Goal: Task Accomplishment & Management: Manage account settings

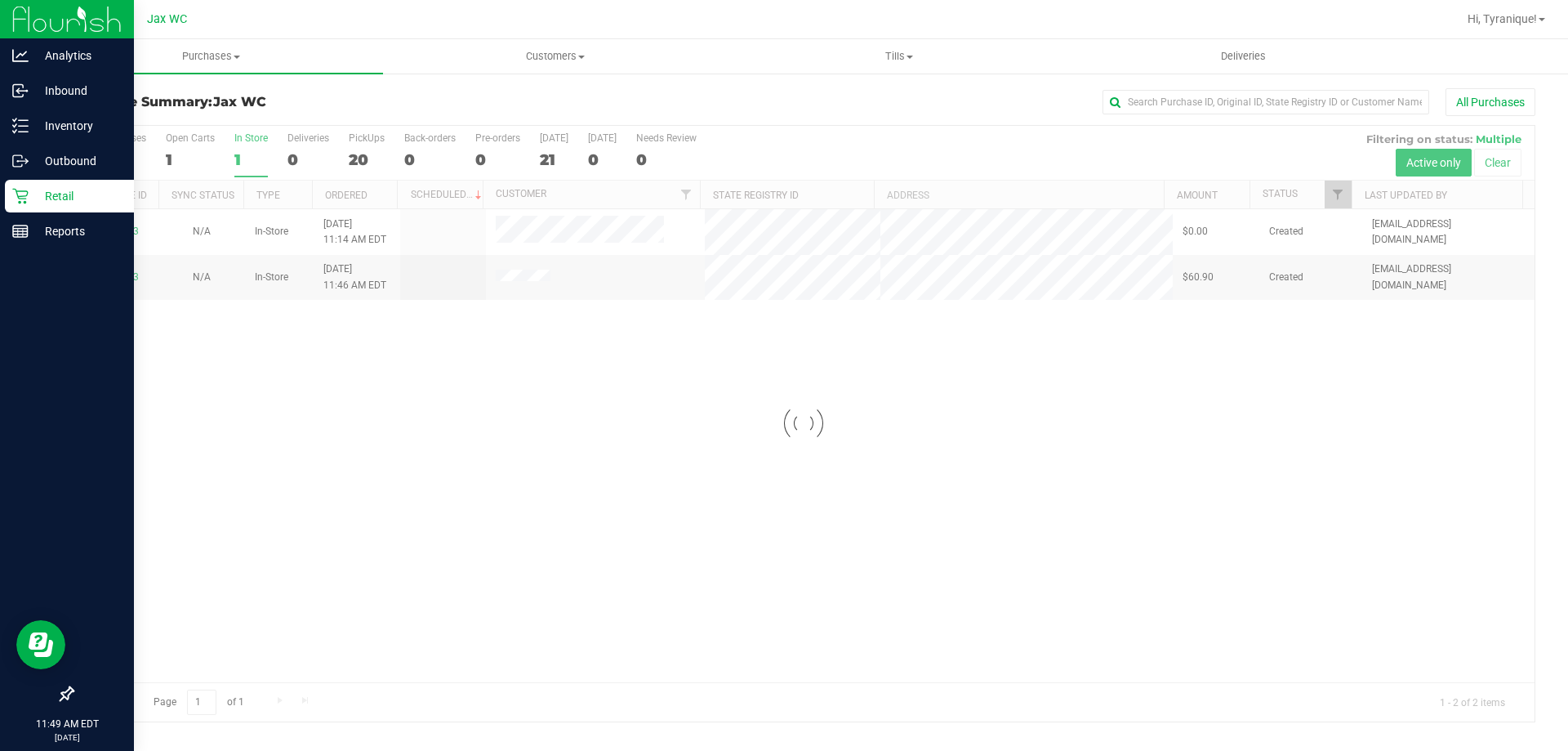
click at [11, 191] on div "Retail" at bounding box center [68, 195] width 129 height 32
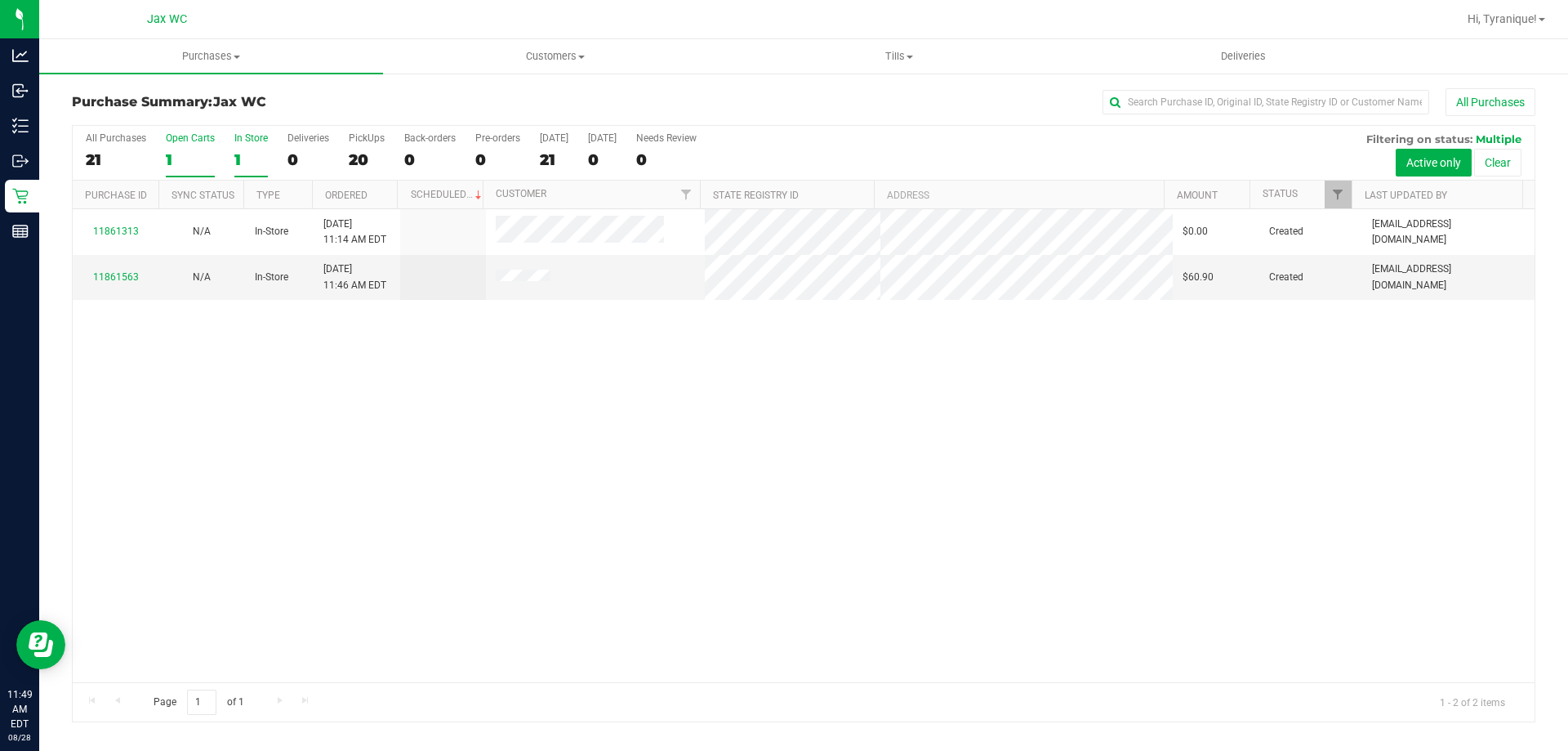
click at [184, 156] on div "1" at bounding box center [190, 159] width 49 height 19
click at [0, 0] on input "Open Carts 1" at bounding box center [0, 0] width 0 height 0
click at [261, 165] on div "1" at bounding box center [251, 159] width 33 height 19
click at [0, 0] on input "In Store 1" at bounding box center [0, 0] width 0 height 0
click at [125, 233] on div at bounding box center [803, 423] width 1462 height 595
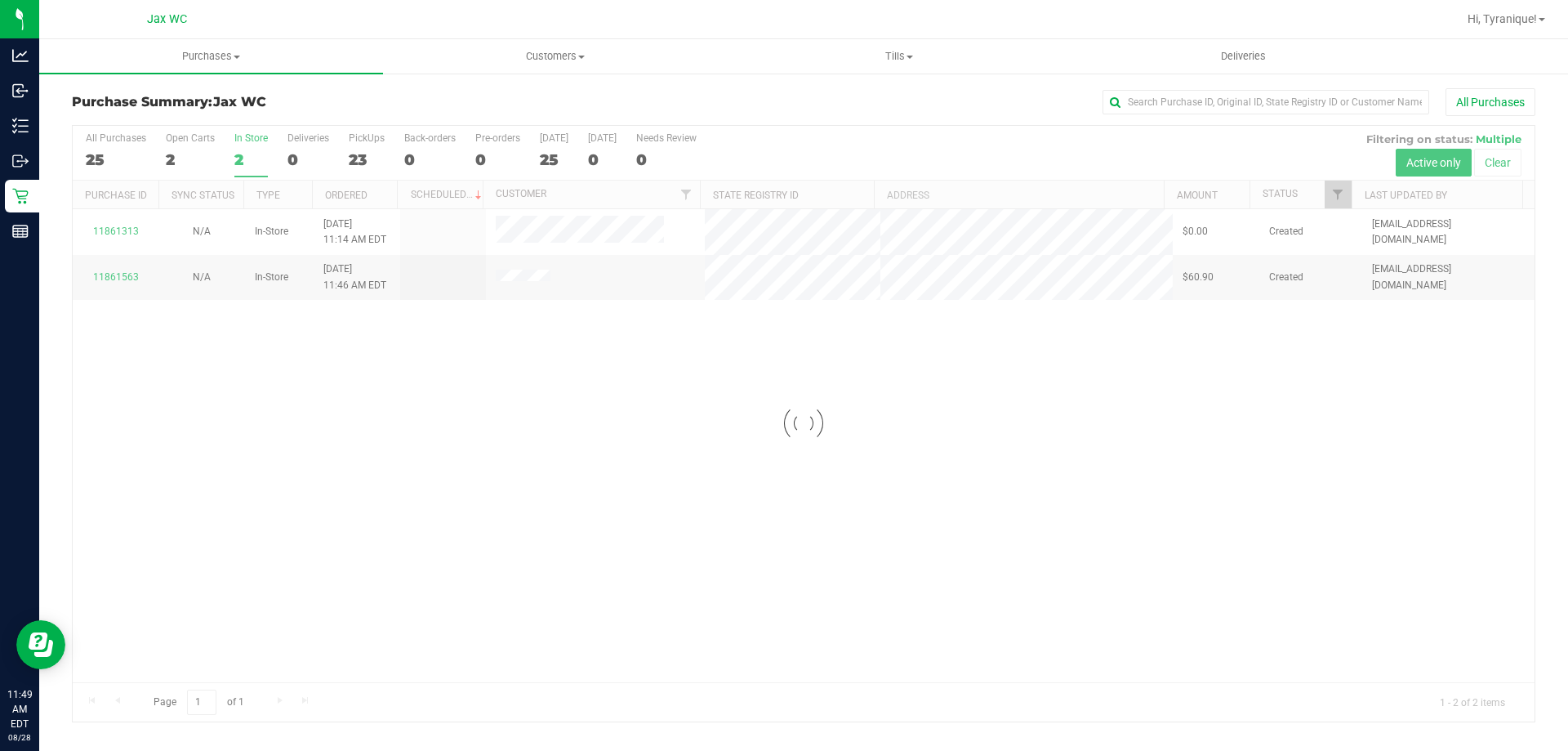
click at [127, 231] on div at bounding box center [803, 423] width 1462 height 595
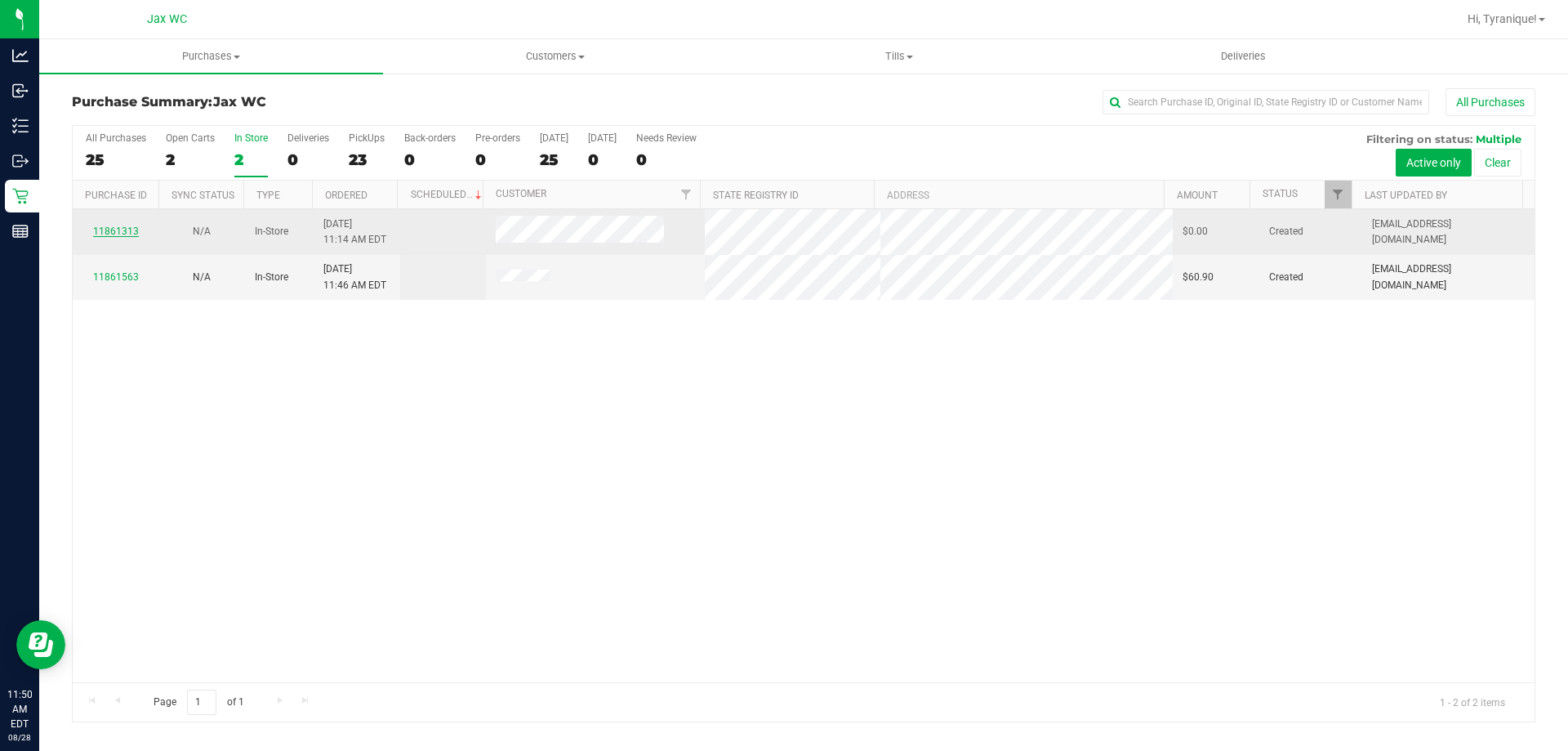
click at [128, 227] on link "11861313" at bounding box center [116, 231] width 45 height 11
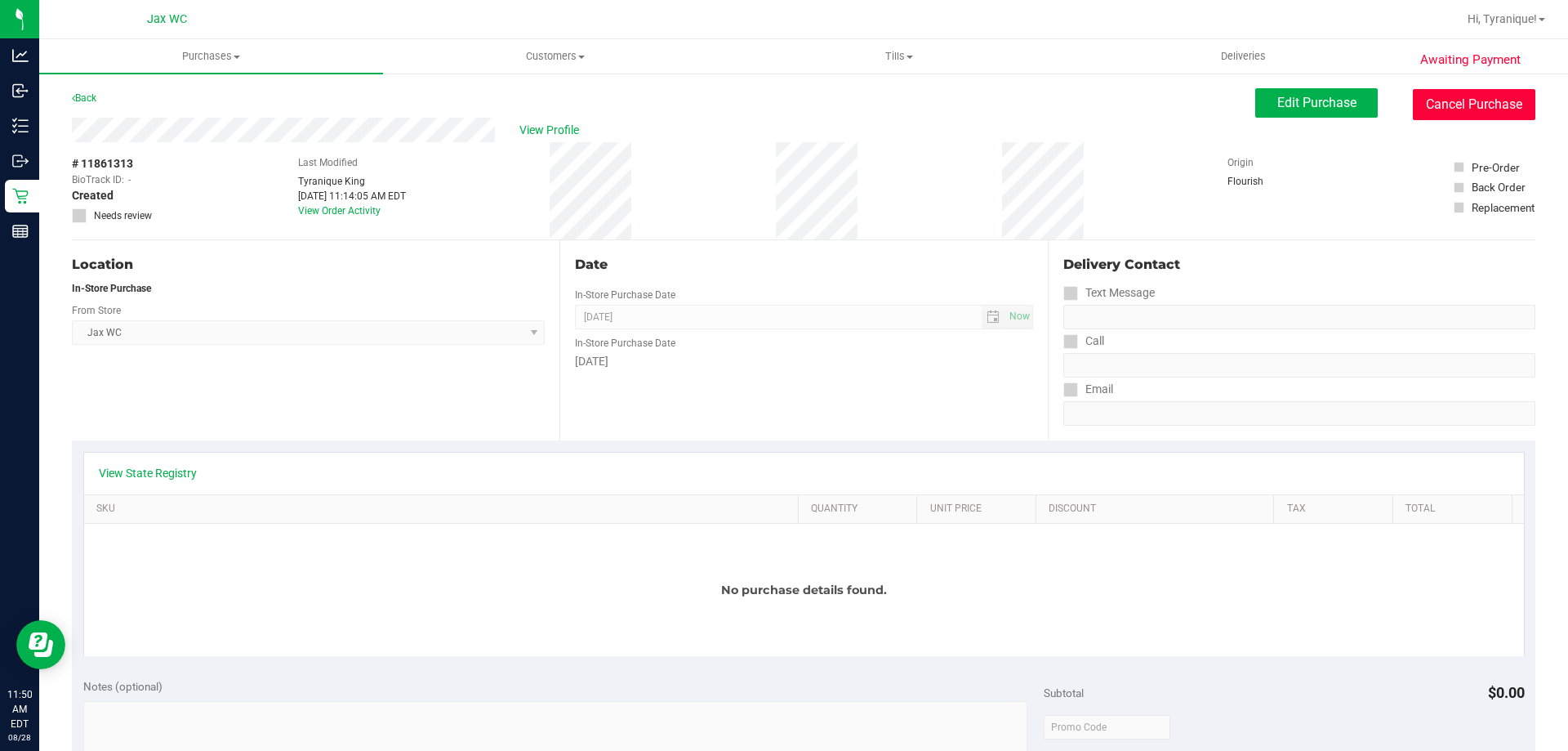
click at [1474, 99] on button "Cancel Purchase" at bounding box center [1474, 105] width 122 height 31
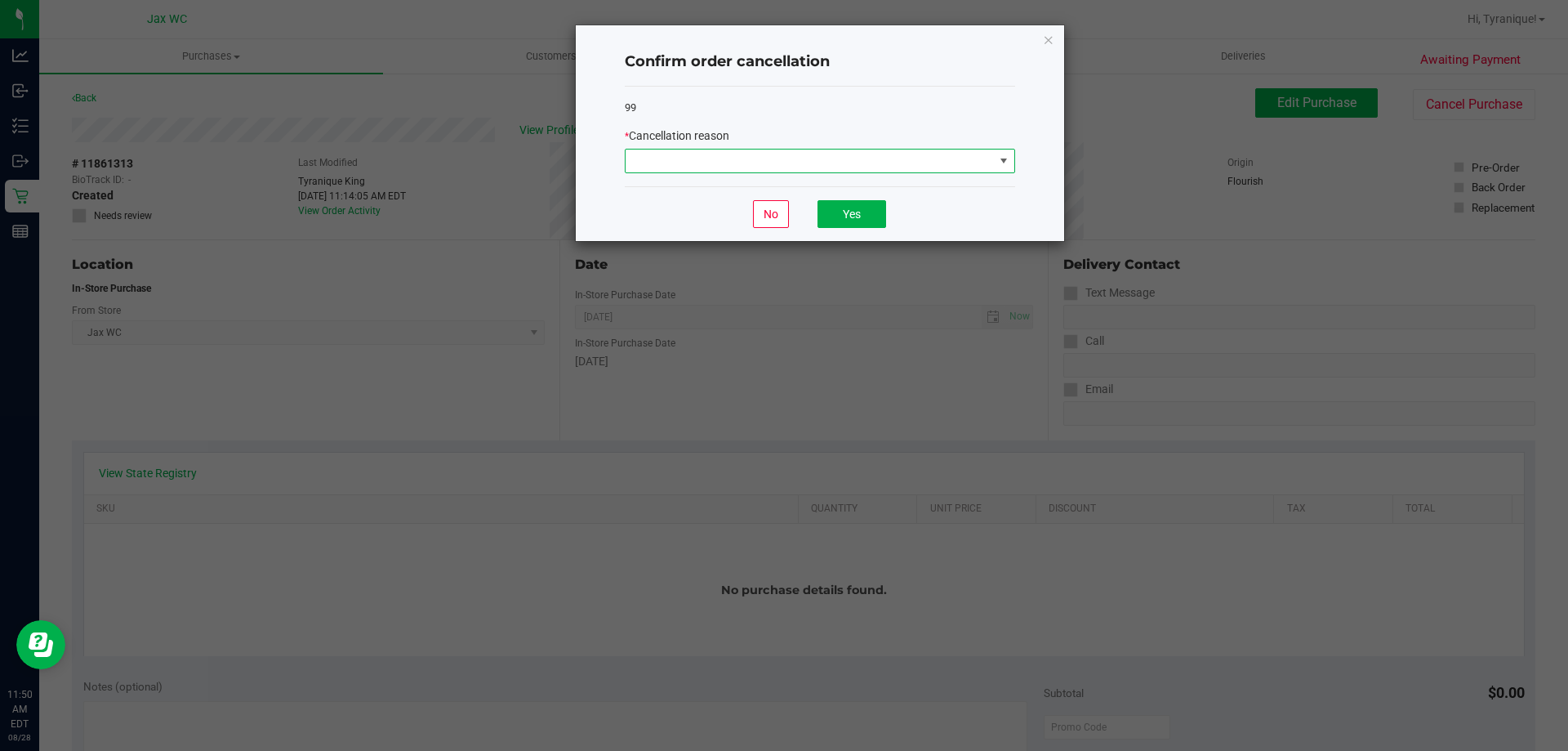
click at [899, 173] on span at bounding box center [820, 161] width 391 height 24
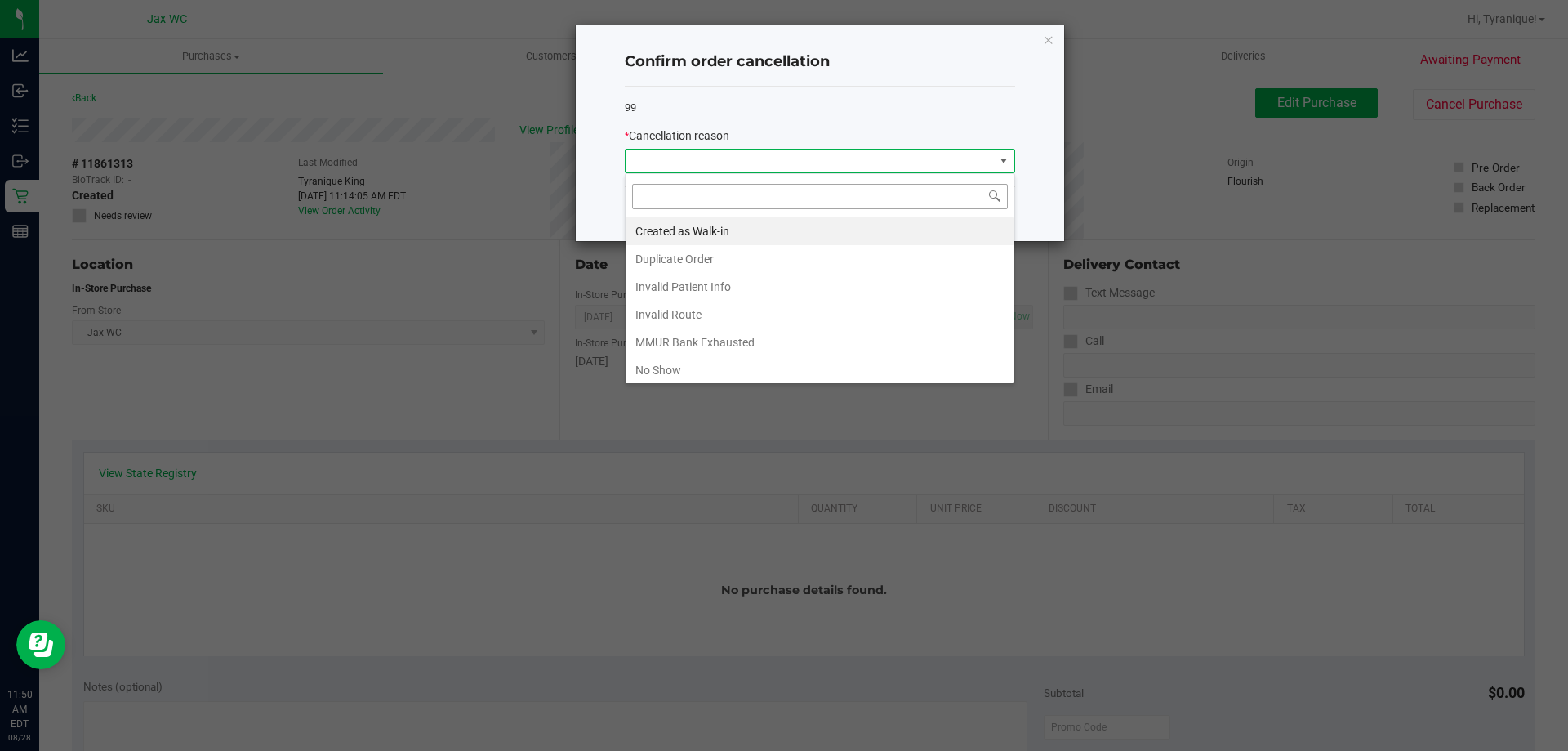
scroll to position [24, 391]
click at [762, 232] on li "Created as Walk-in" at bounding box center [820, 232] width 389 height 28
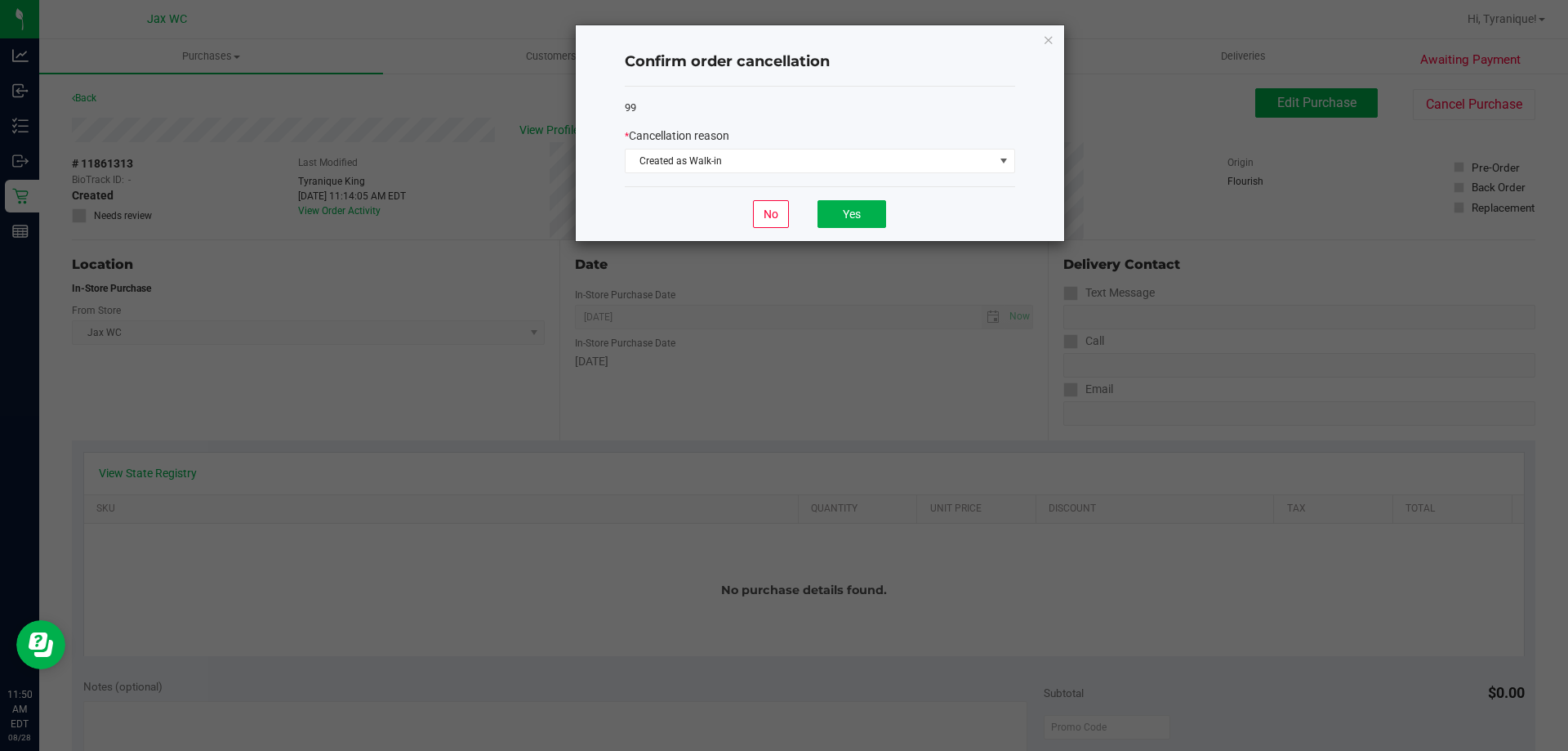
click at [872, 199] on div "No Yes" at bounding box center [820, 213] width 391 height 55
click at [870, 207] on button "Yes" at bounding box center [852, 214] width 68 height 28
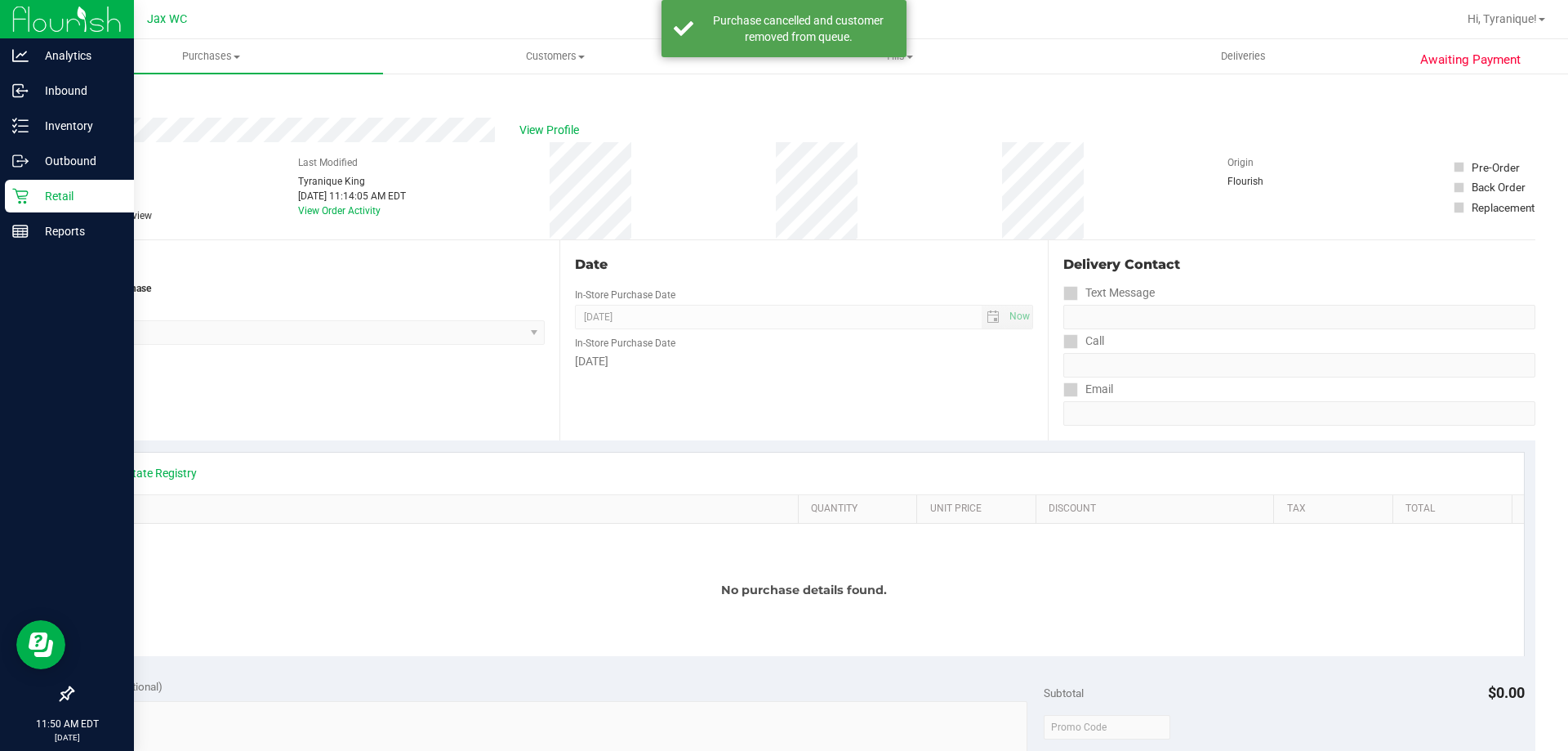
click at [19, 200] on icon at bounding box center [20, 196] width 17 height 17
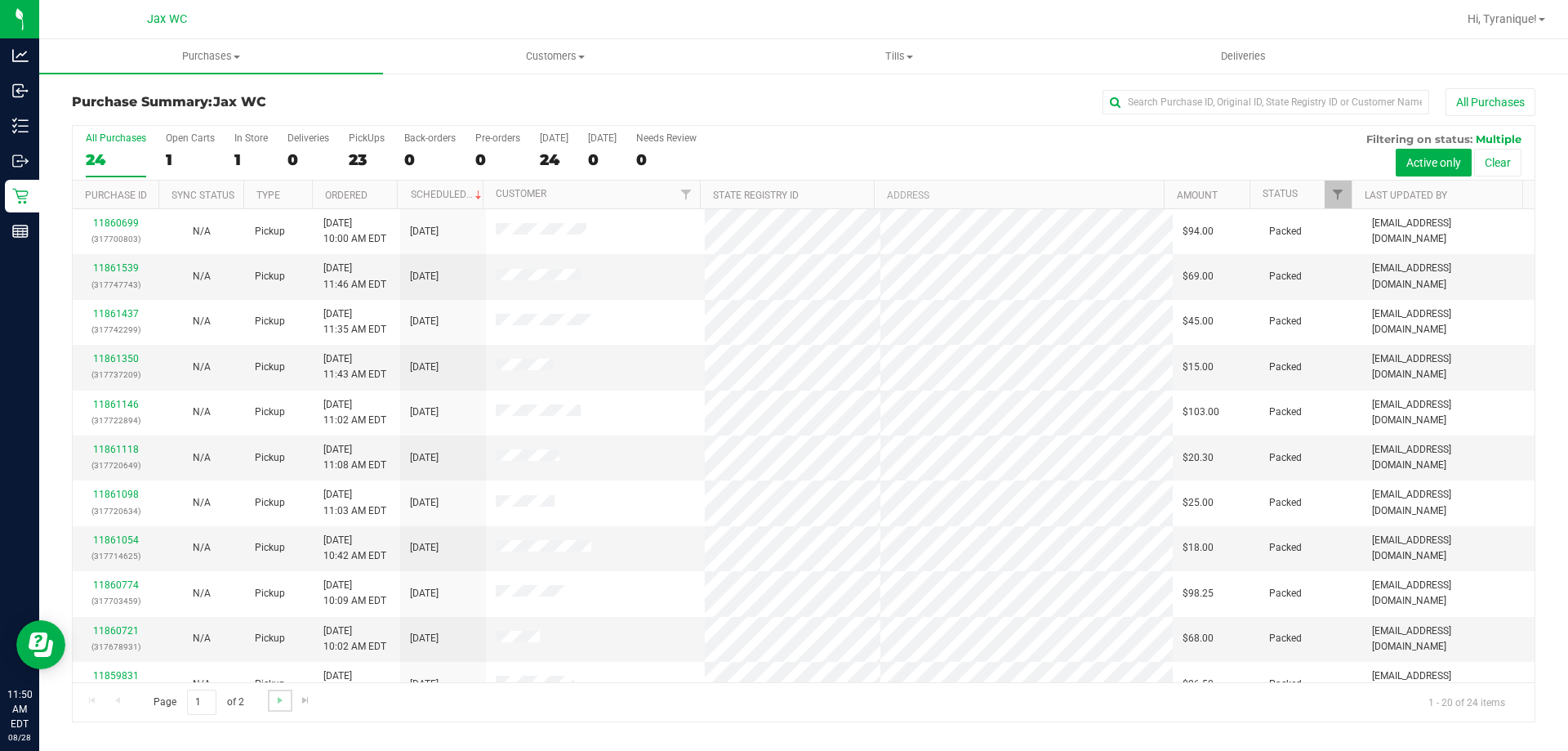
click at [287, 709] on link "Go to the next page" at bounding box center [280, 700] width 24 height 22
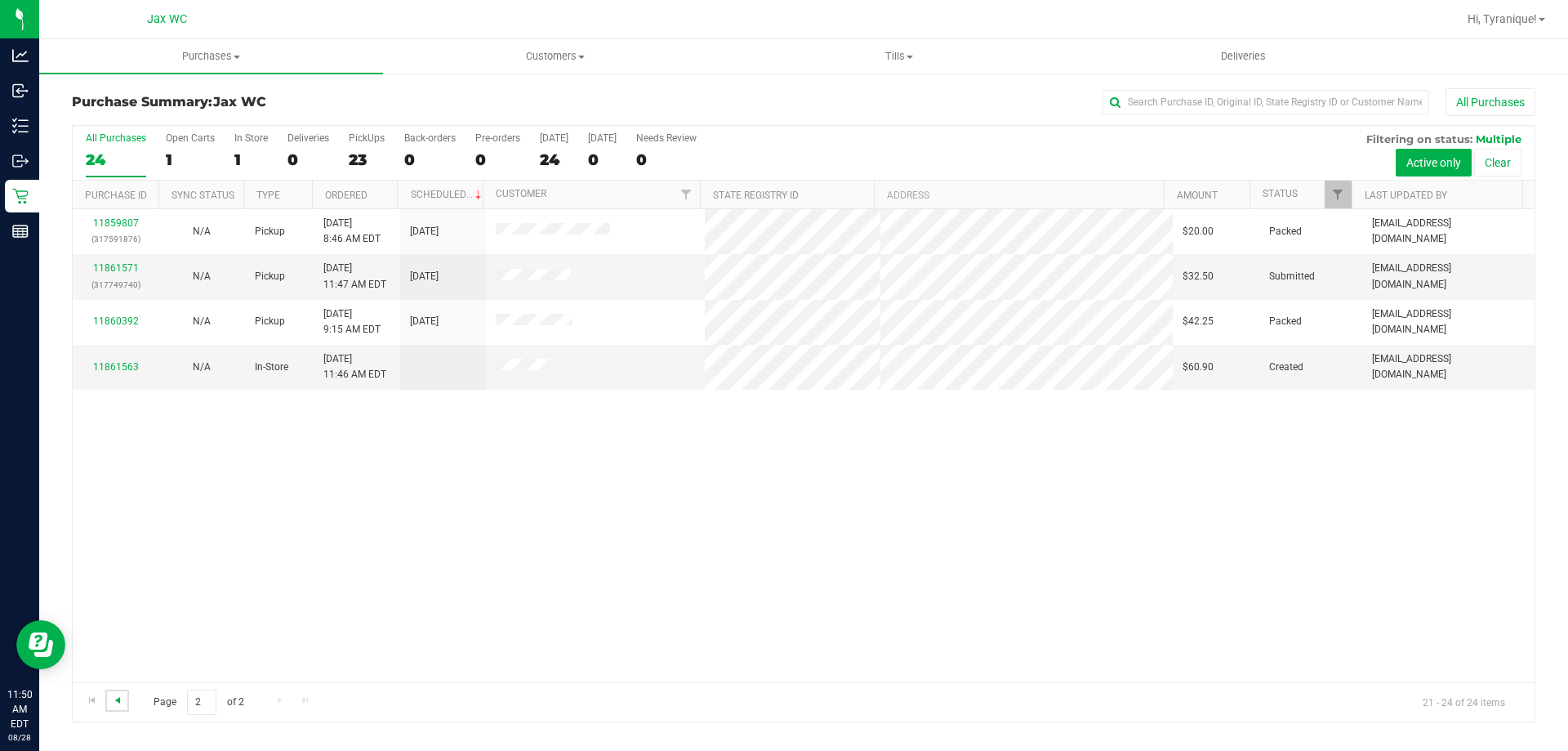
click at [118, 698] on span "Go to the previous page" at bounding box center [118, 700] width 13 height 13
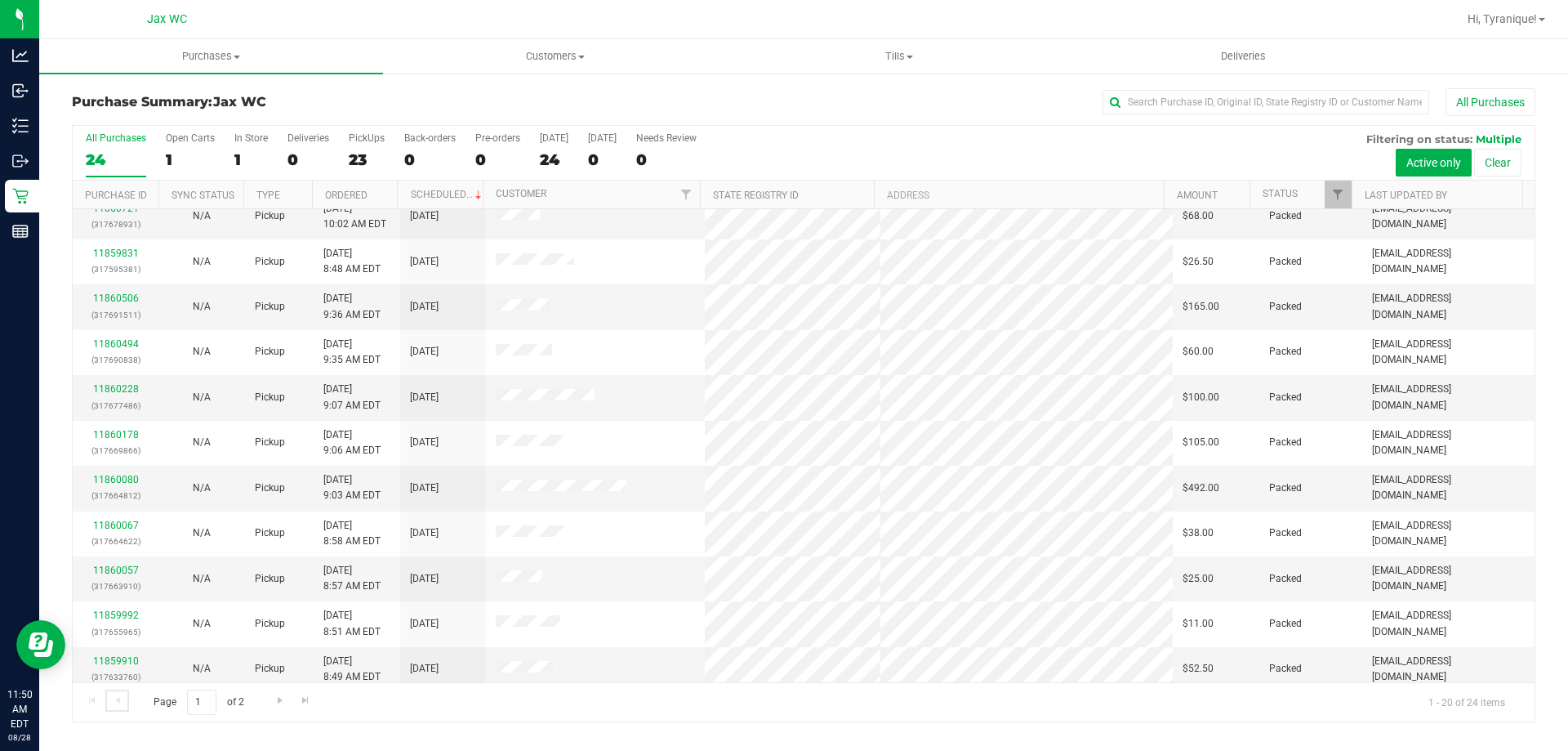
scroll to position [432, 0]
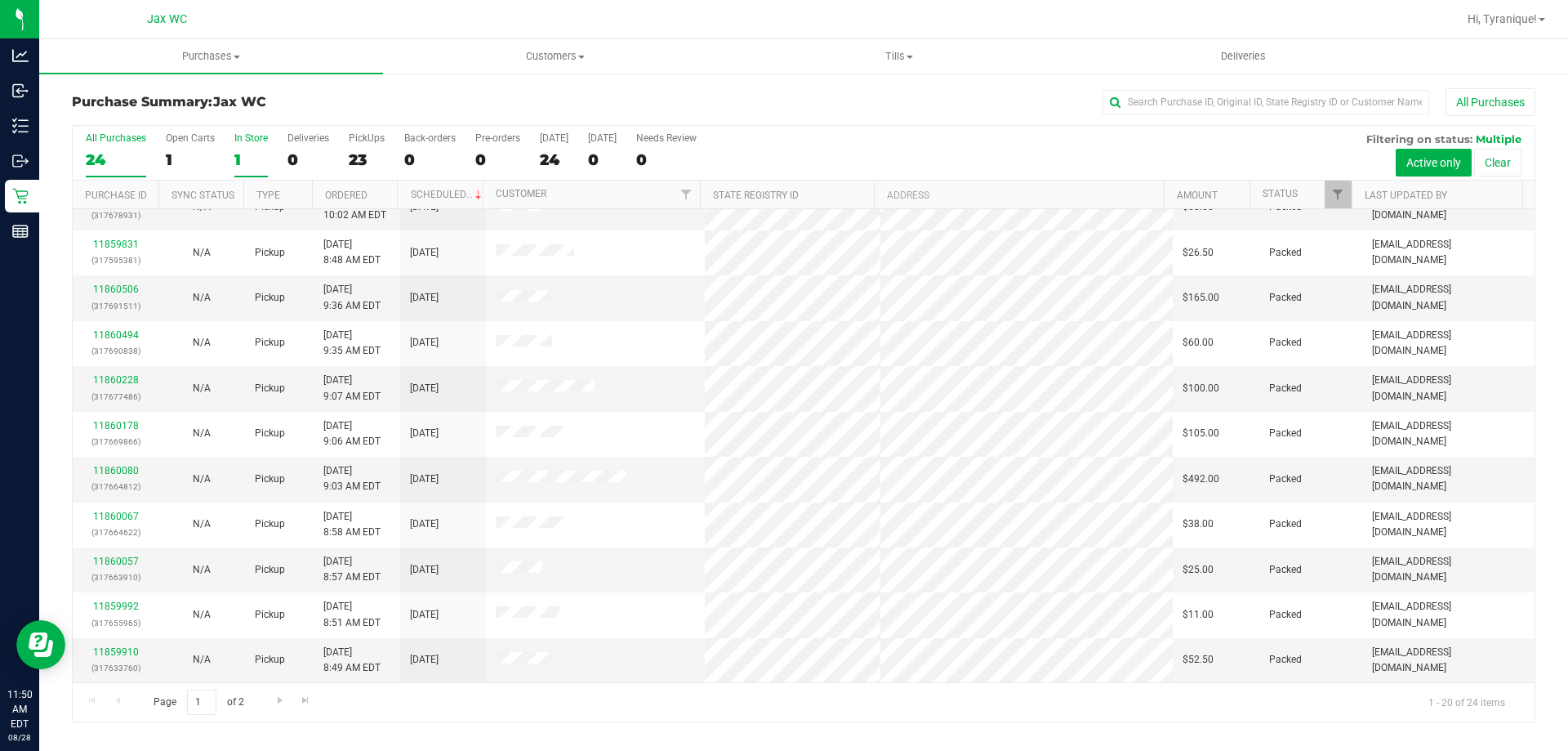
click at [259, 142] on div "In Store" at bounding box center [251, 138] width 33 height 11
click at [0, 0] on input "In Store 1" at bounding box center [0, 0] width 0 height 0
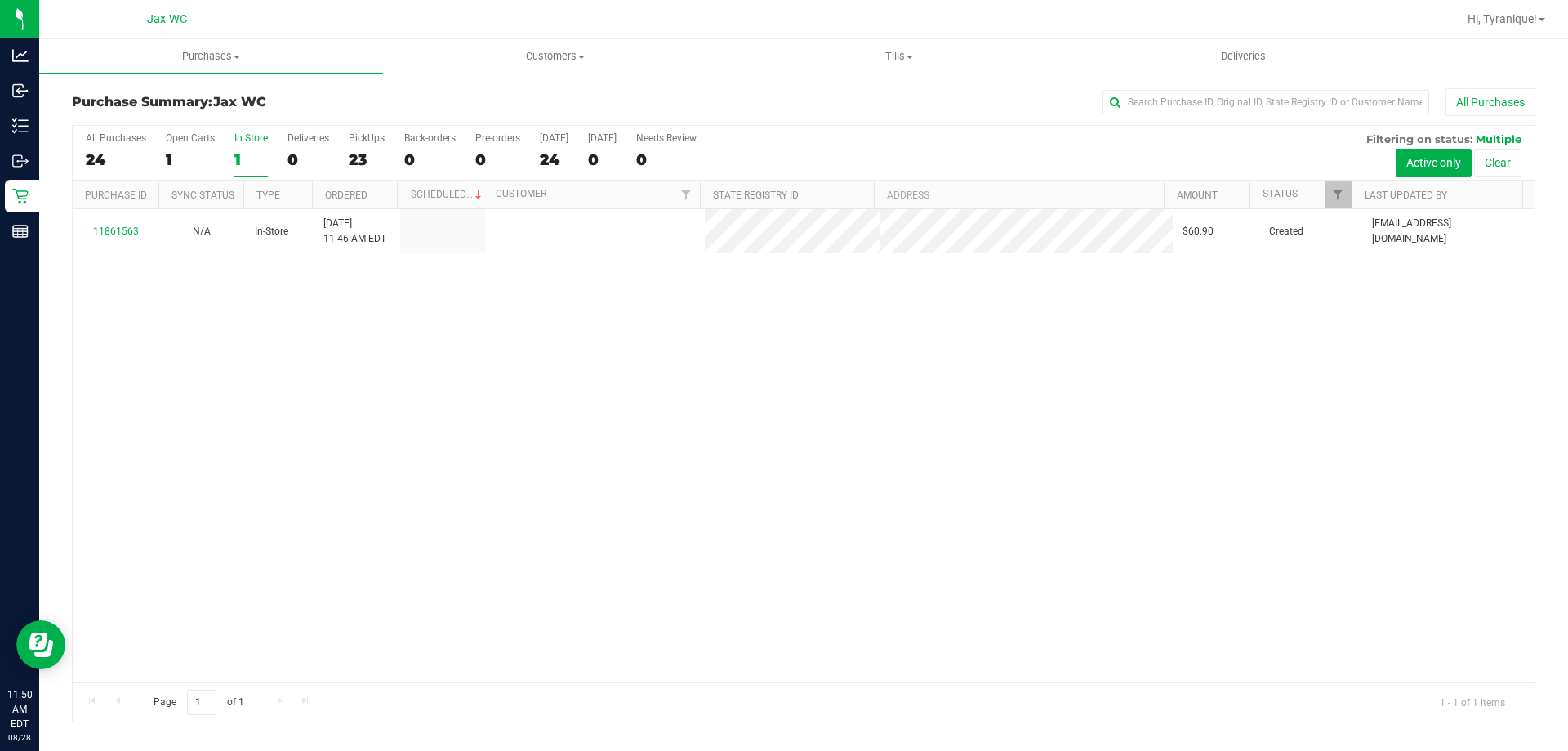
scroll to position [0, 0]
click at [111, 158] on div "24" at bounding box center [116, 159] width 60 height 19
click at [0, 0] on input "All Purchases 24" at bounding box center [0, 0] width 0 height 0
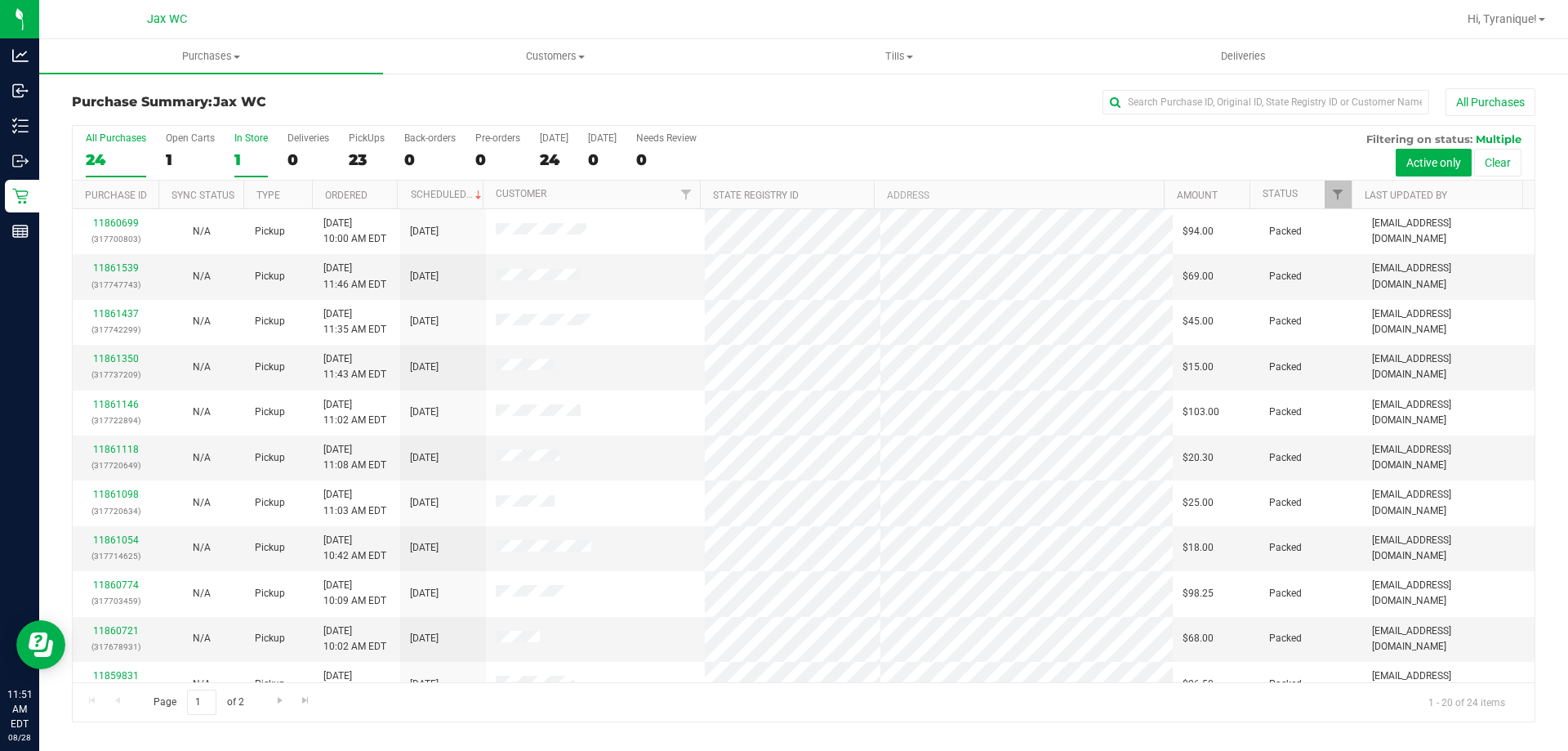
click at [242, 156] on div "1" at bounding box center [251, 159] width 33 height 19
click at [0, 0] on input "In Store 1" at bounding box center [0, 0] width 0 height 0
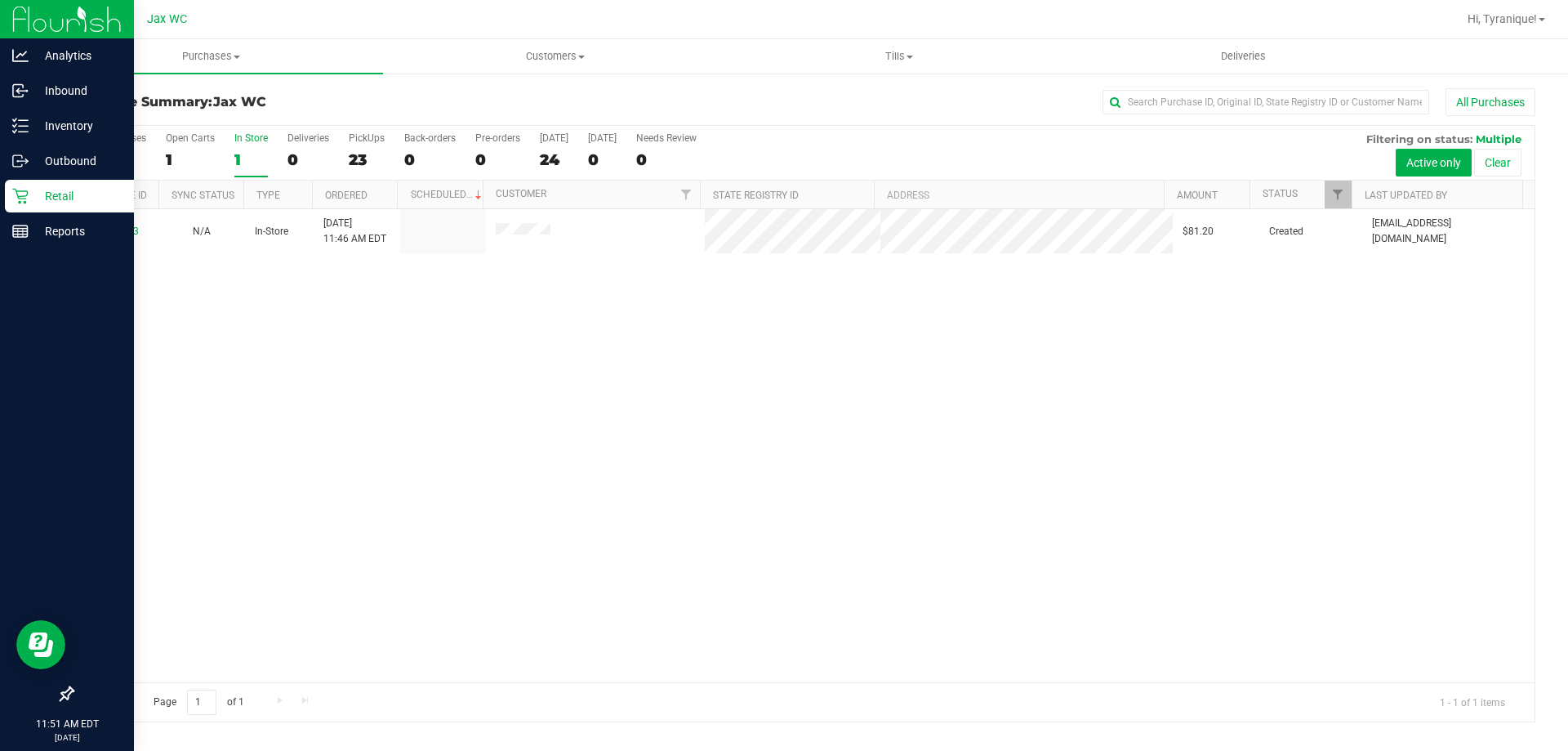
click at [18, 187] on div "Retail" at bounding box center [68, 195] width 129 height 32
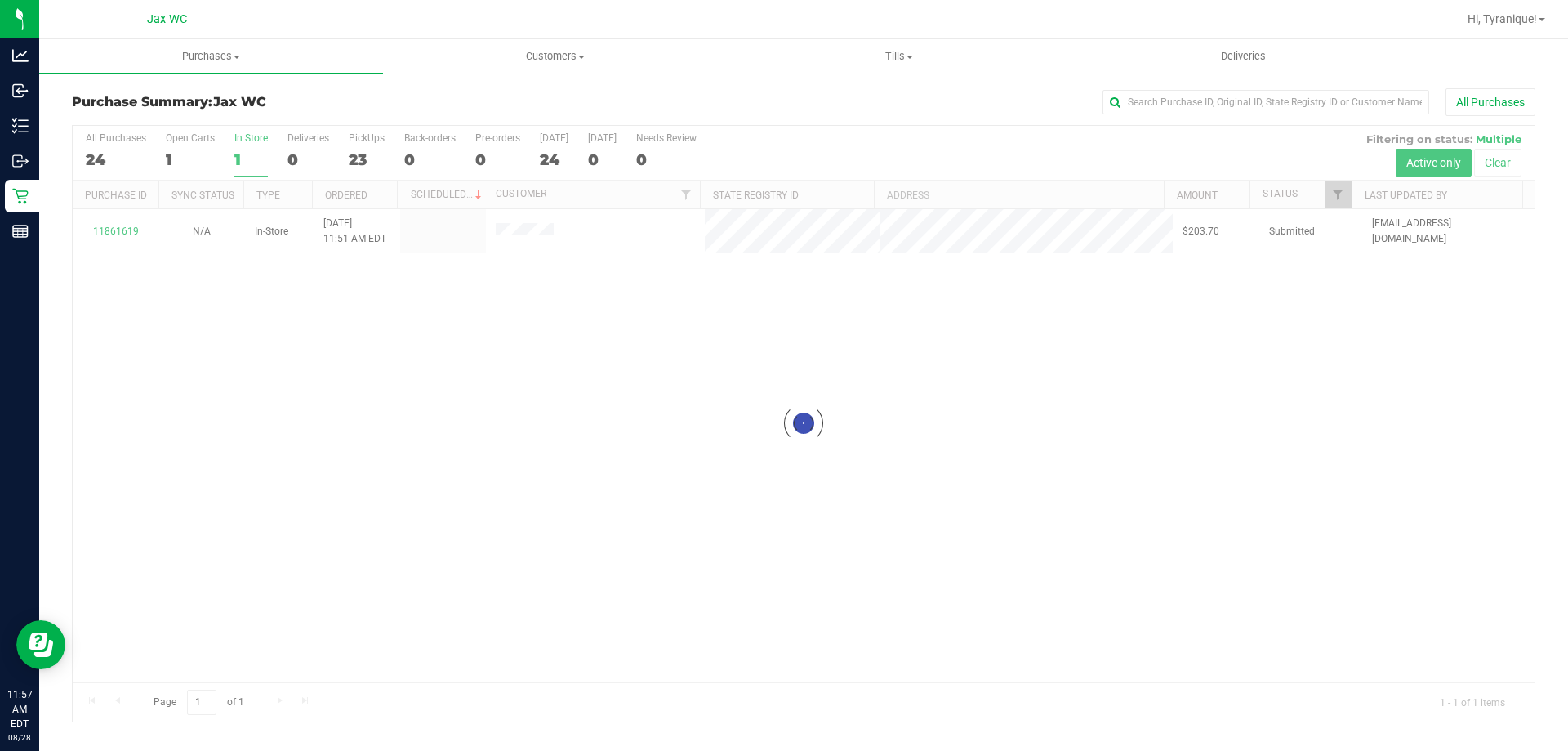
click at [116, 225] on div at bounding box center [803, 423] width 1462 height 595
click at [123, 229] on div at bounding box center [803, 423] width 1462 height 595
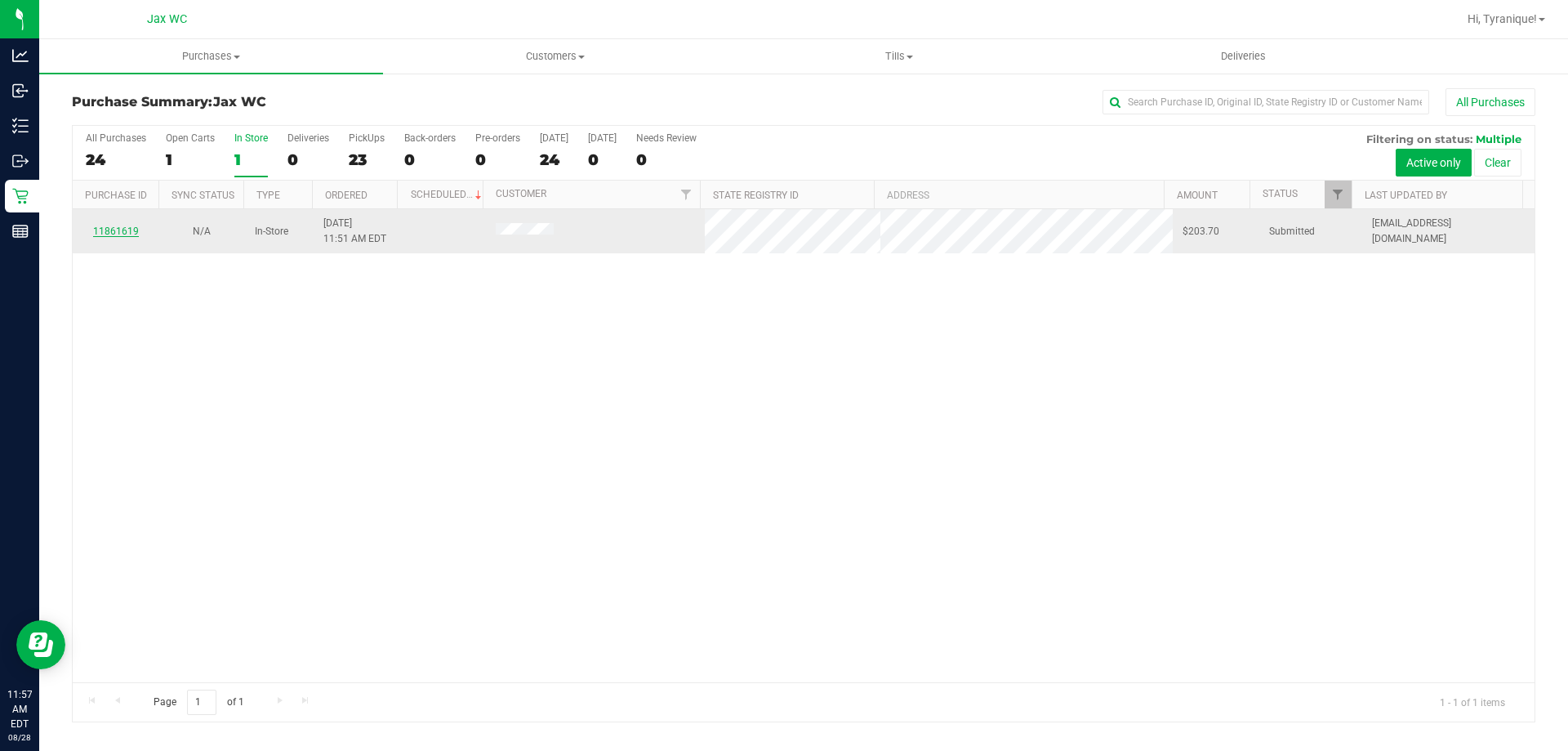
click at [125, 231] on link "11861619" at bounding box center [116, 231] width 45 height 11
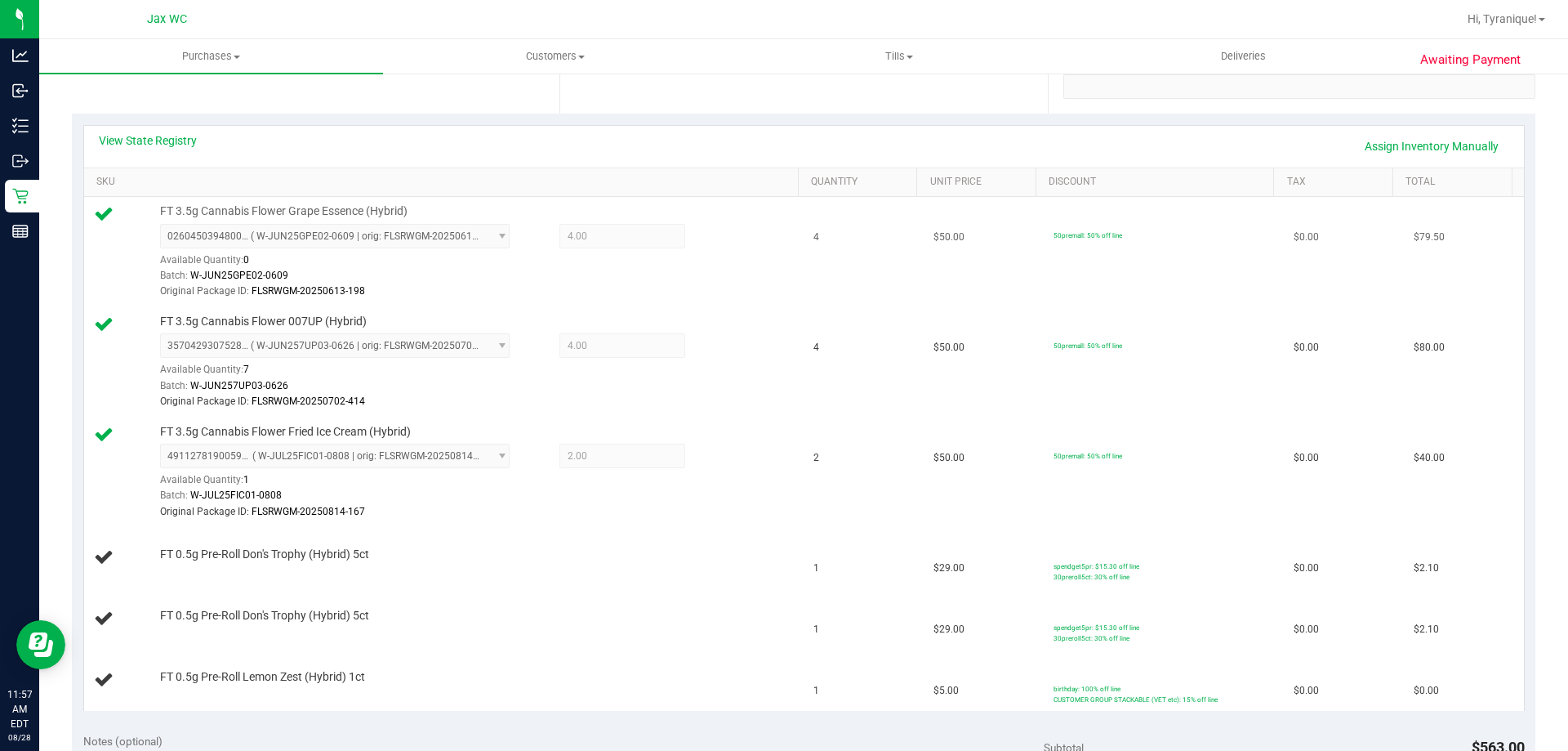
scroll to position [408, 0]
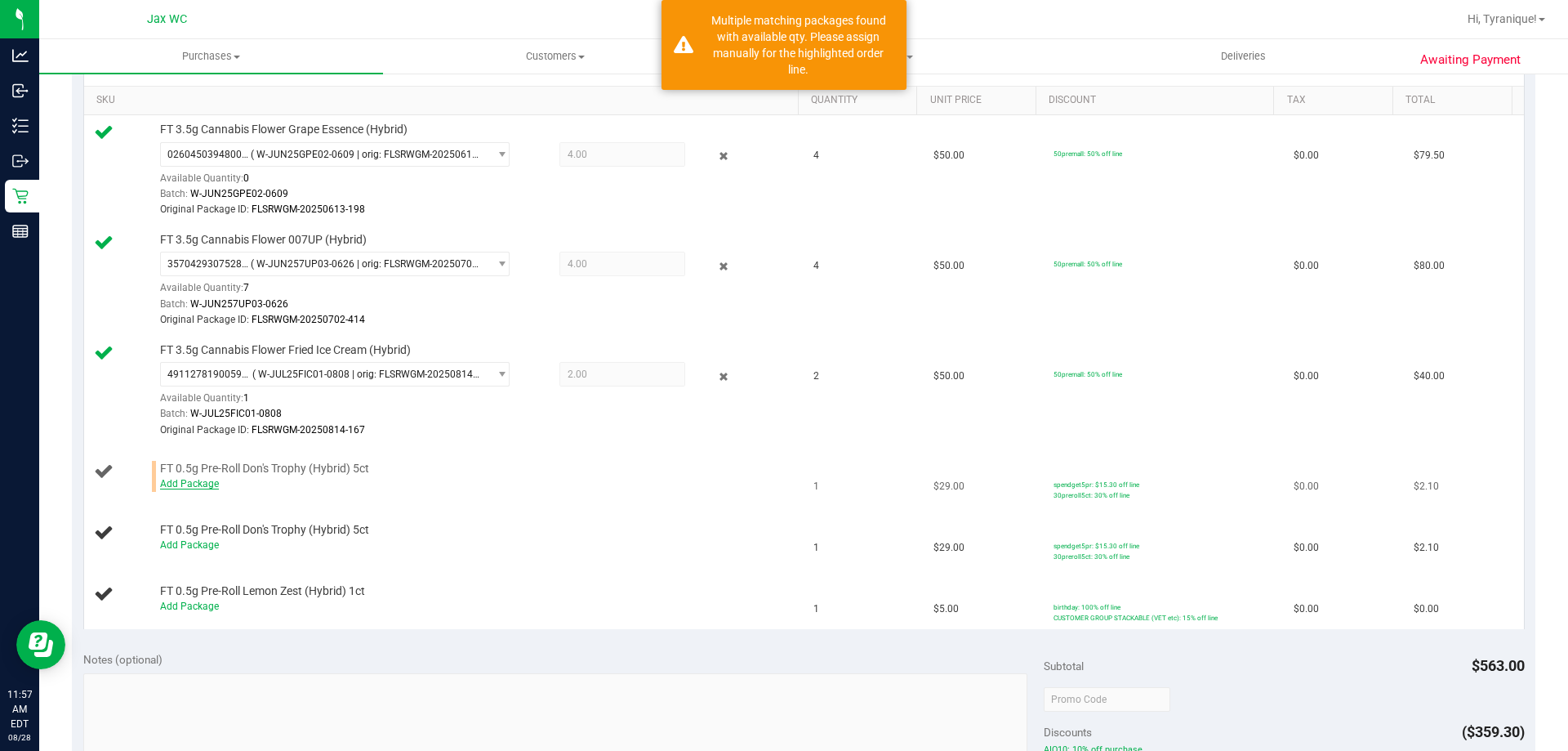
click at [205, 485] on link "Add Package" at bounding box center [190, 483] width 59 height 11
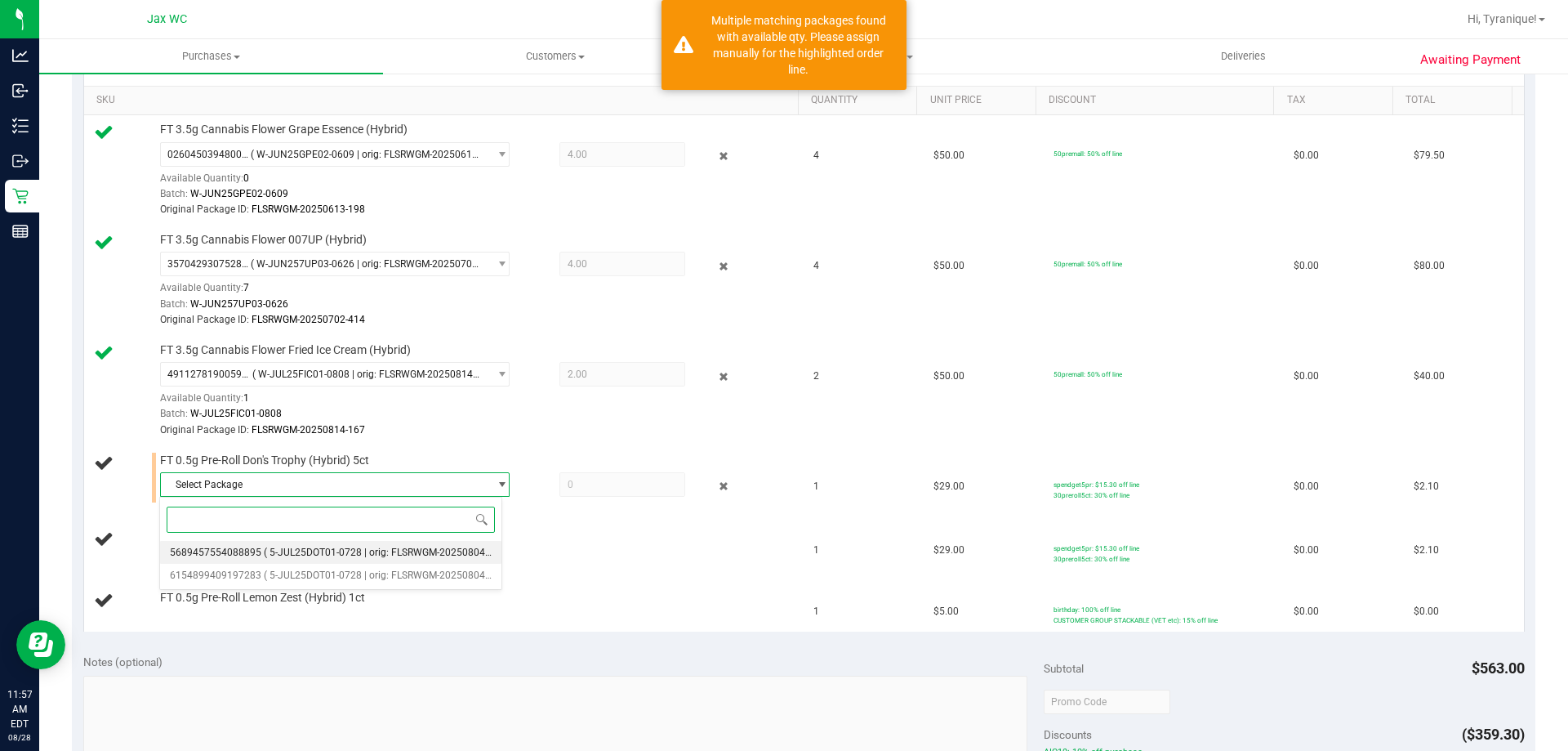
click at [406, 557] on li "5689457554088895 ( 5-JUL25DOT01-0728 | orig: FLSRWGM-20250804-673 )" at bounding box center [330, 552] width 342 height 23
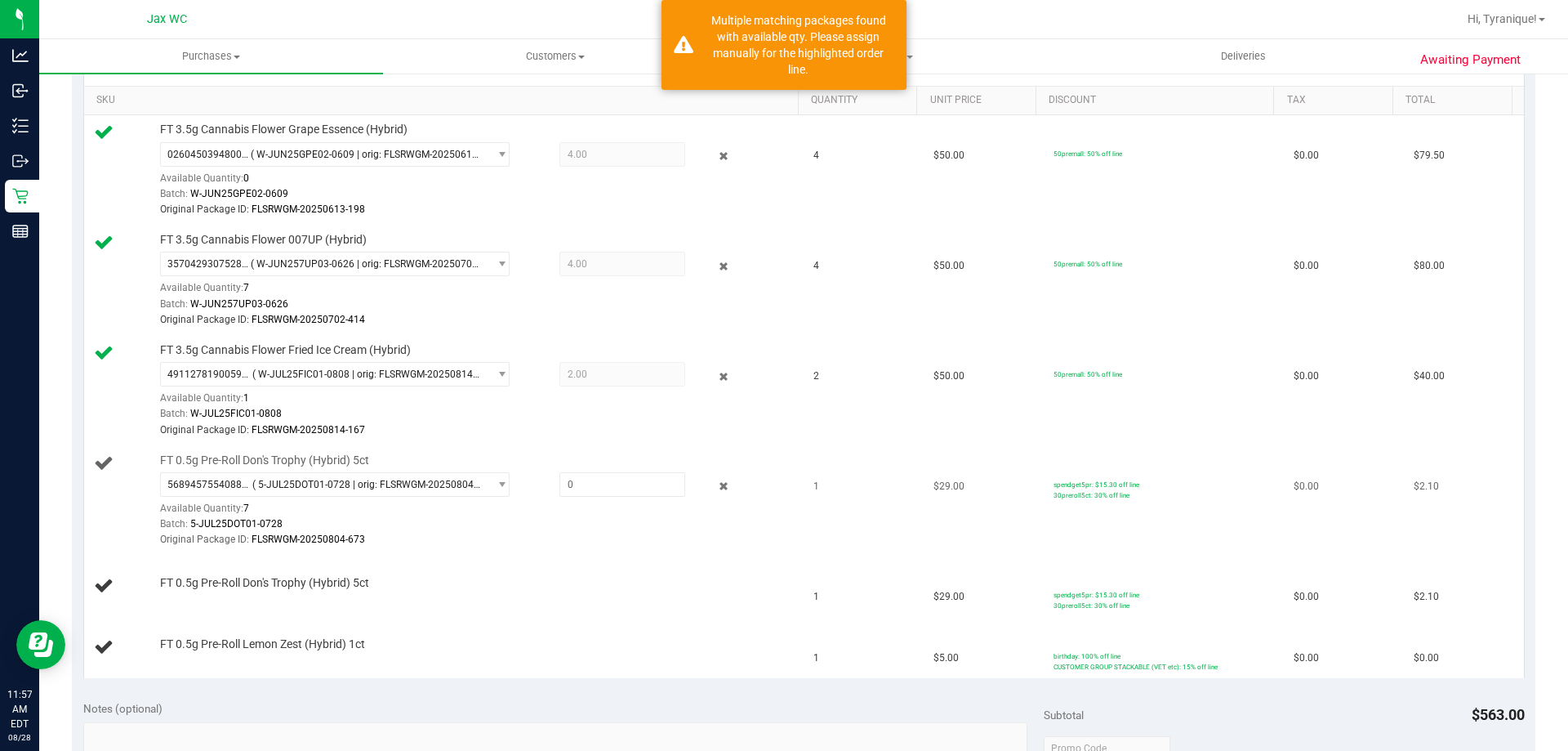
click at [579, 501] on div "5689457554088895 ( 5-JUL25DOT01-0728 | orig: FLSRWGM-20250804-673 ) 56894575540…" at bounding box center [475, 510] width 630 height 76
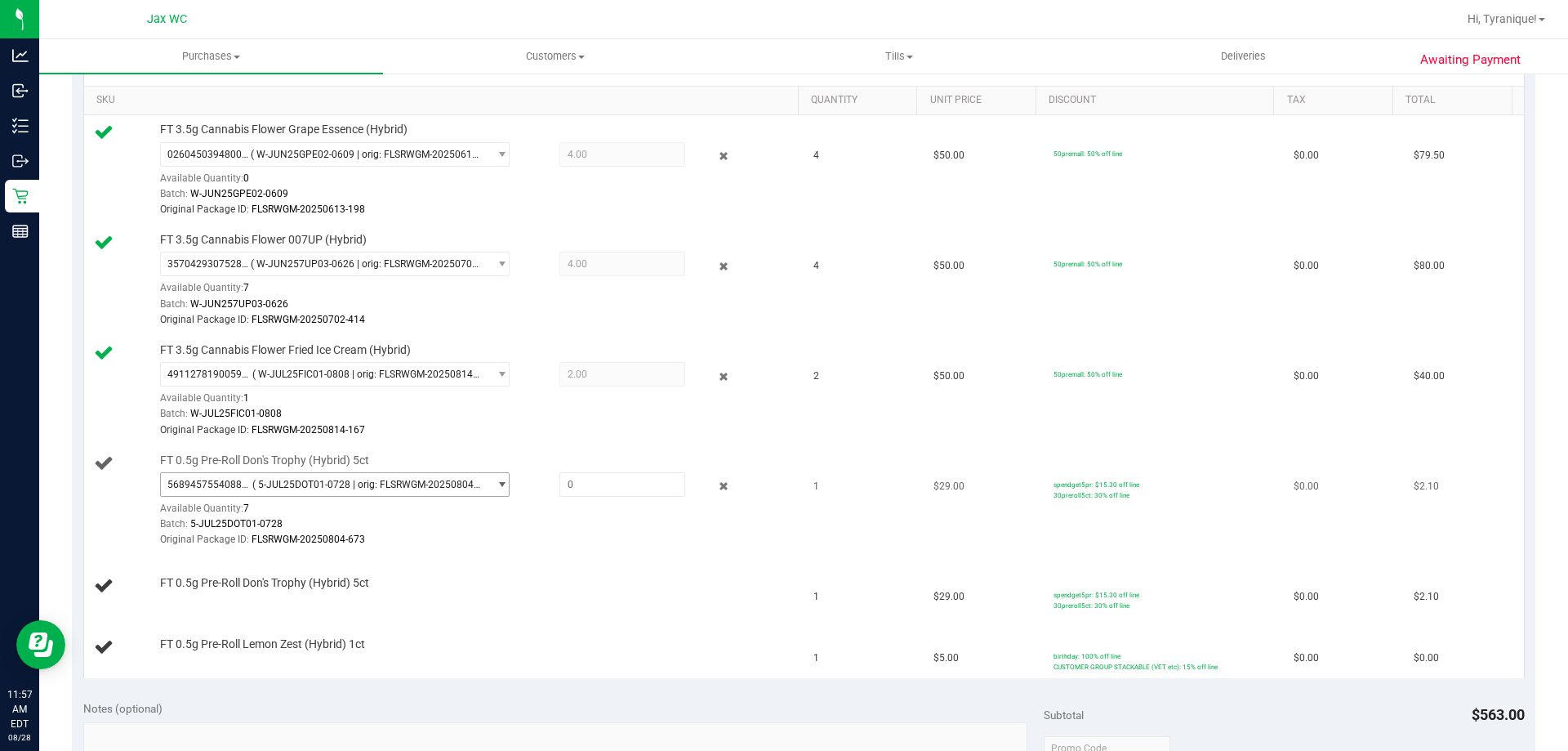
click at [407, 474] on span "5689457554088895 ( 5-JUL25DOT01-0728 | orig: FLSRWGM-20250804-673 )" at bounding box center [325, 484] width 328 height 23
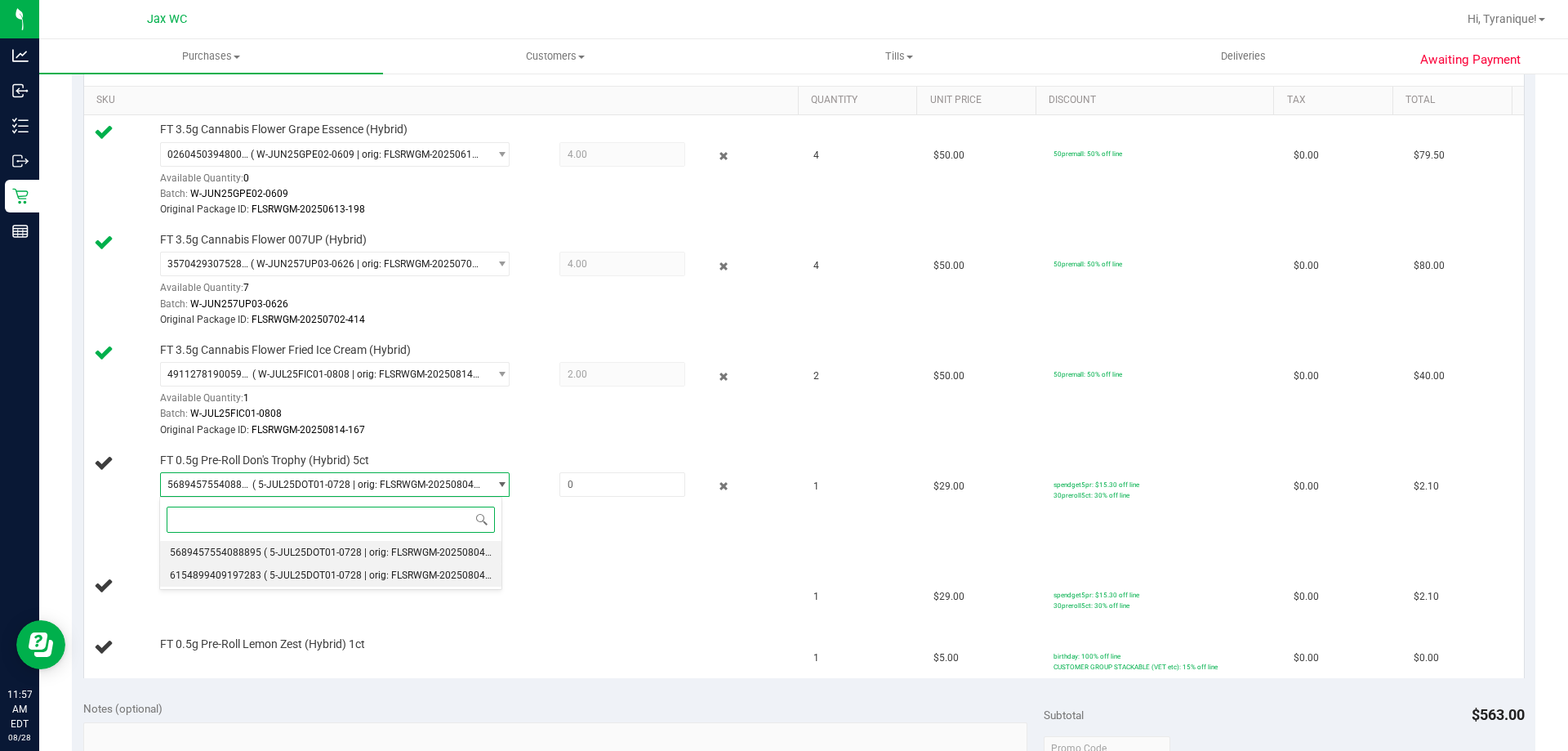
click at [337, 577] on span "( 5-JUL25DOT01-0728 | orig: FLSRWGM-20250804-492 )" at bounding box center [387, 575] width 246 height 11
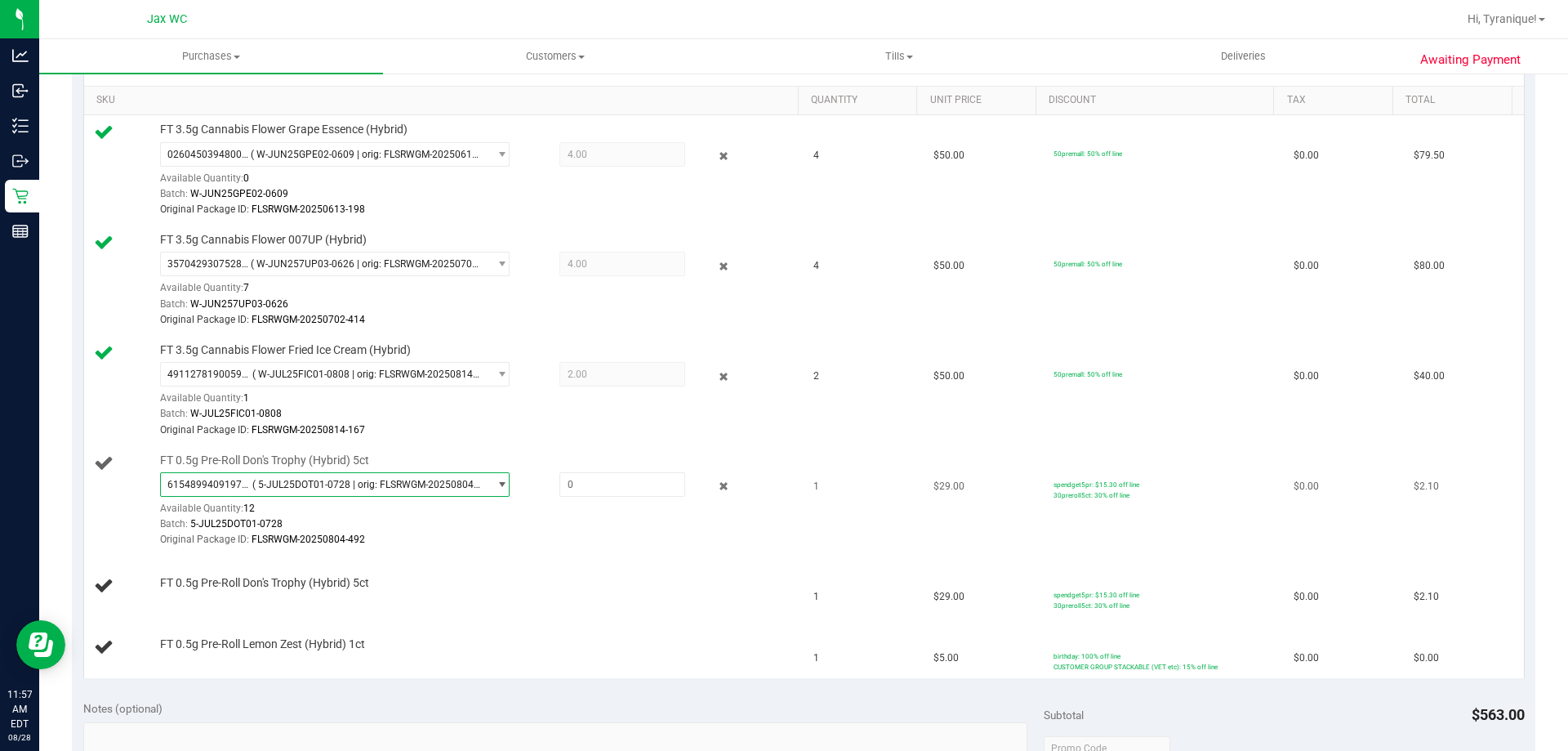
click at [442, 479] on span "( 5-JUL25DOT01-0728 | orig: FLSRWGM-20250804-492 )" at bounding box center [367, 484] width 230 height 11
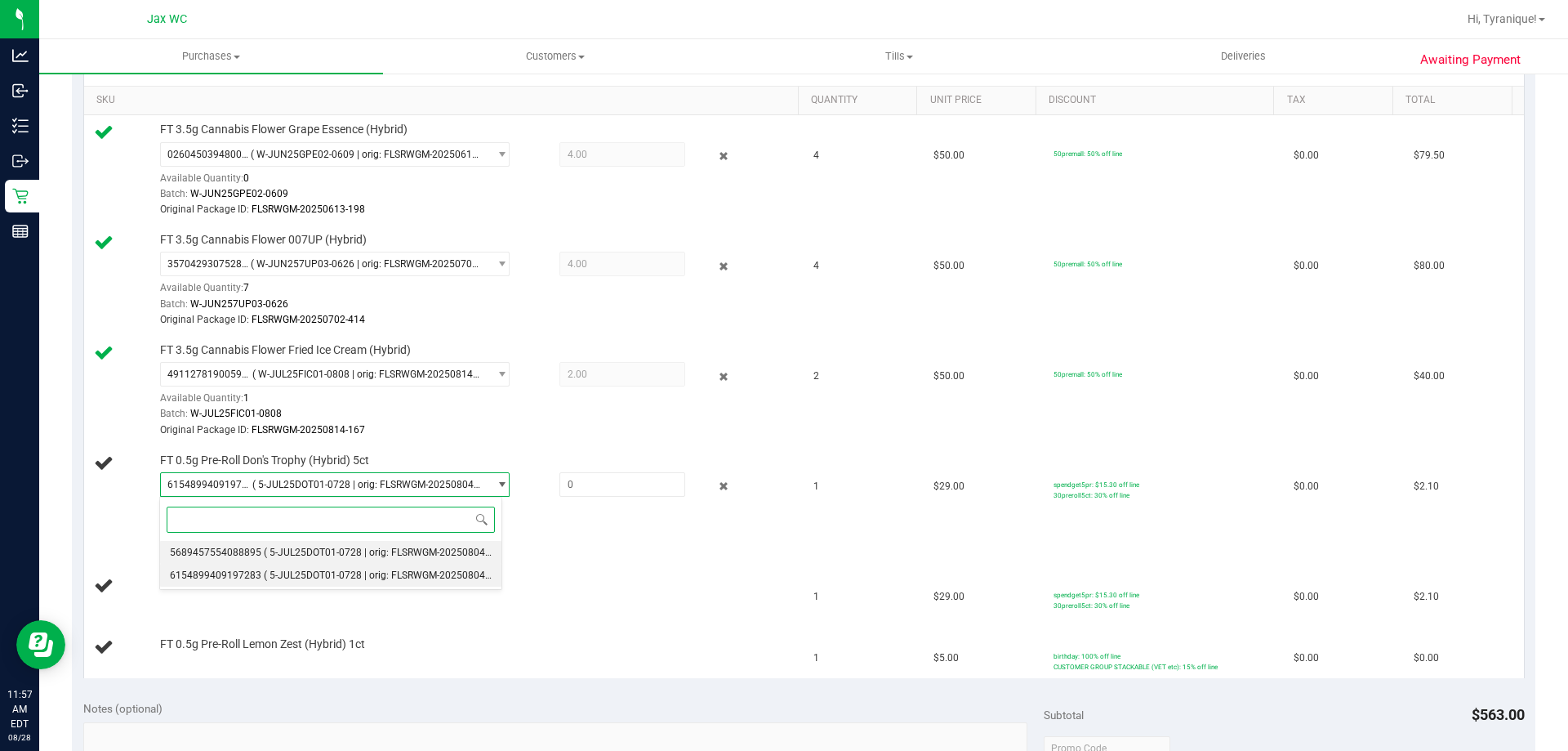
click at [398, 554] on span "( 5-JUL25DOT01-0728 | orig: FLSRWGM-20250804-673 )" at bounding box center [387, 552] width 246 height 11
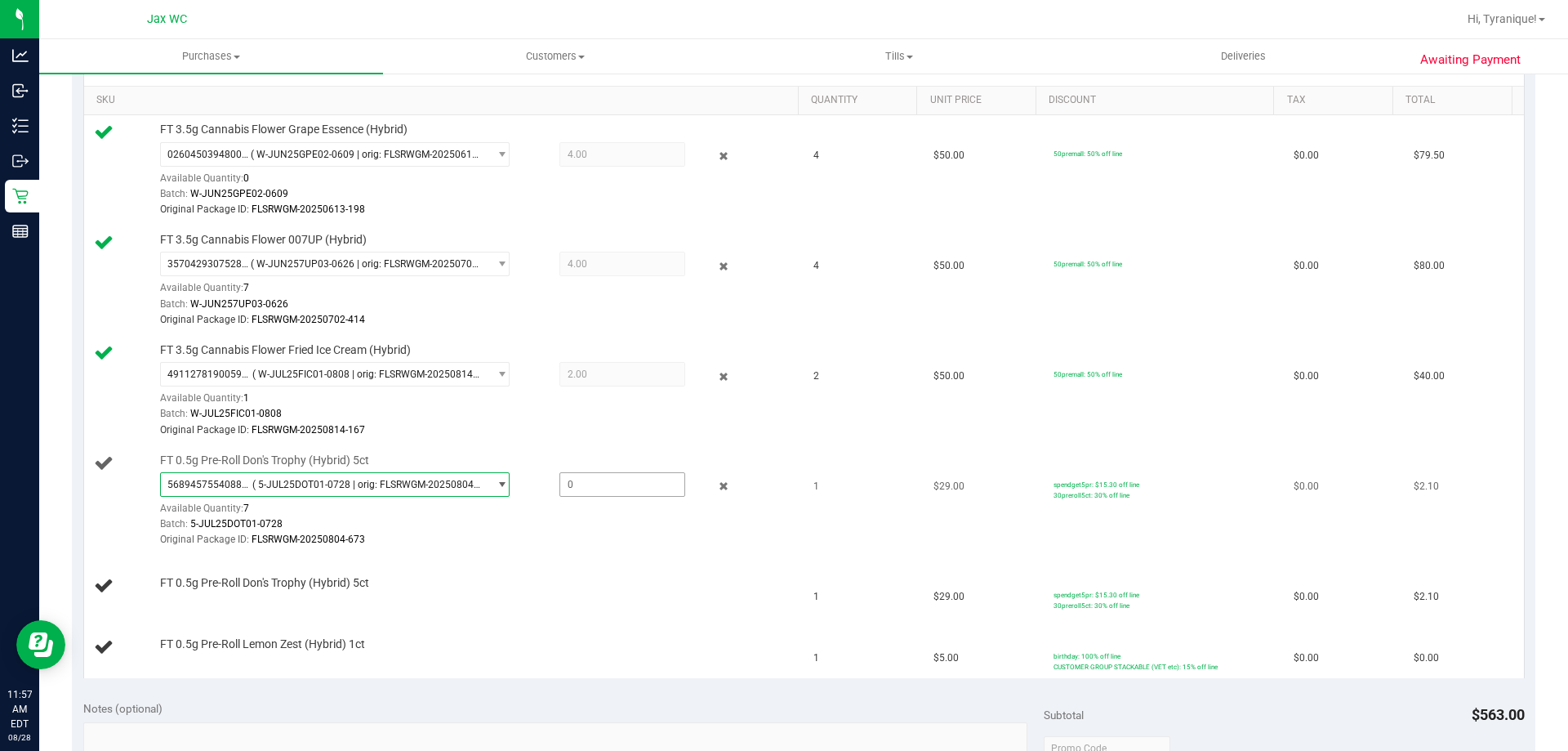
click at [596, 481] on span at bounding box center [622, 484] width 126 height 24
type input "1"
type input "1.0000"
click at [910, 562] on tr "FT 0.5g Pre-Roll Don's Trophy (Hybrid) 5ct 1 $29.00 spendget5pr: $15.30 off lin…" at bounding box center [803, 587] width 1439 height 61
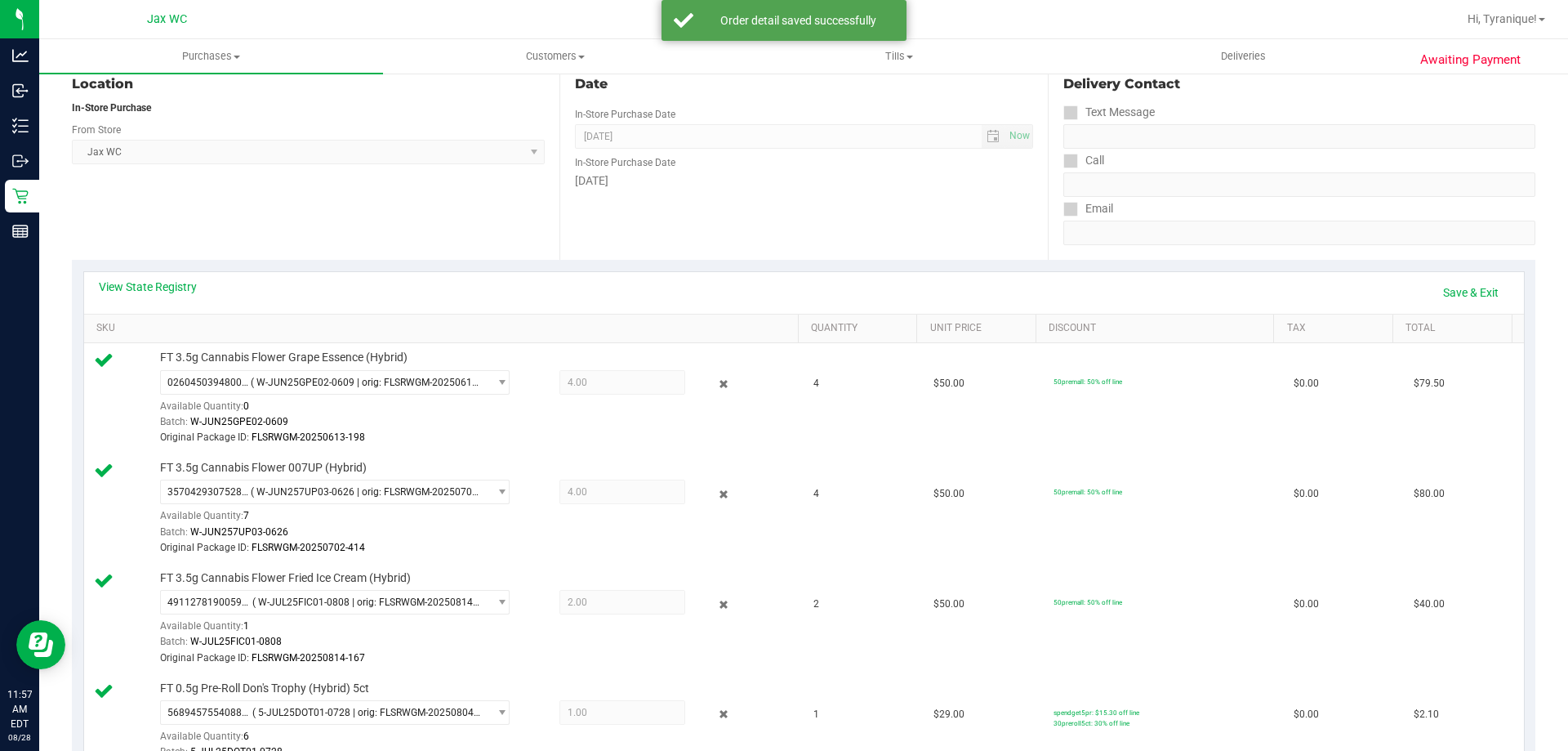
scroll to position [0, 0]
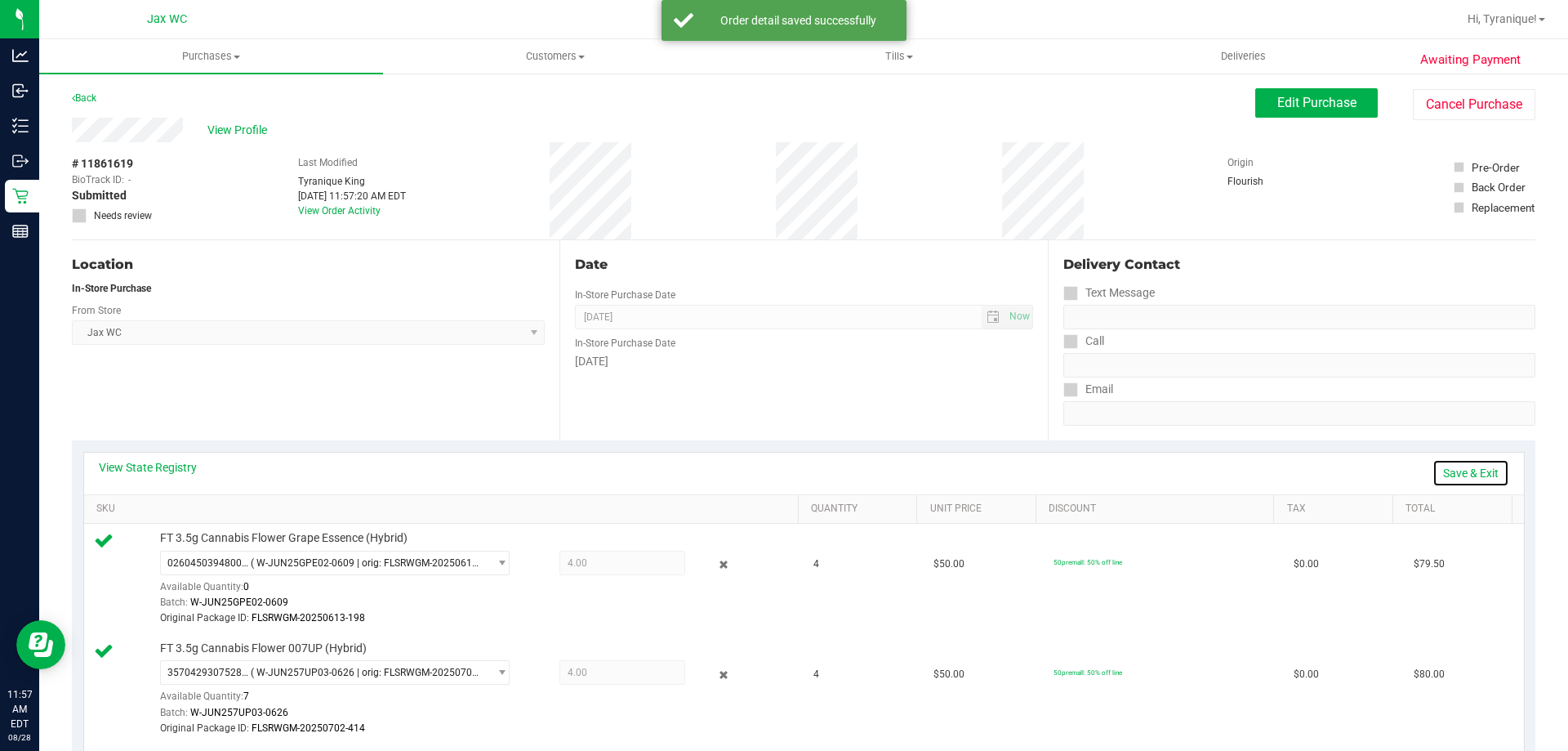
click at [1453, 469] on link "Save & Exit" at bounding box center [1470, 473] width 77 height 28
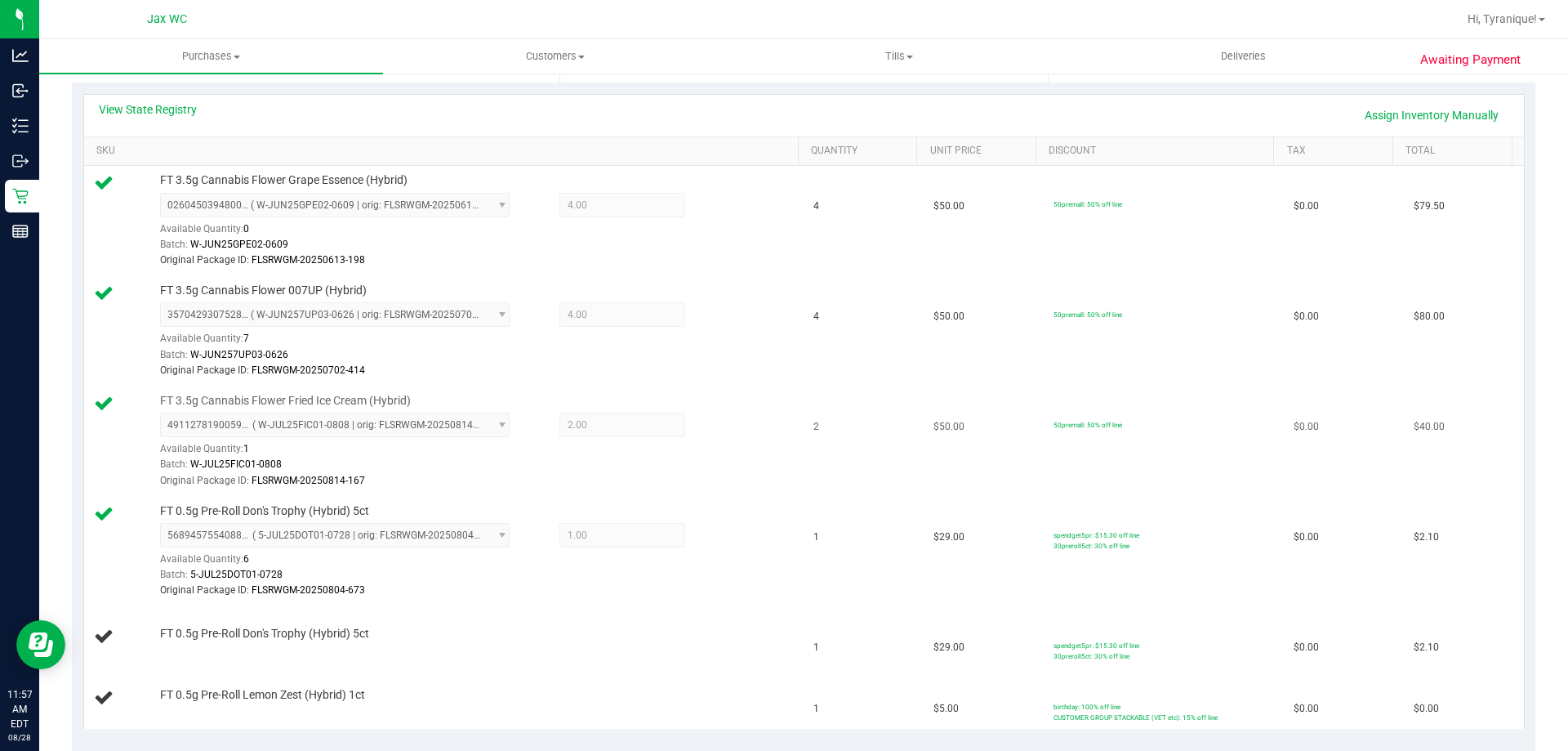
scroll to position [408, 0]
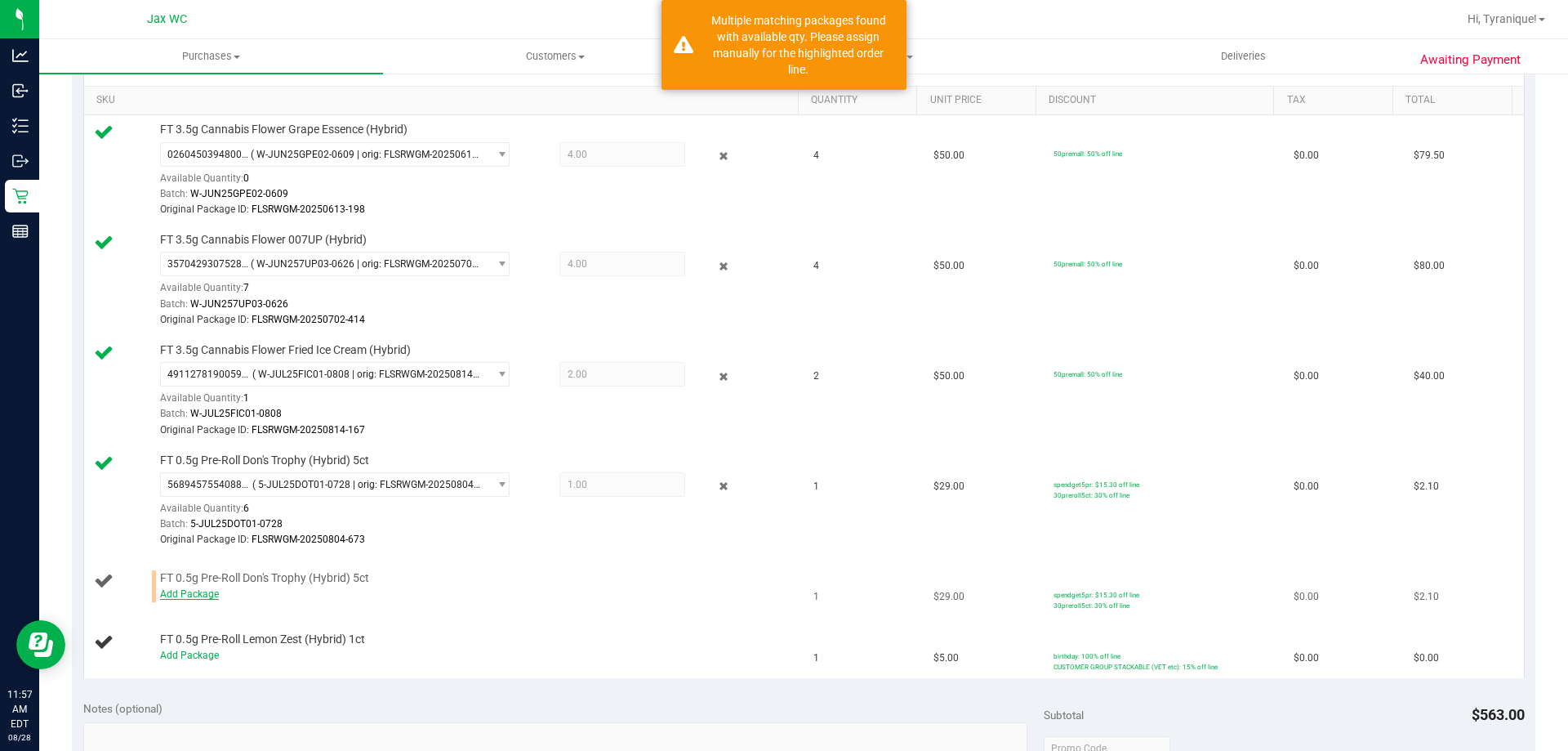
click at [207, 594] on link "Add Package" at bounding box center [190, 594] width 59 height 11
click at [279, 598] on span "Select Package" at bounding box center [325, 595] width 328 height 23
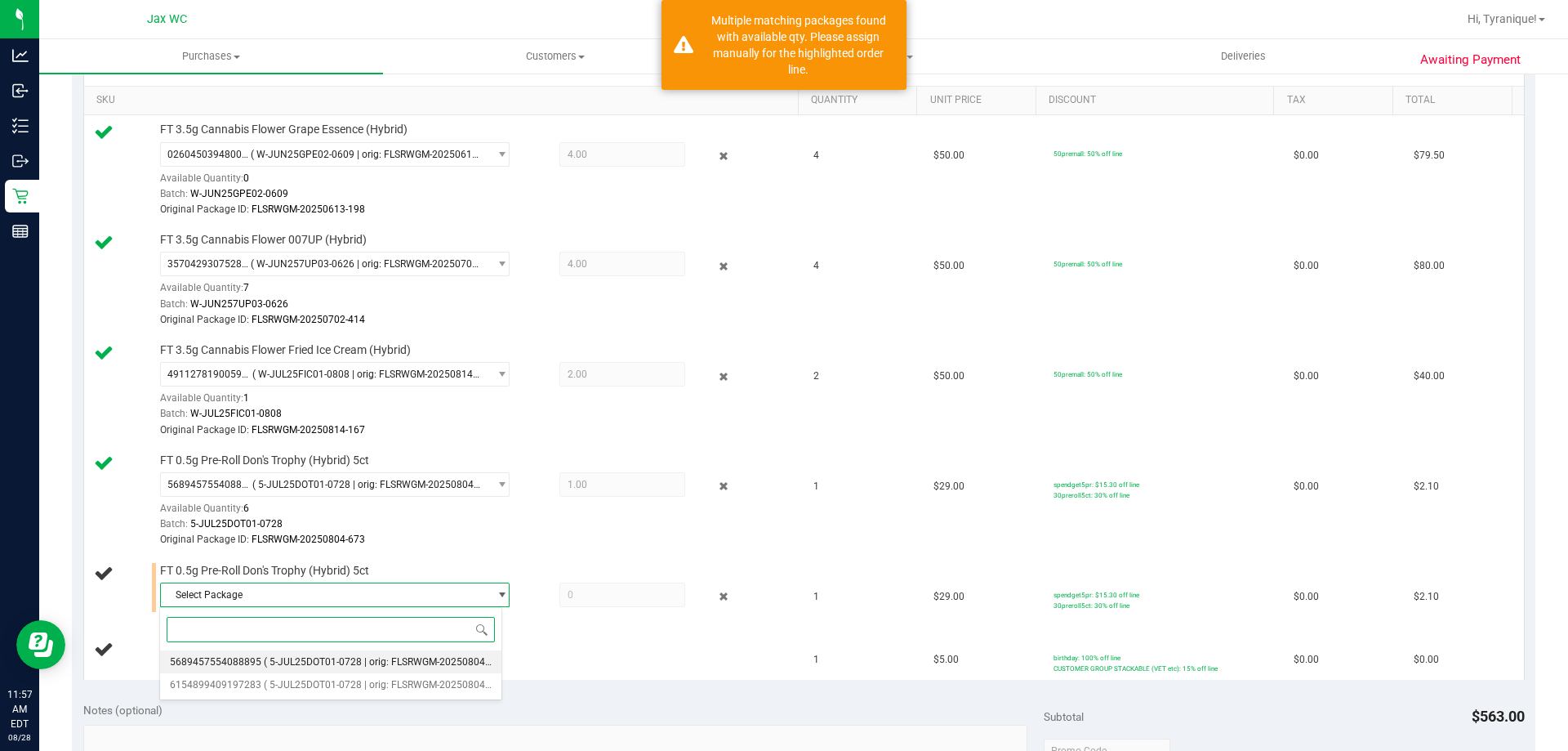
click at [315, 665] on span "( 5-JUL25DOT01-0728 | orig: FLSRWGM-20250804-673 )" at bounding box center [387, 661] width 246 height 11
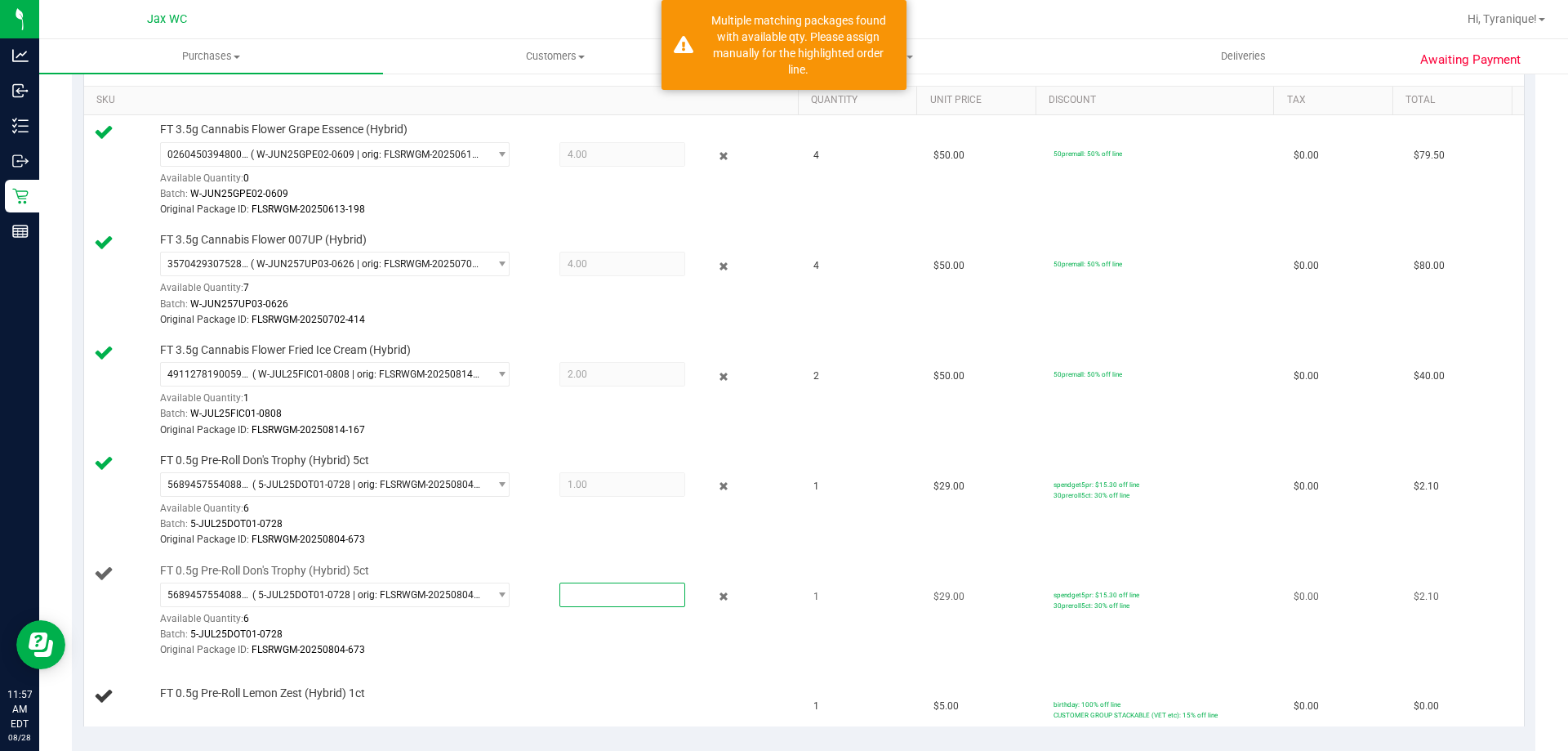
click at [623, 588] on span at bounding box center [622, 595] width 126 height 24
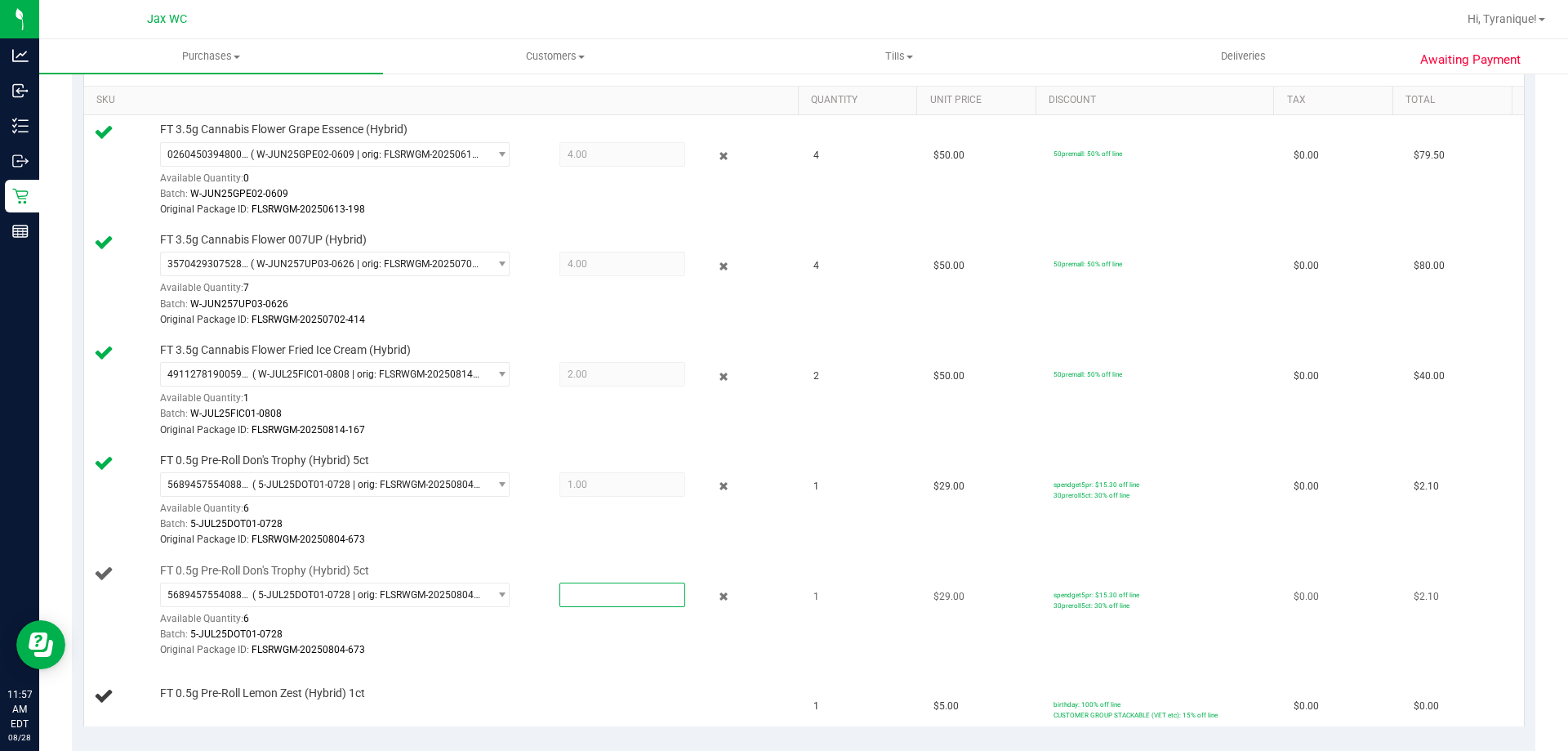
type input "1"
type input "1.0000"
click at [1363, 536] on td "$0.00" at bounding box center [1344, 501] width 120 height 110
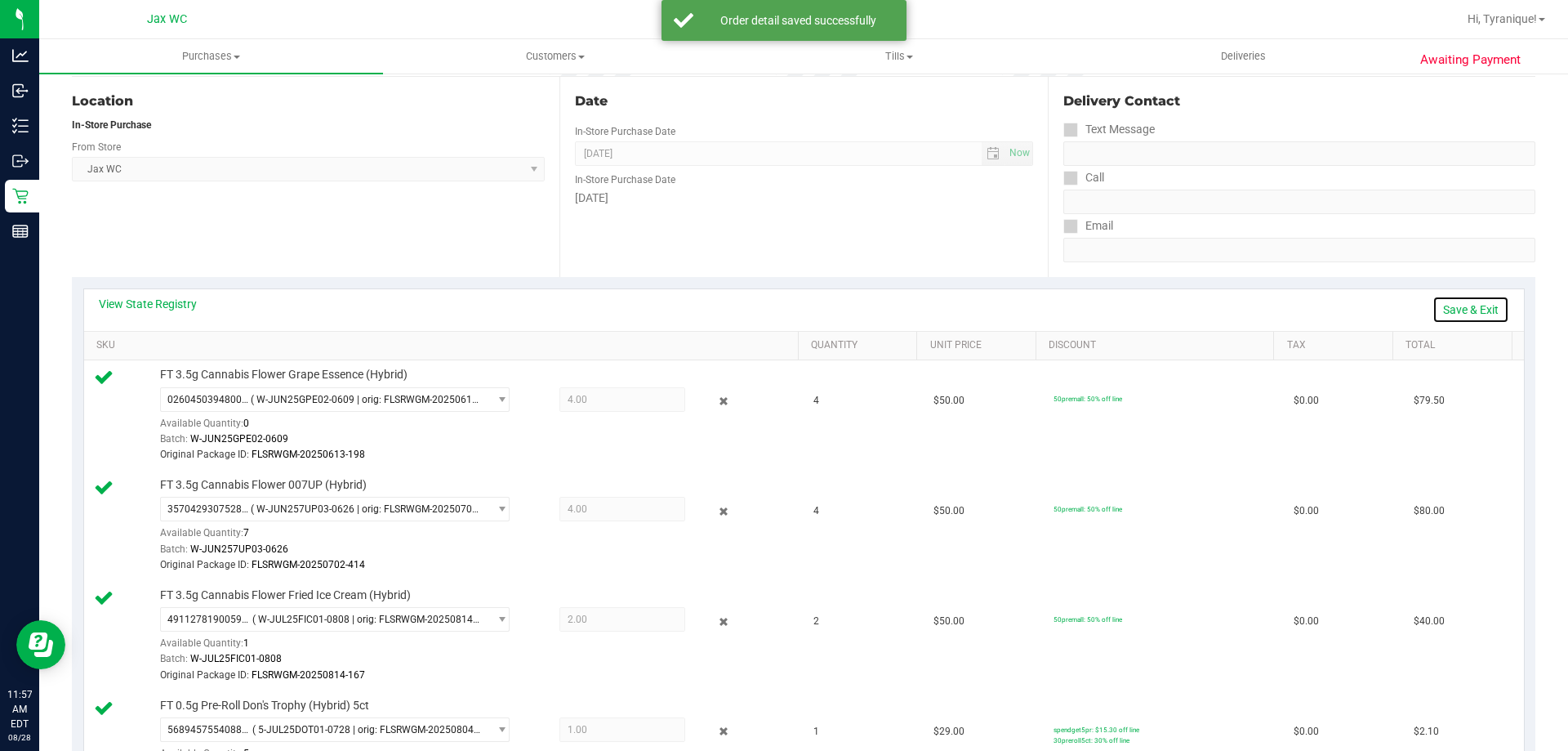
click at [1459, 312] on link "Save & Exit" at bounding box center [1470, 309] width 77 height 28
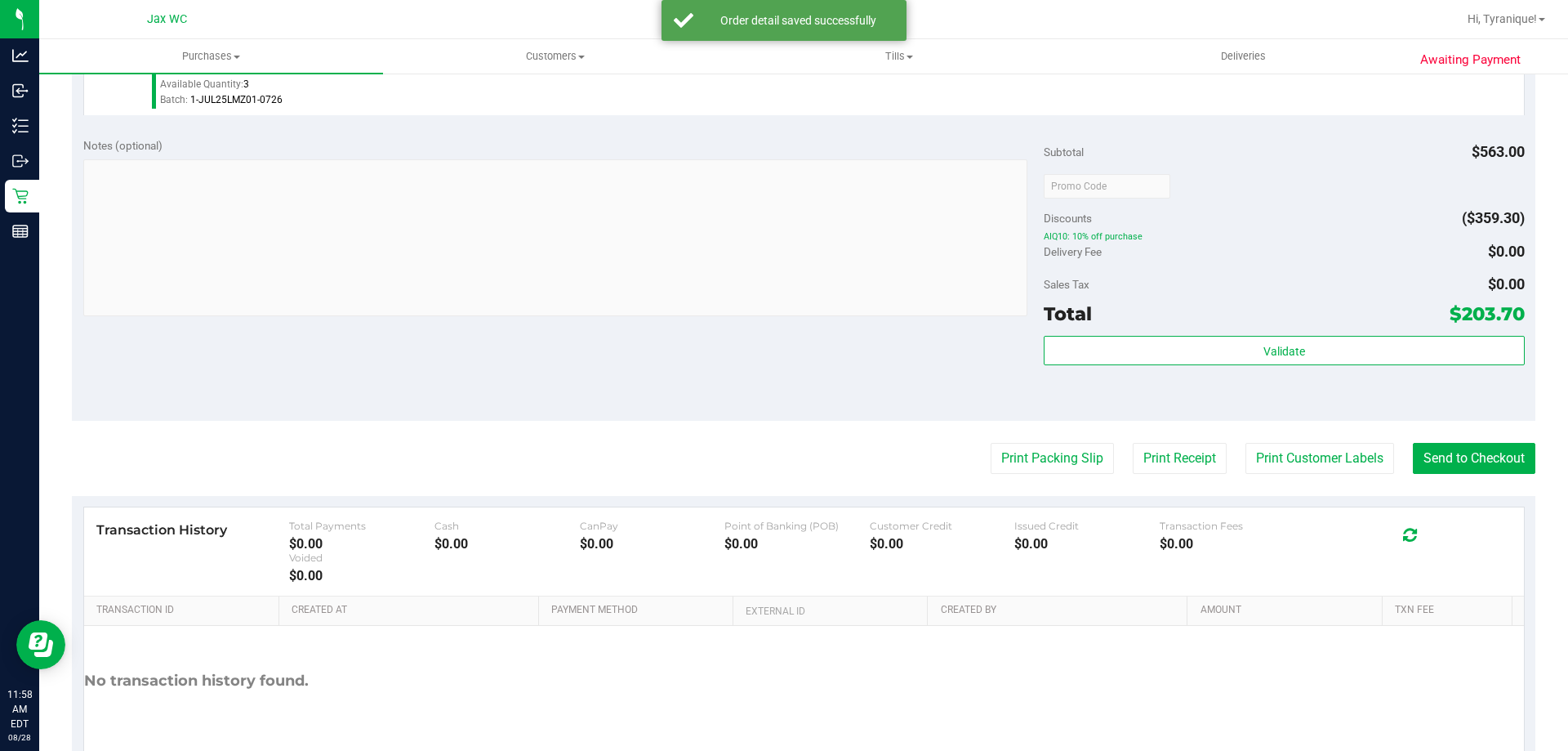
scroll to position [1135, 0]
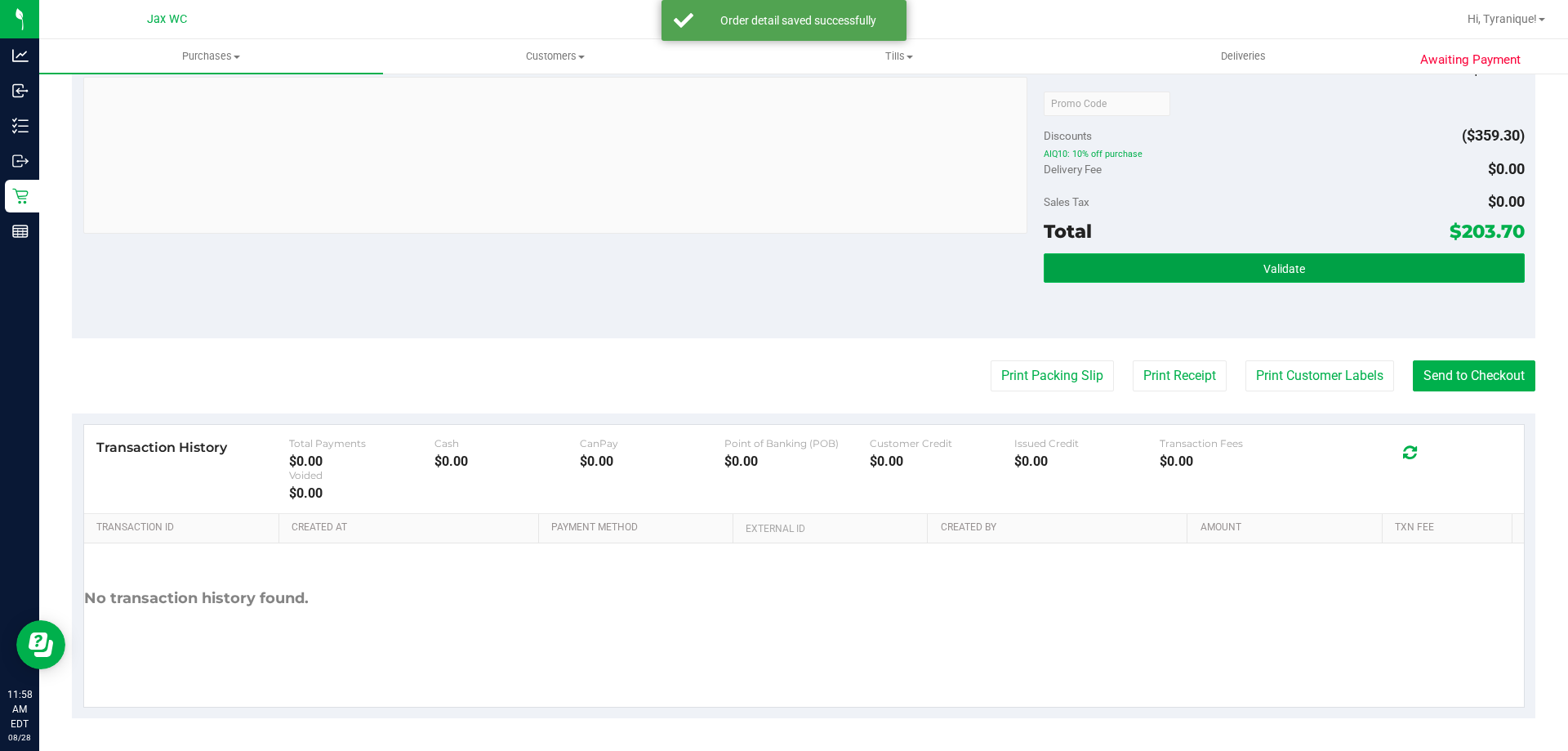
click at [1323, 267] on button "Validate" at bounding box center [1283, 268] width 480 height 30
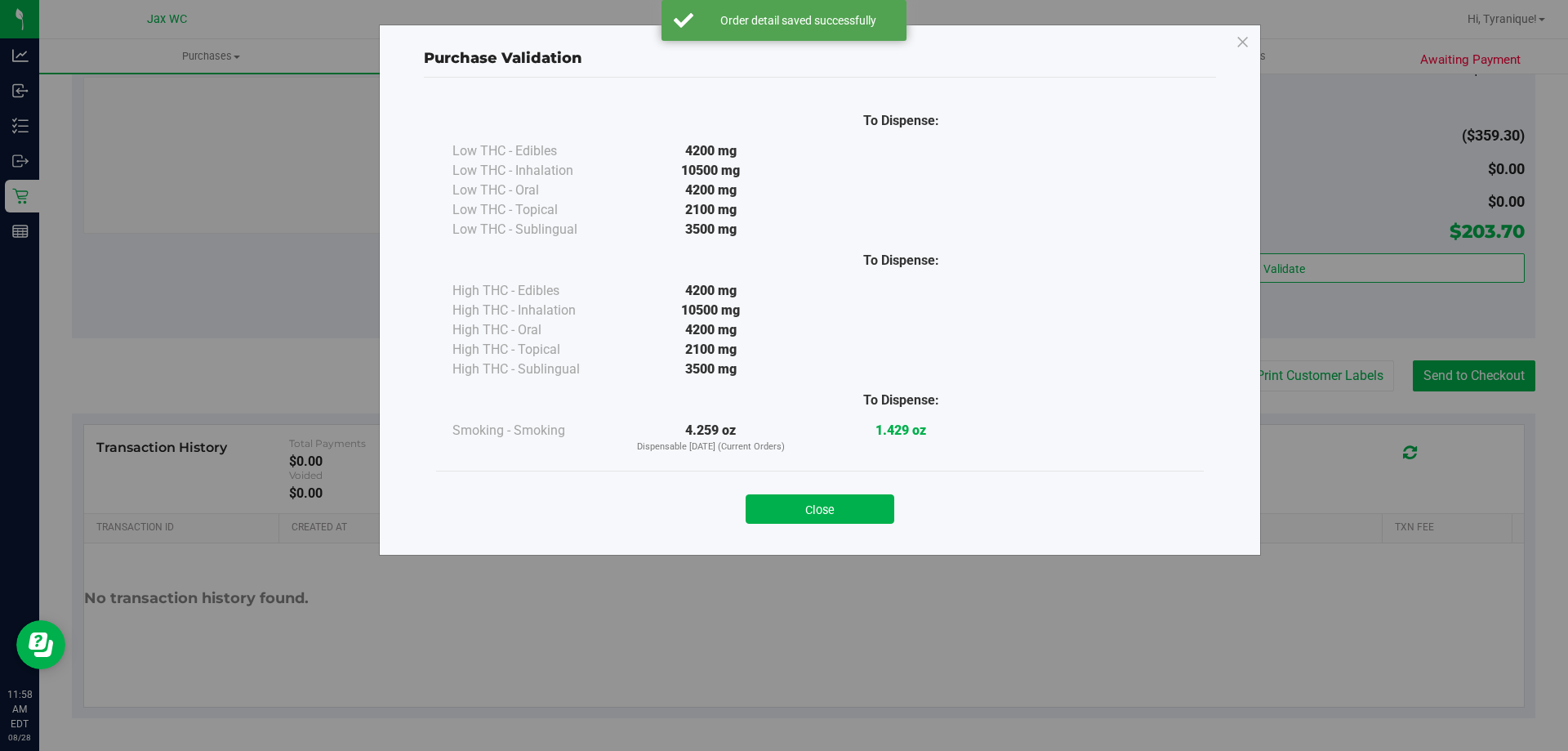
click at [873, 507] on button "Close" at bounding box center [819, 509] width 149 height 30
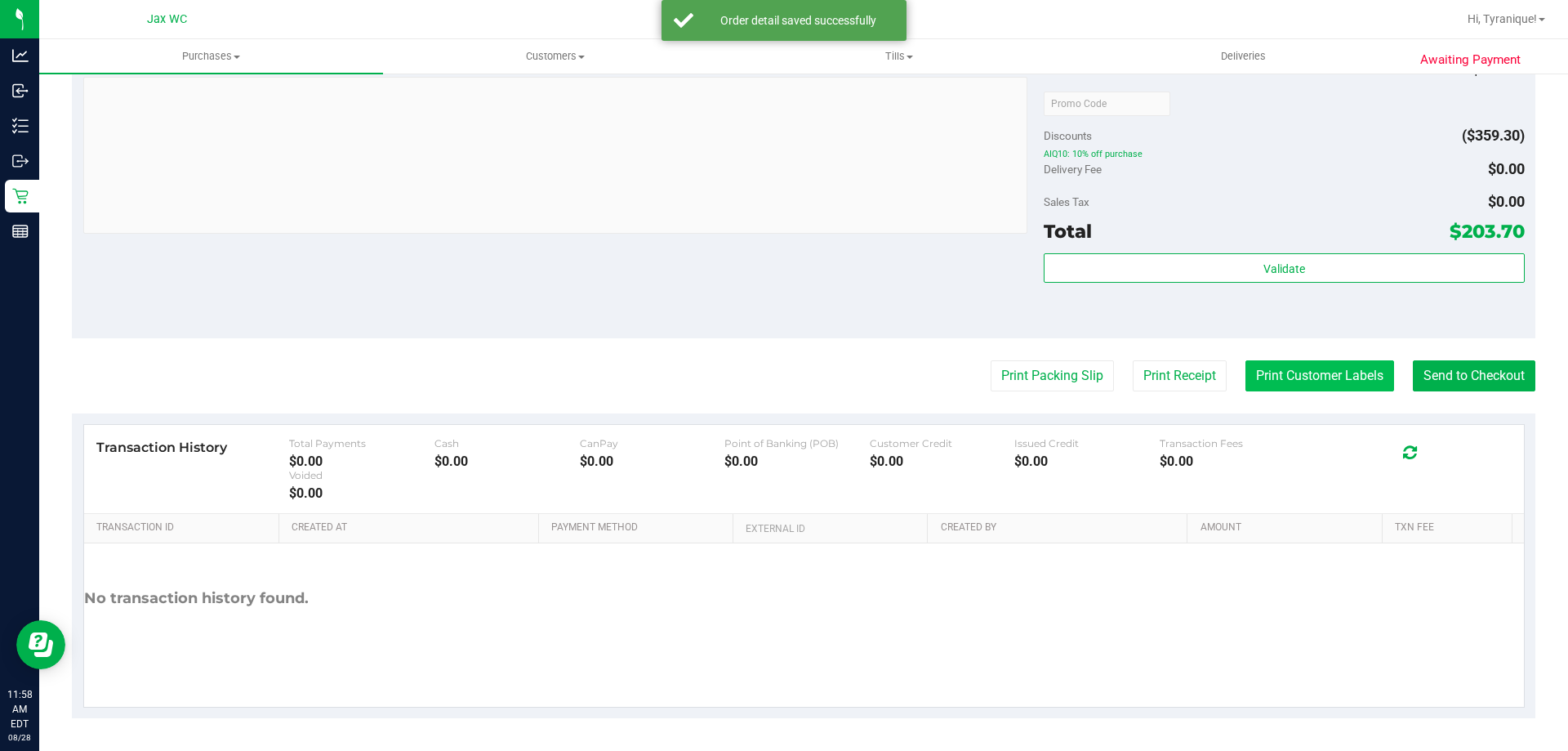
click at [1262, 377] on button "Print Customer Labels" at bounding box center [1319, 376] width 149 height 31
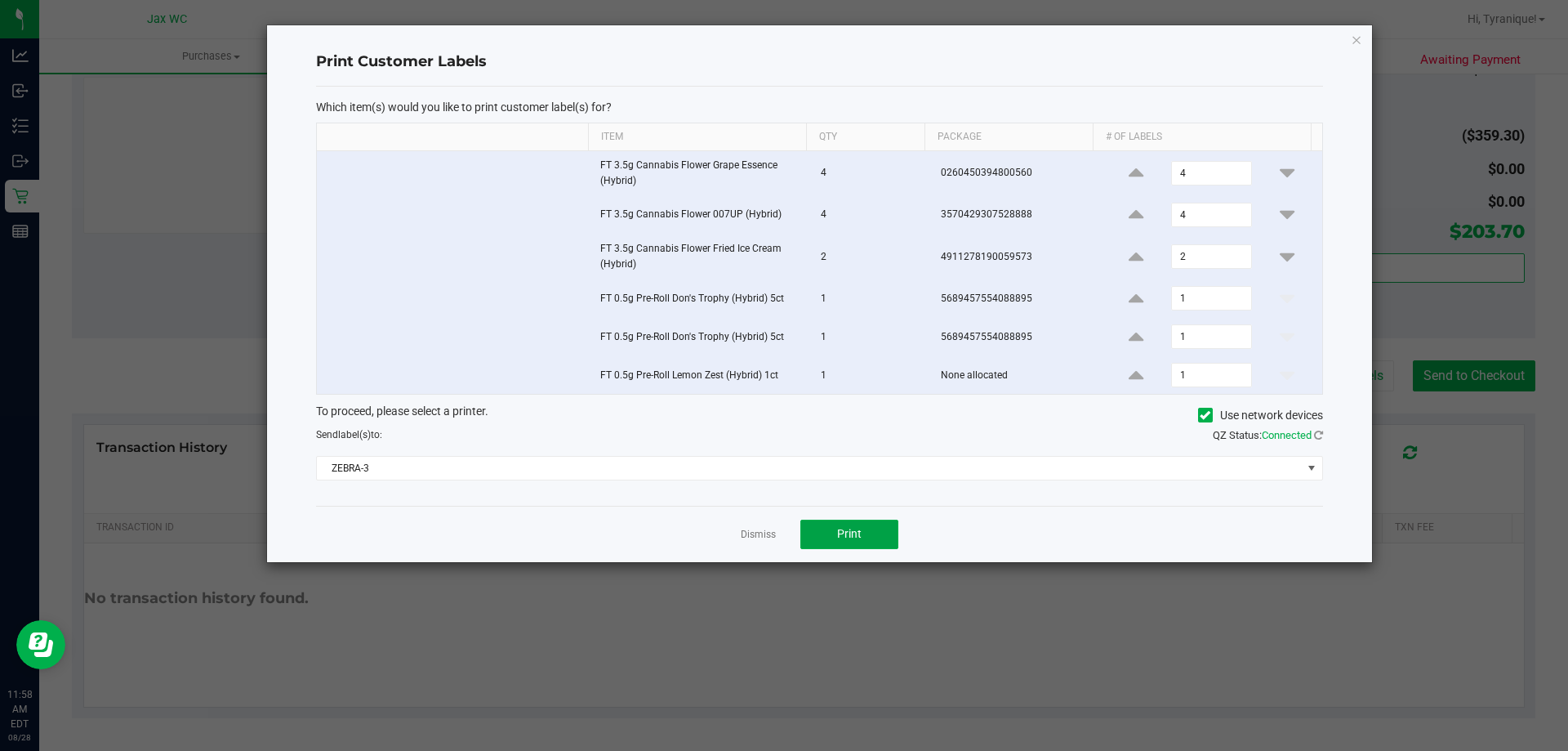
drag, startPoint x: 855, startPoint y: 532, endPoint x: 796, endPoint y: 445, distance: 105.1
click at [796, 445] on div "Print Customer Labels Which item(s) would you like to print customer label(s) f…" at bounding box center [818, 294] width 1104 height 537
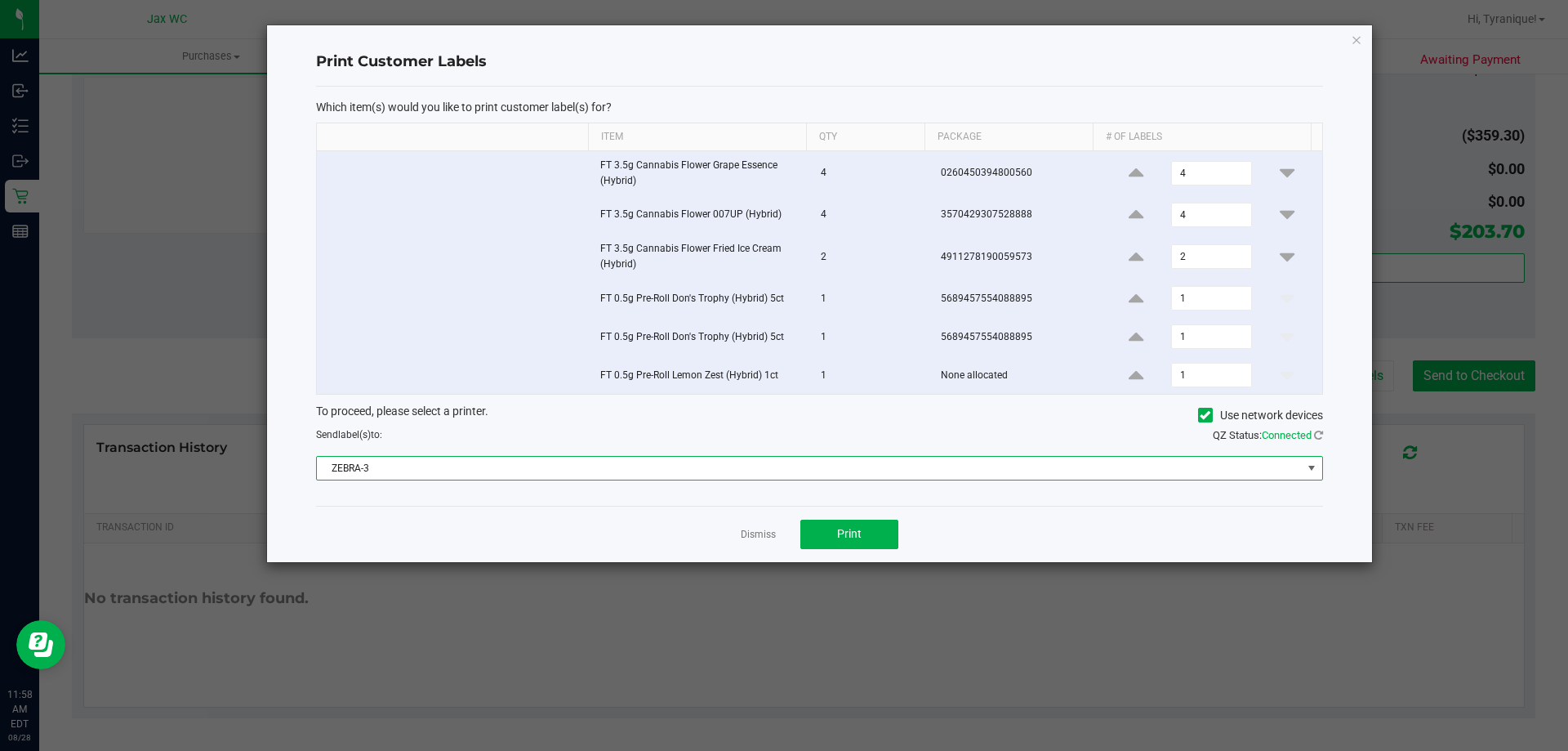
click at [796, 460] on span "ZEBRA-3" at bounding box center [809, 468] width 985 height 23
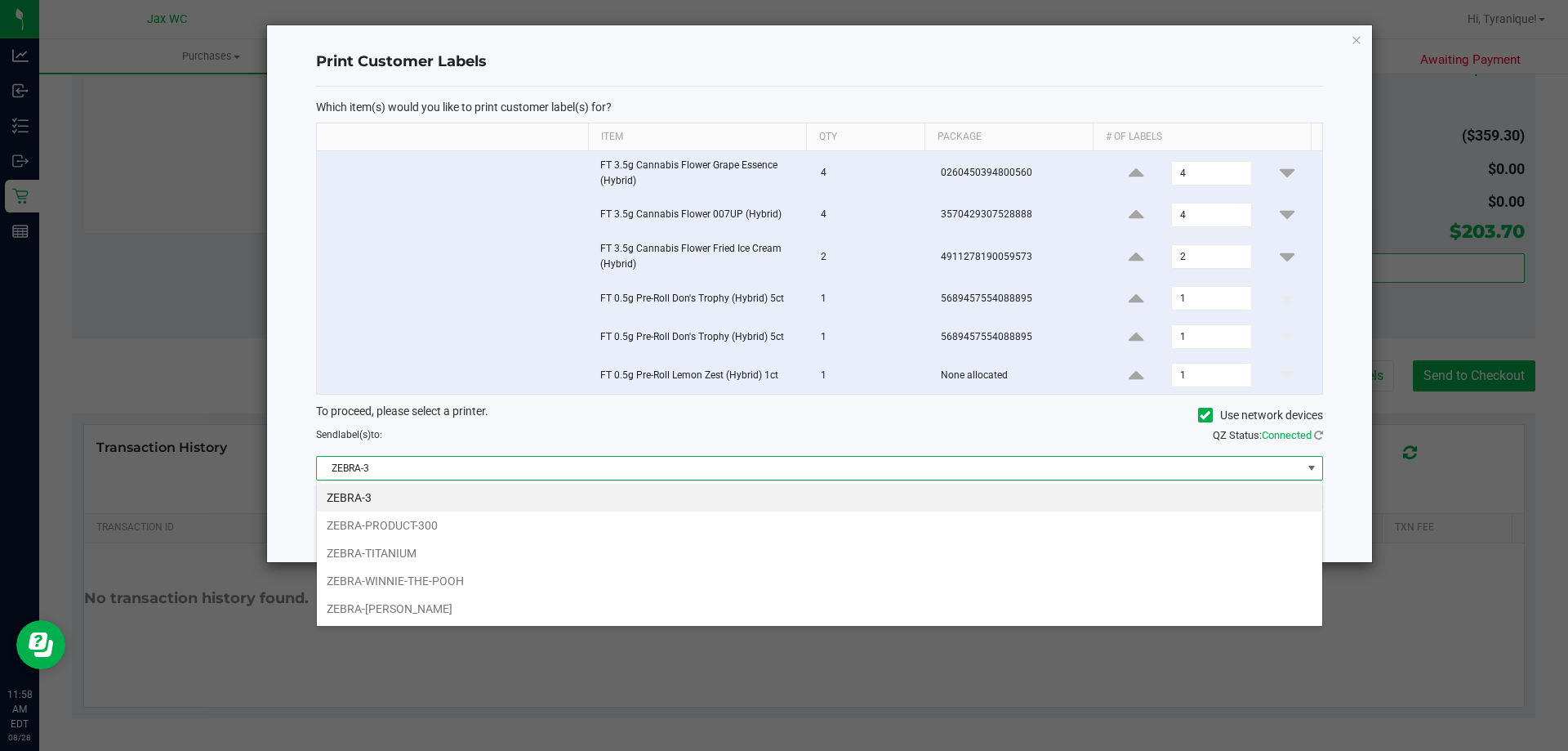
scroll to position [24, 1006]
click at [419, 550] on li "ZEBRA-TITANIUM" at bounding box center [819, 553] width 1005 height 28
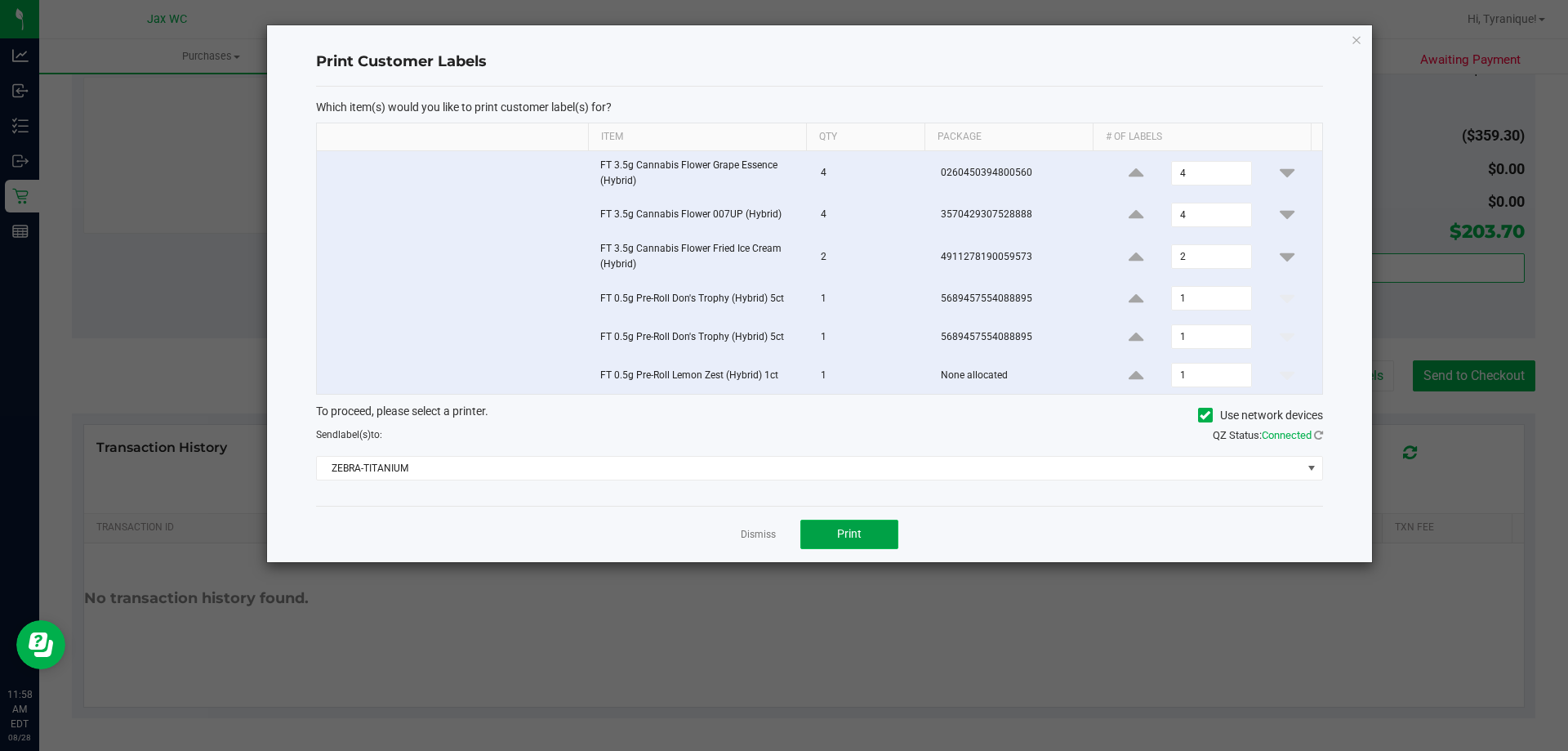
click at [841, 537] on span "Print" at bounding box center [849, 533] width 24 height 13
click at [749, 533] on link "Dismiss" at bounding box center [758, 534] width 35 height 14
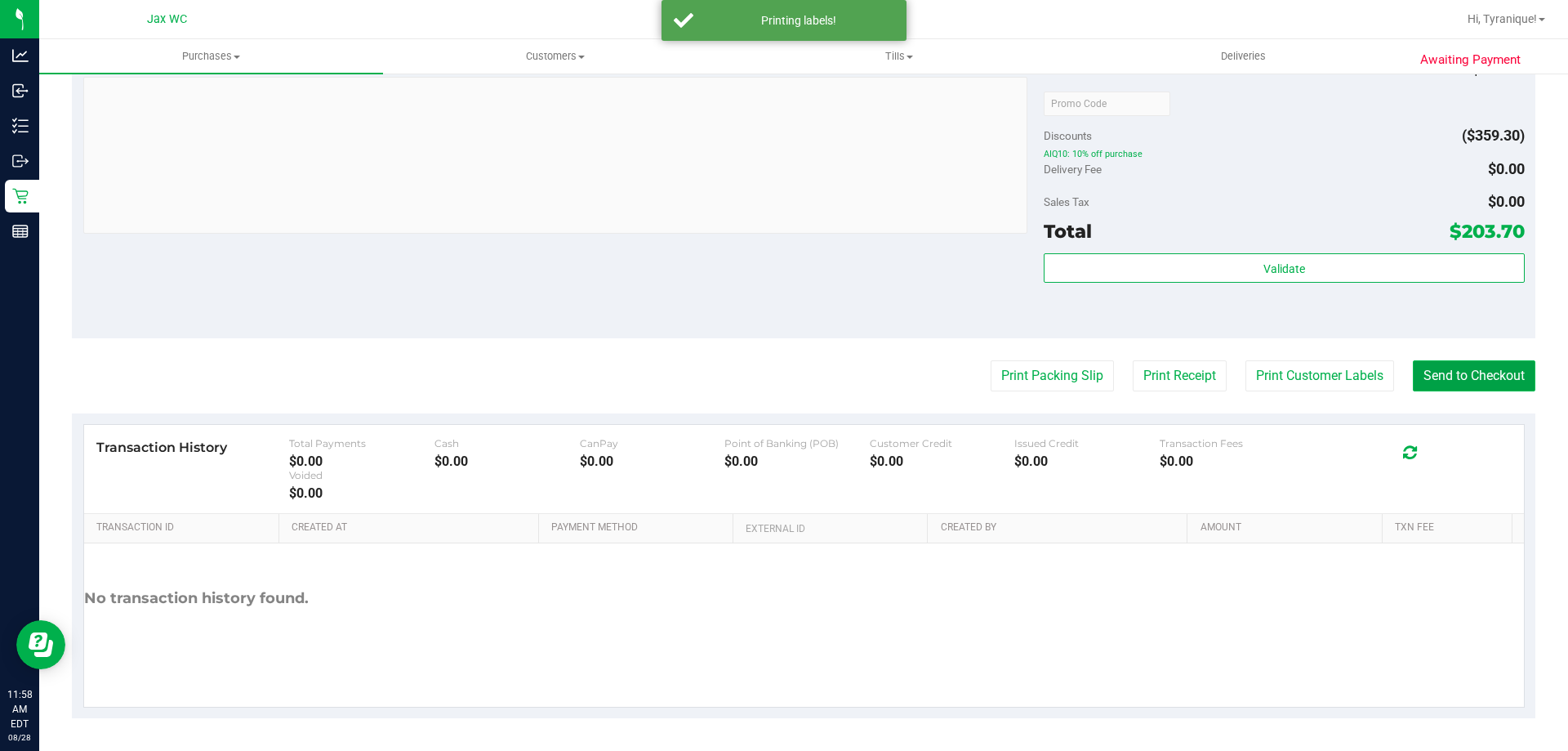
click at [1458, 385] on button "Send to Checkout" at bounding box center [1474, 376] width 122 height 31
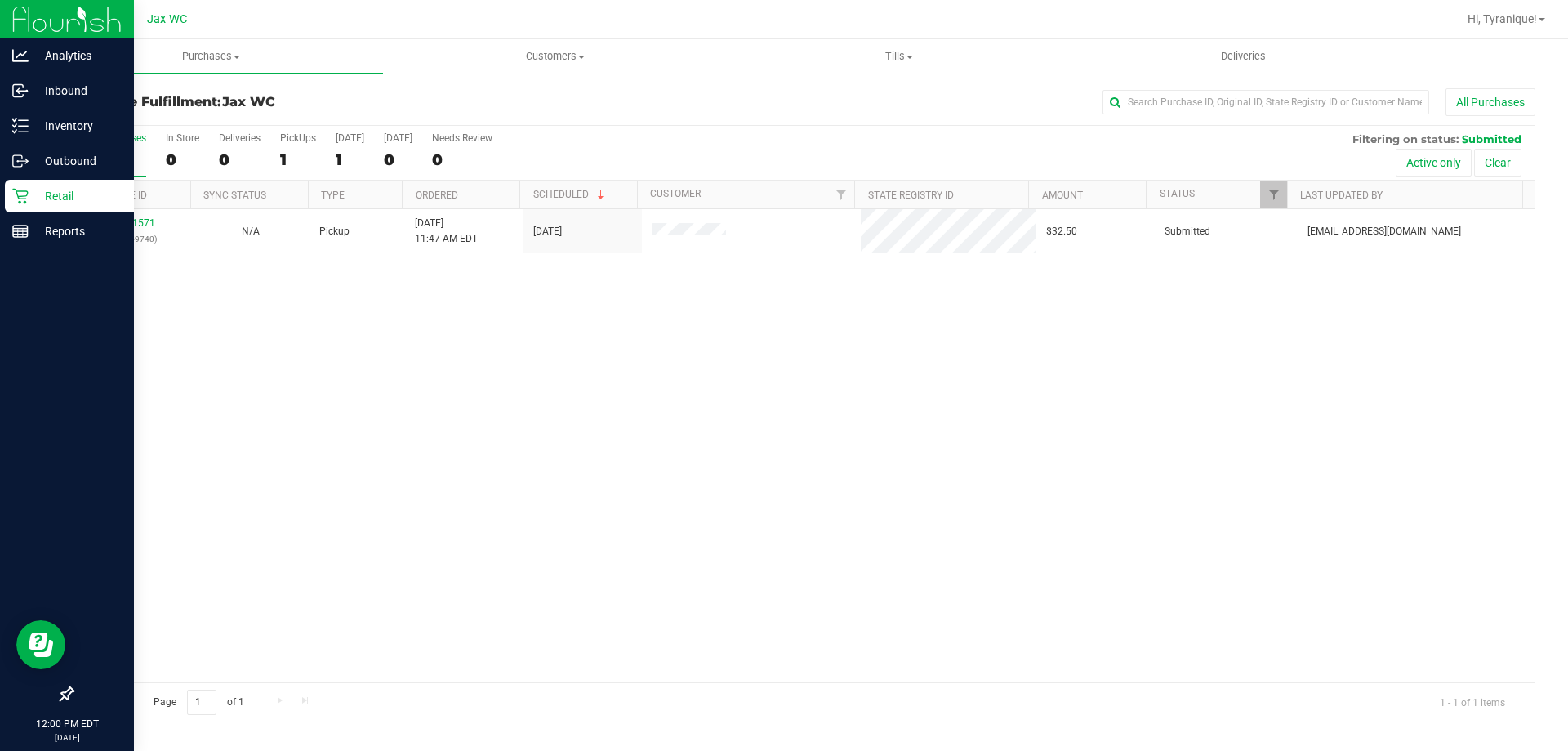
click at [39, 207] on div "Retail" at bounding box center [68, 195] width 129 height 32
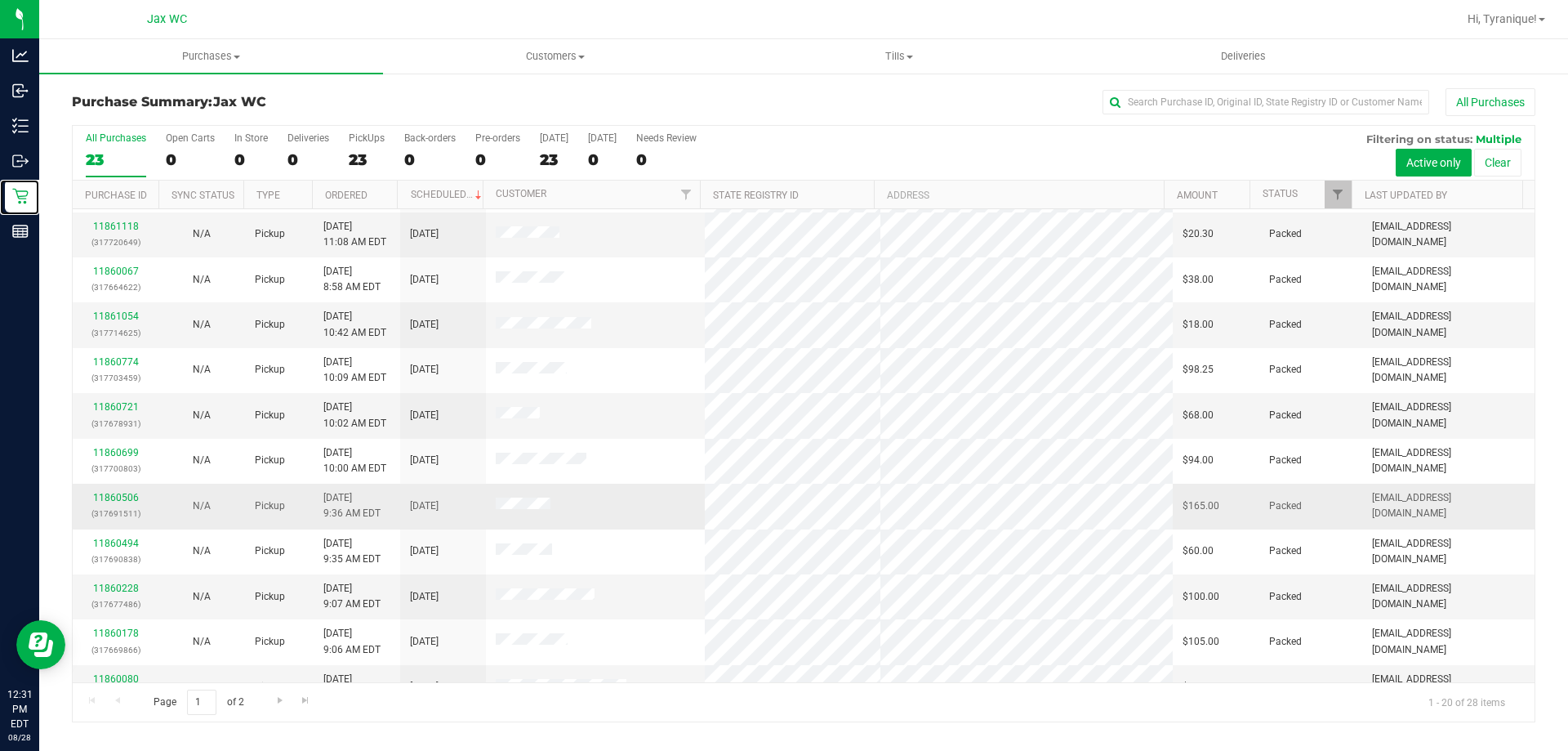
scroll to position [432, 0]
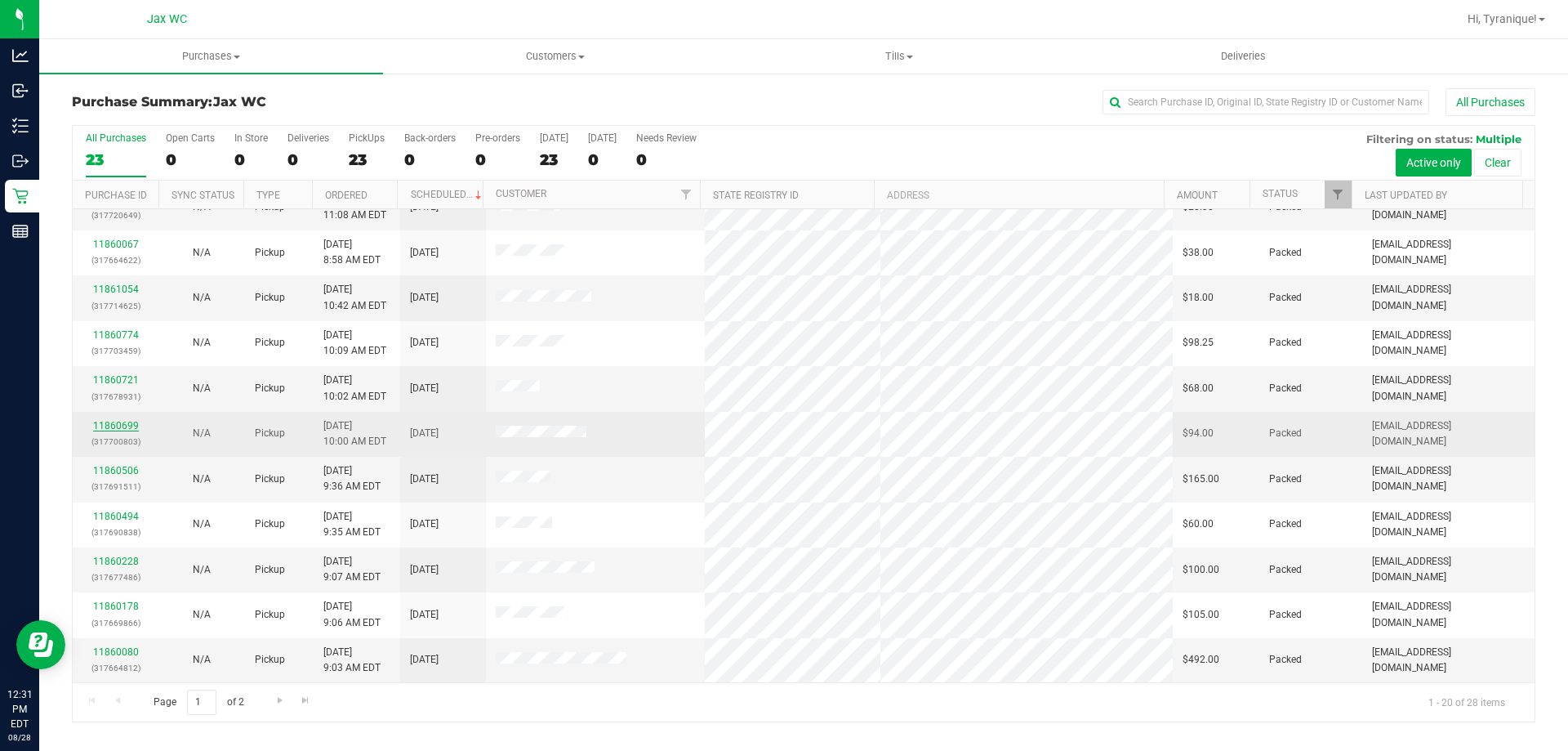
click at [100, 425] on link "11860699" at bounding box center [116, 425] width 45 height 11
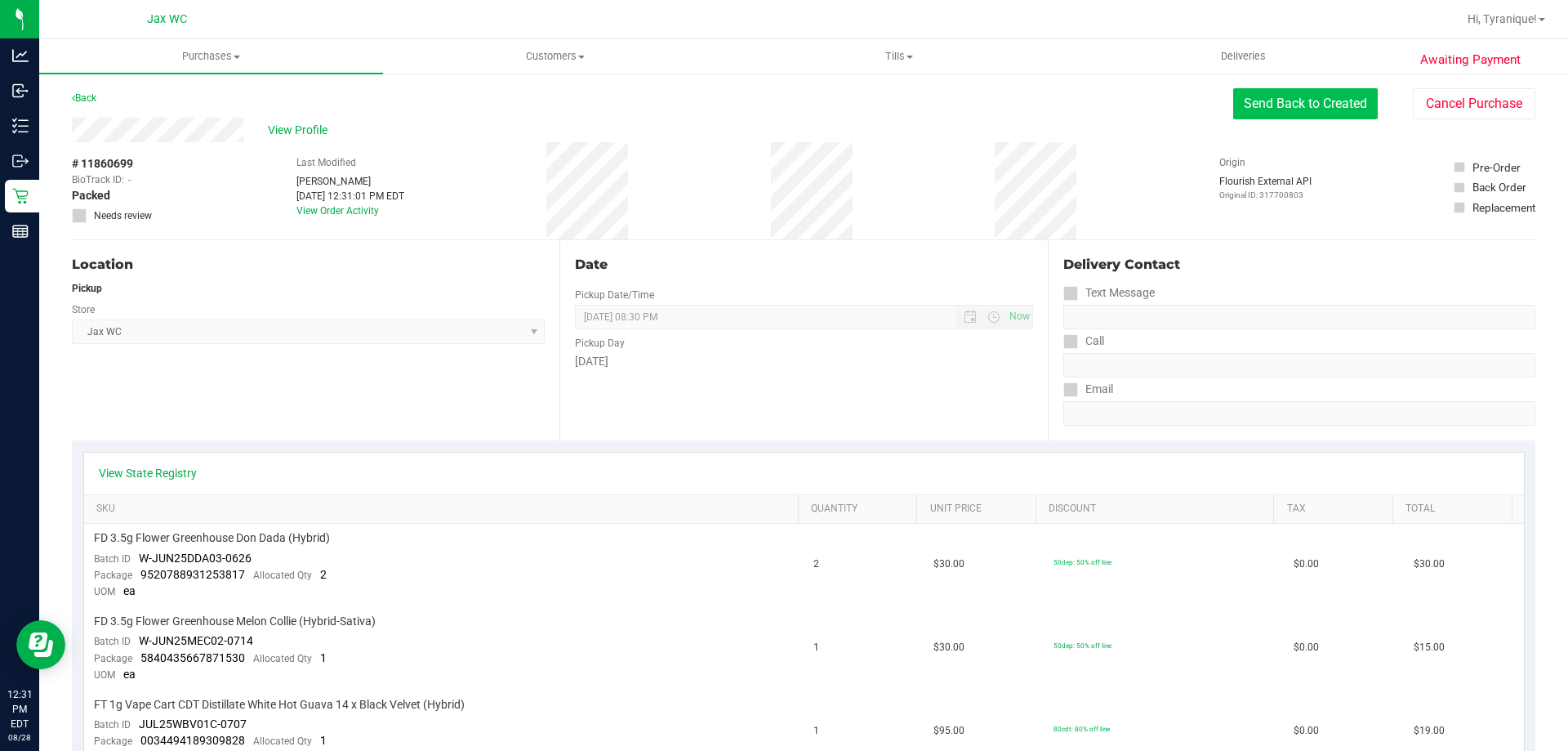
click at [1242, 101] on button "Send Back to Created" at bounding box center [1305, 104] width 144 height 31
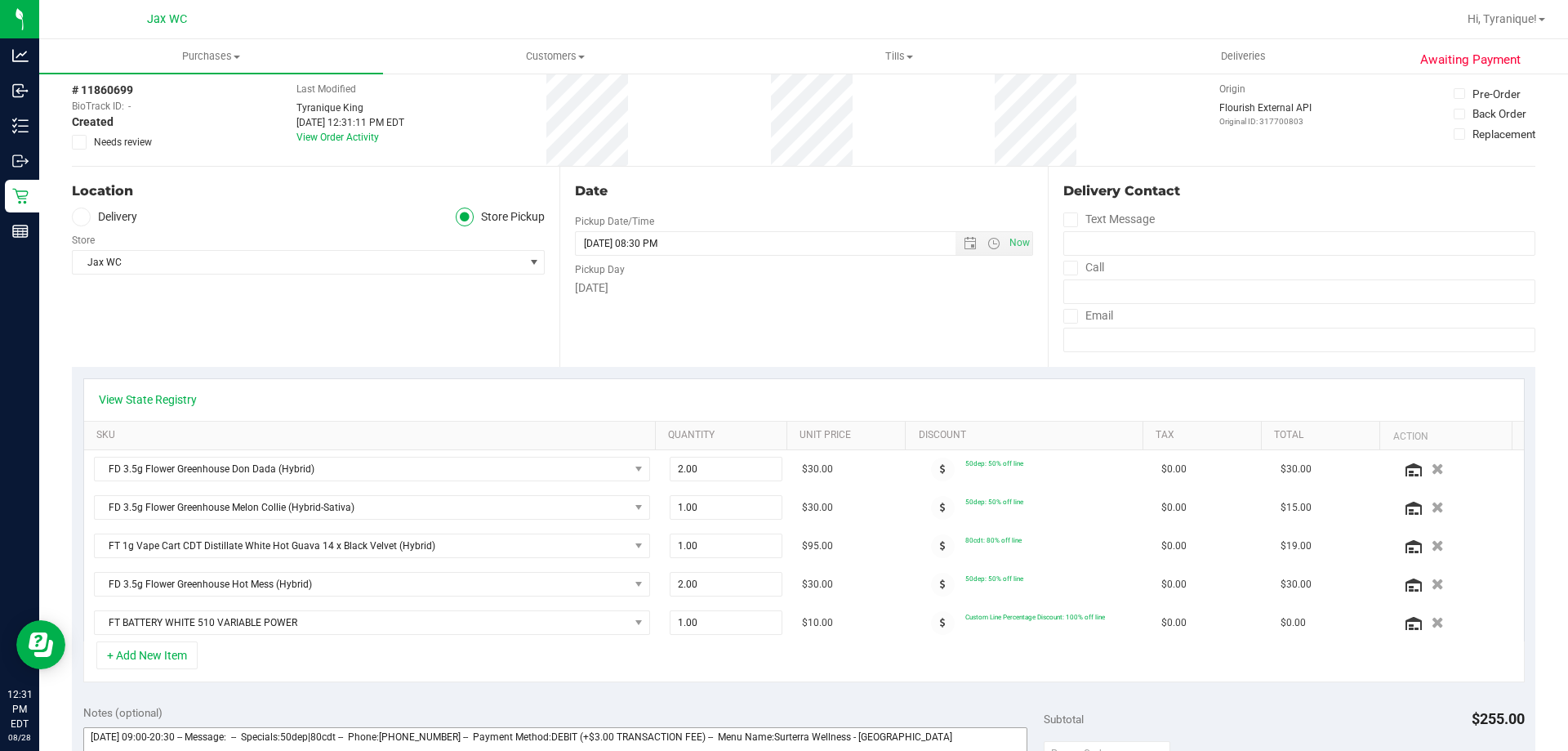
scroll to position [245, 0]
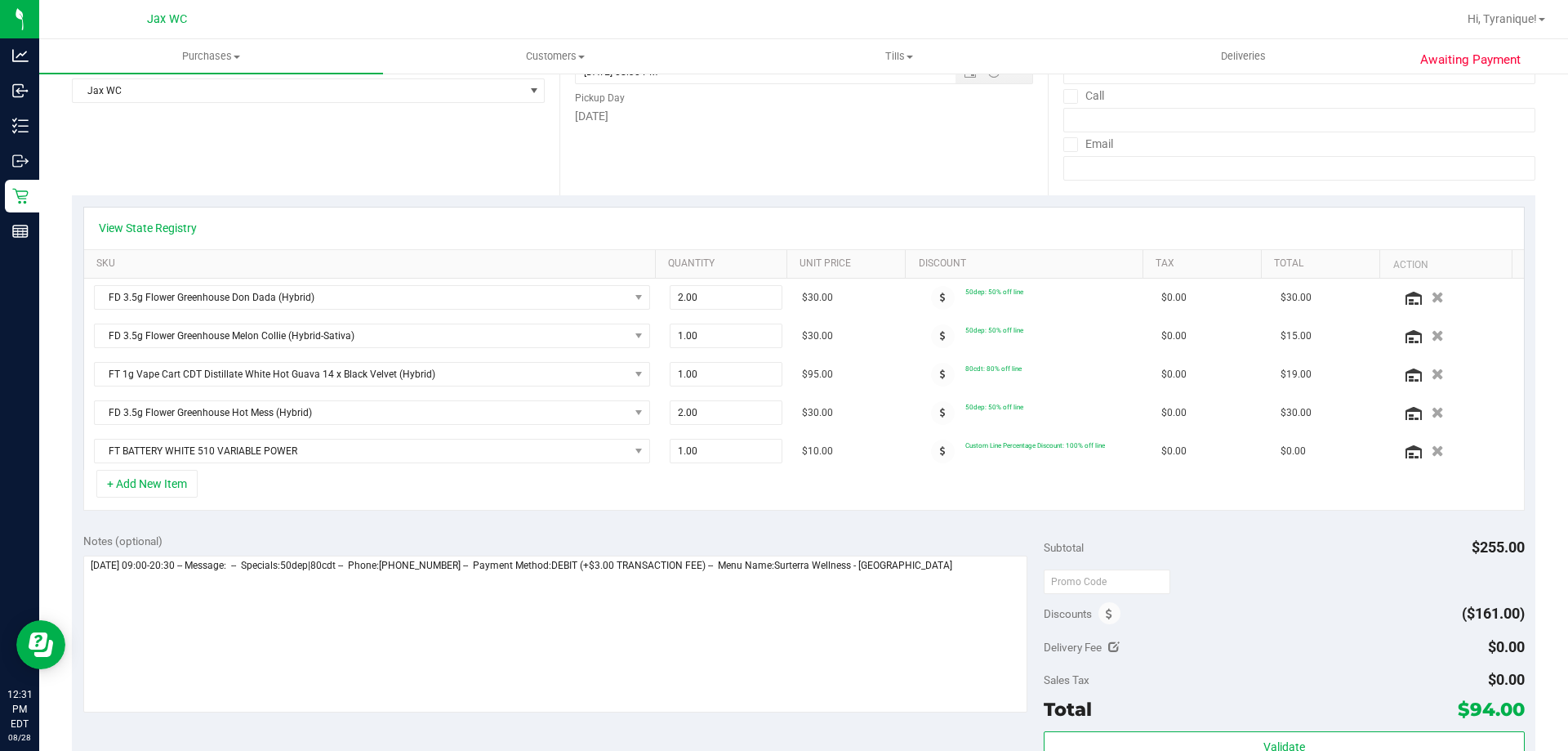
click at [1024, 571] on div "Notes (optional)" at bounding box center [564, 624] width 961 height 183
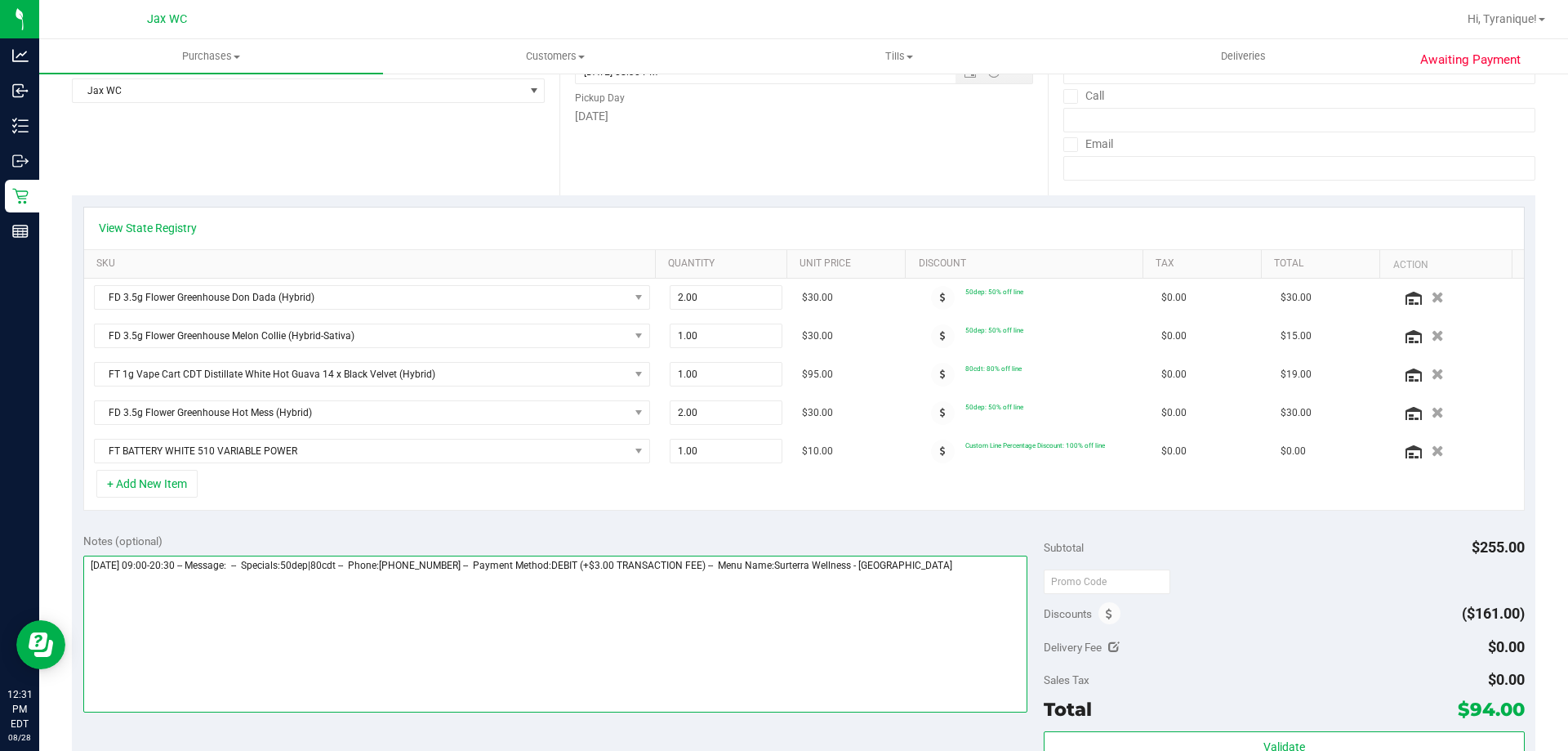
click at [966, 565] on textarea at bounding box center [555, 633] width 945 height 156
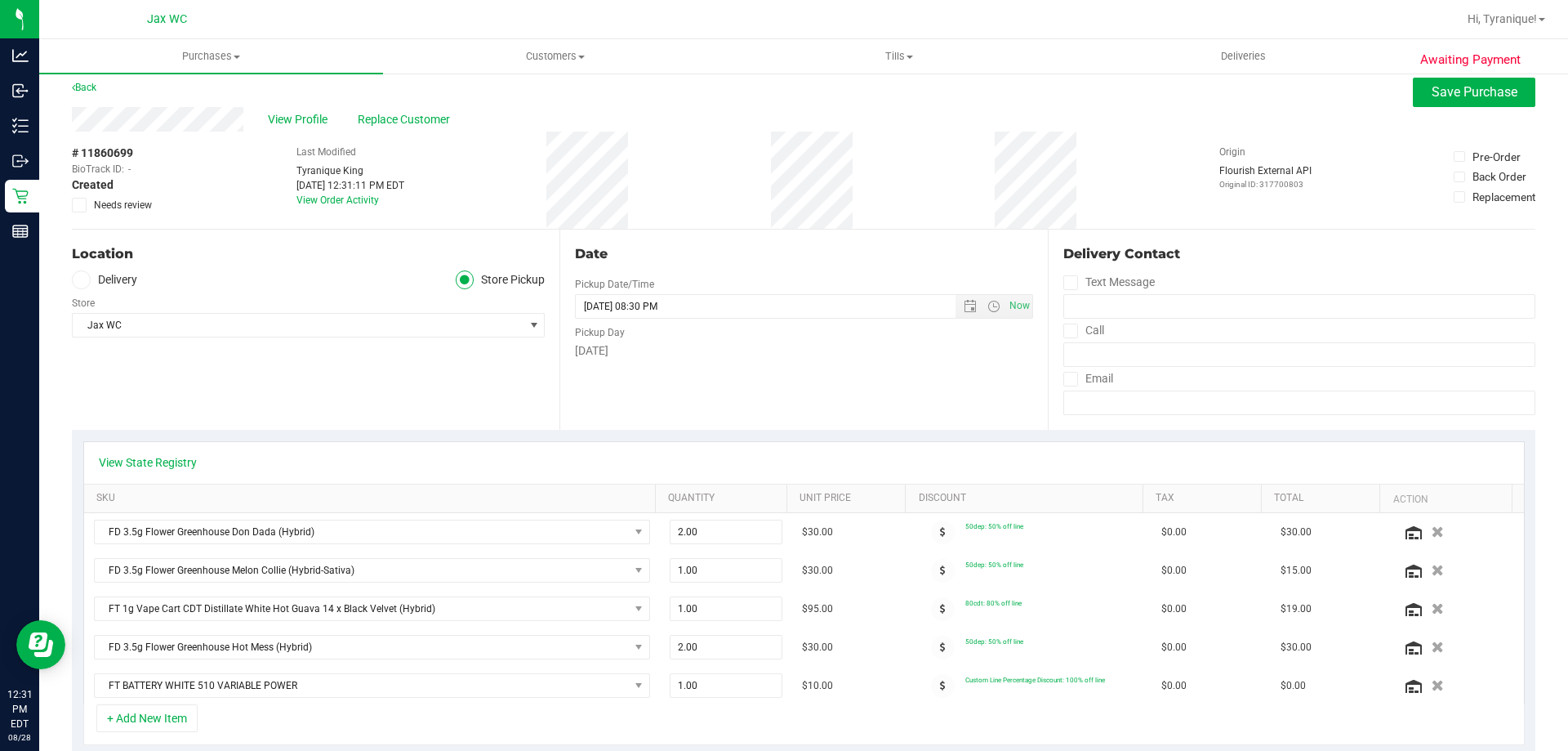
scroll to position [0, 0]
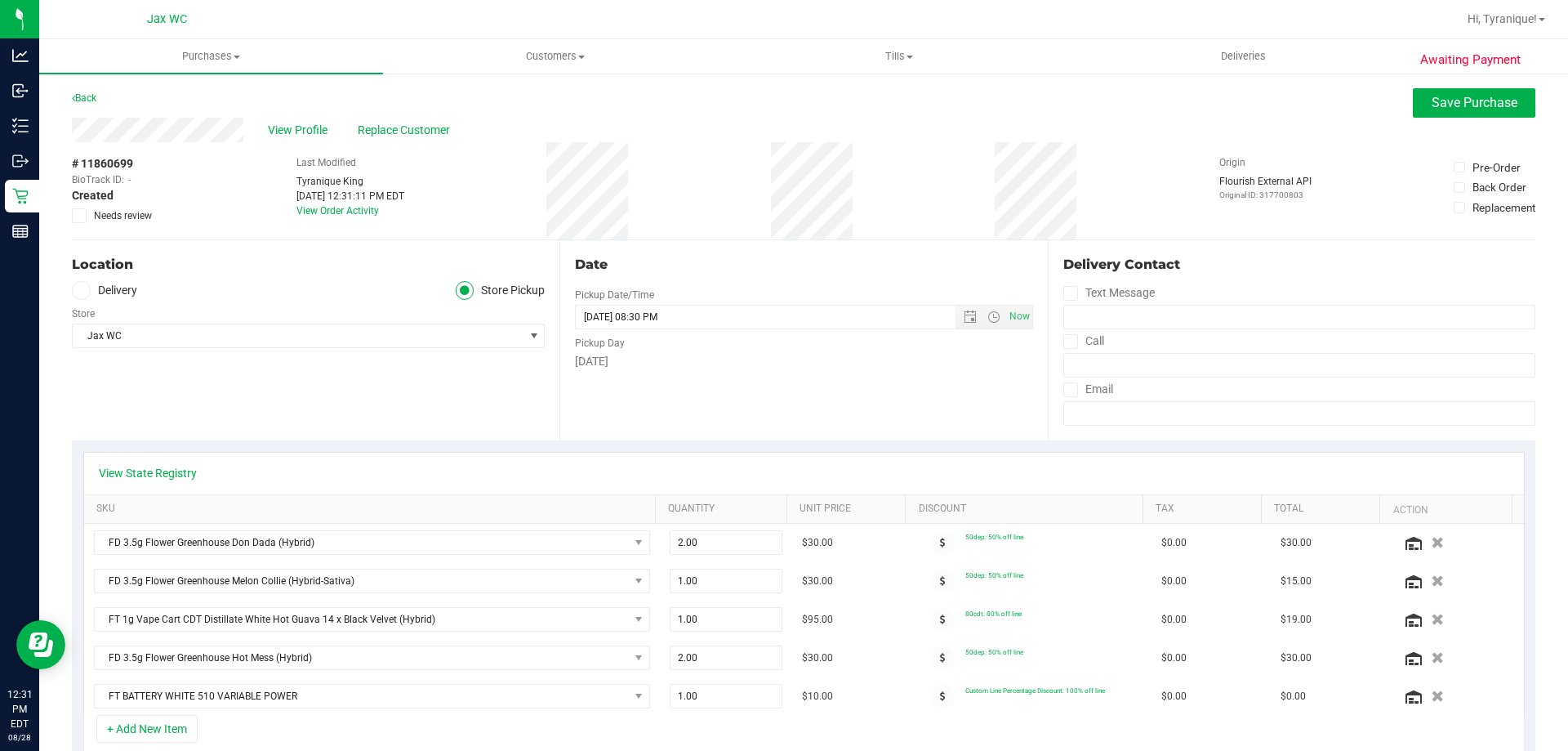
type textarea "[DATE] 09:00-20:30 -- Message: -- Specials:50dep|80cdt -- Phone:[PHONE_NUMBER] …"
click at [1490, 100] on span "Save Purchase" at bounding box center [1474, 102] width 86 height 16
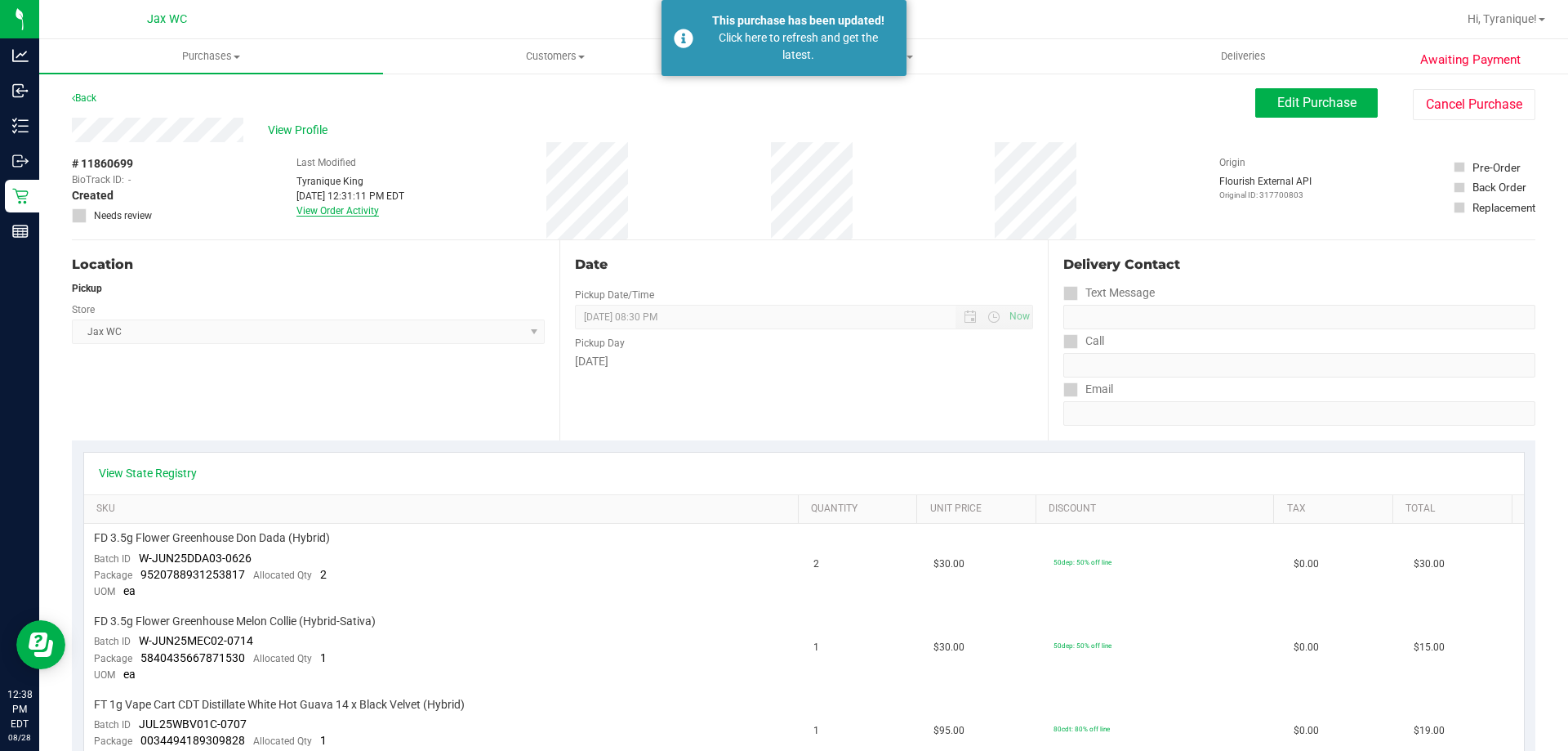
click at [334, 211] on link "View Order Activity" at bounding box center [337, 210] width 82 height 11
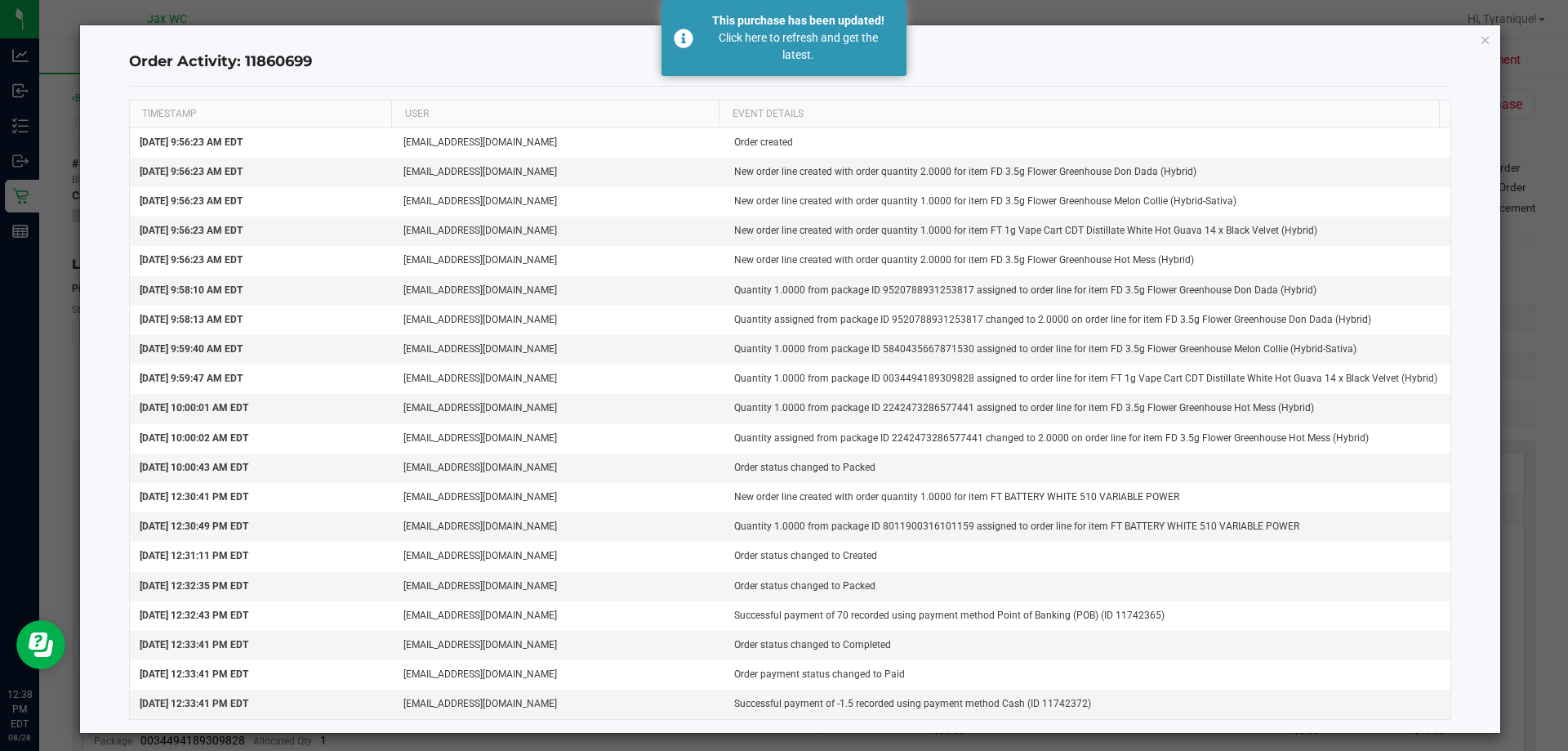
click at [1479, 44] on icon "button" at bounding box center [1485, 39] width 11 height 19
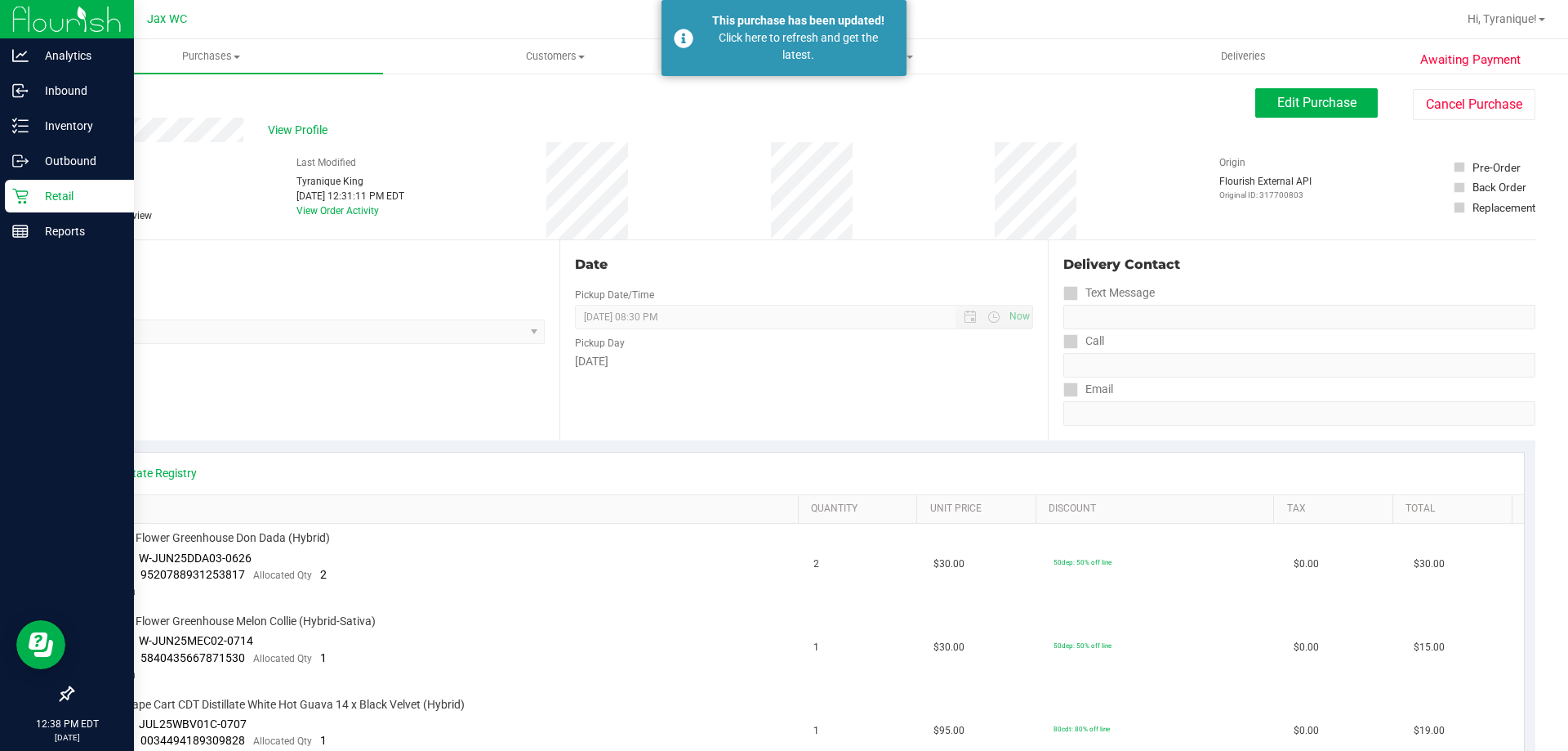
click at [48, 207] on div "Retail" at bounding box center [68, 195] width 129 height 32
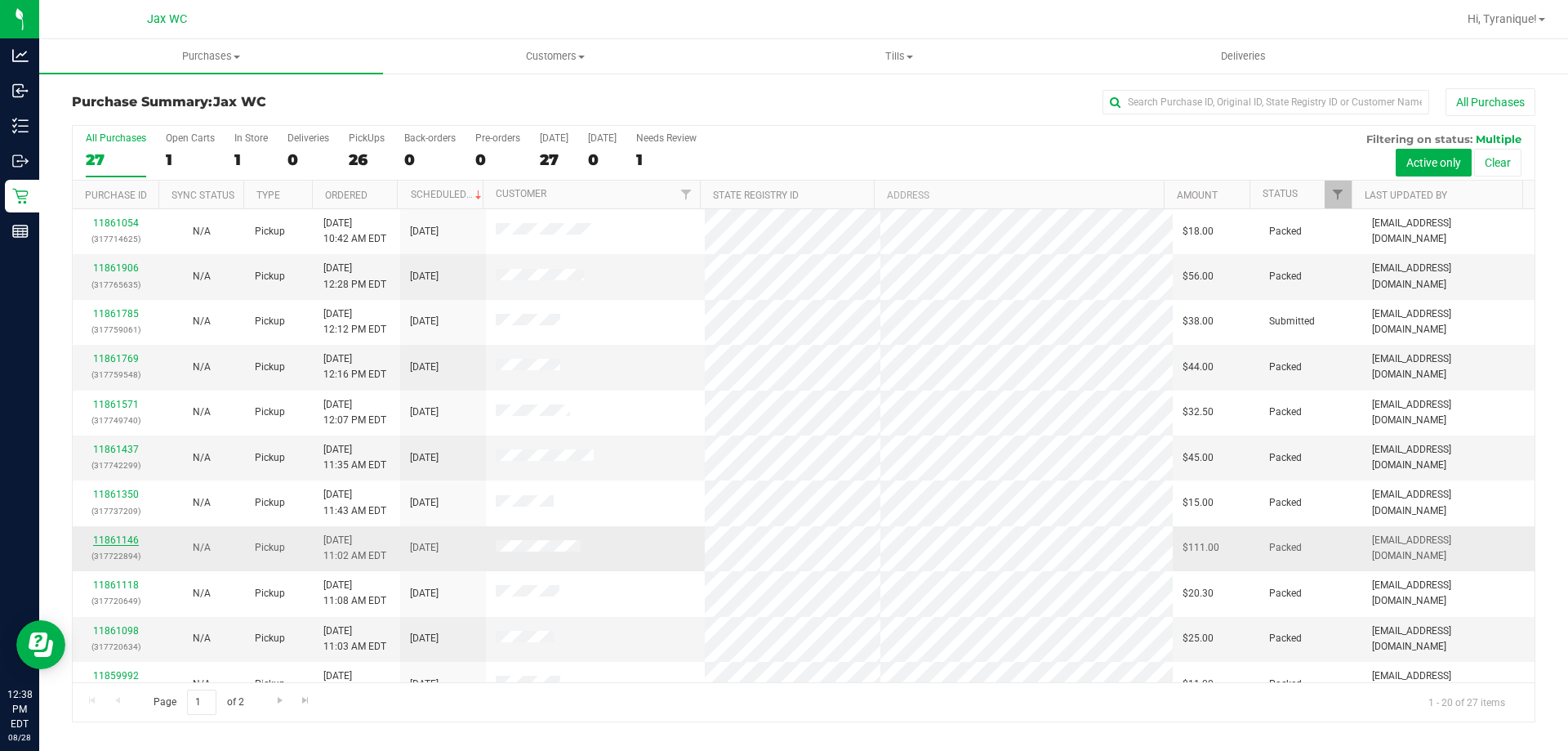
click at [99, 538] on link "11861146" at bounding box center [116, 540] width 45 height 11
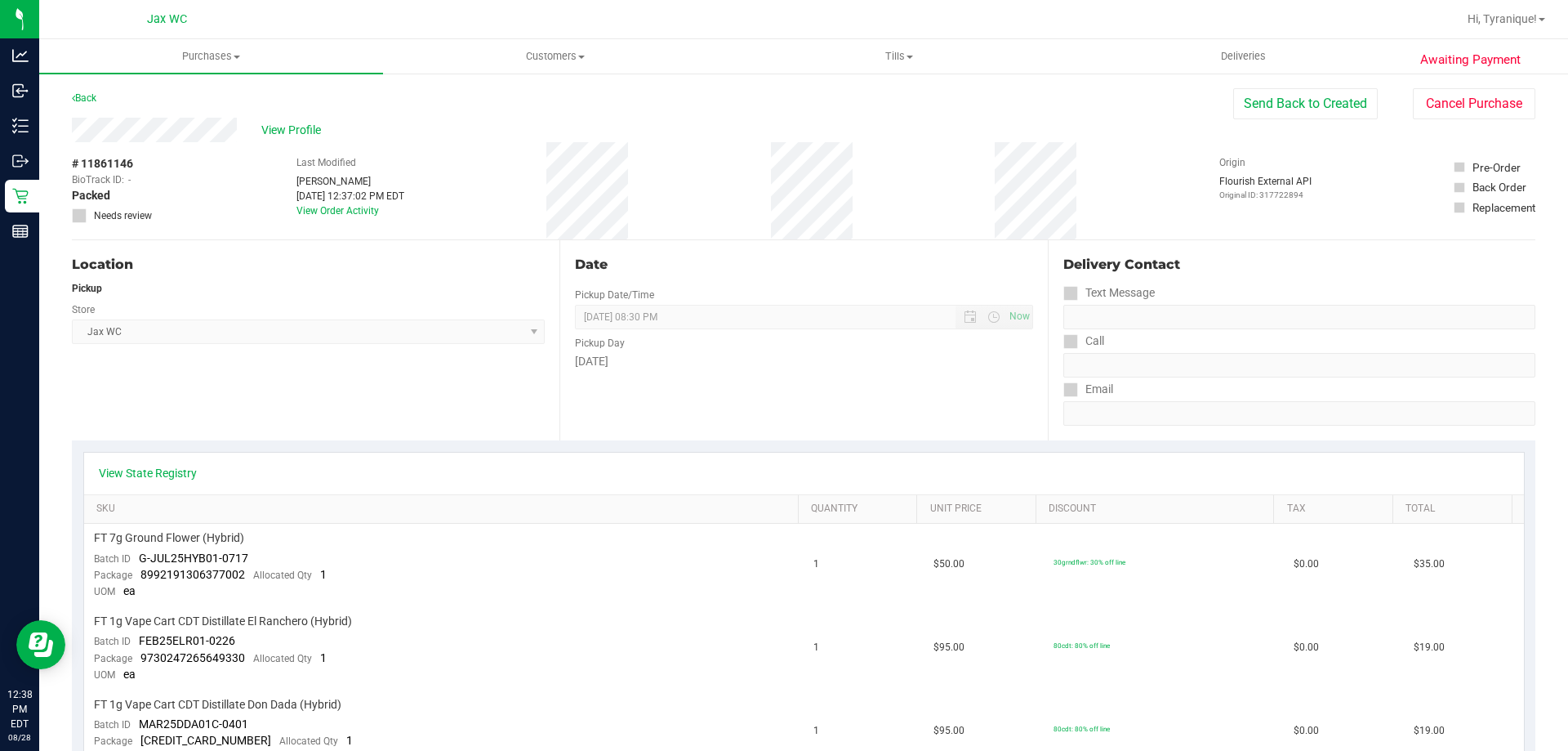
click at [324, 217] on div "Last Modified [PERSON_NAME] [DATE] 12:37:02 PM EDT View Order Activity" at bounding box center [350, 190] width 107 height 97
click at [329, 210] on link "View Order Activity" at bounding box center [337, 210] width 82 height 11
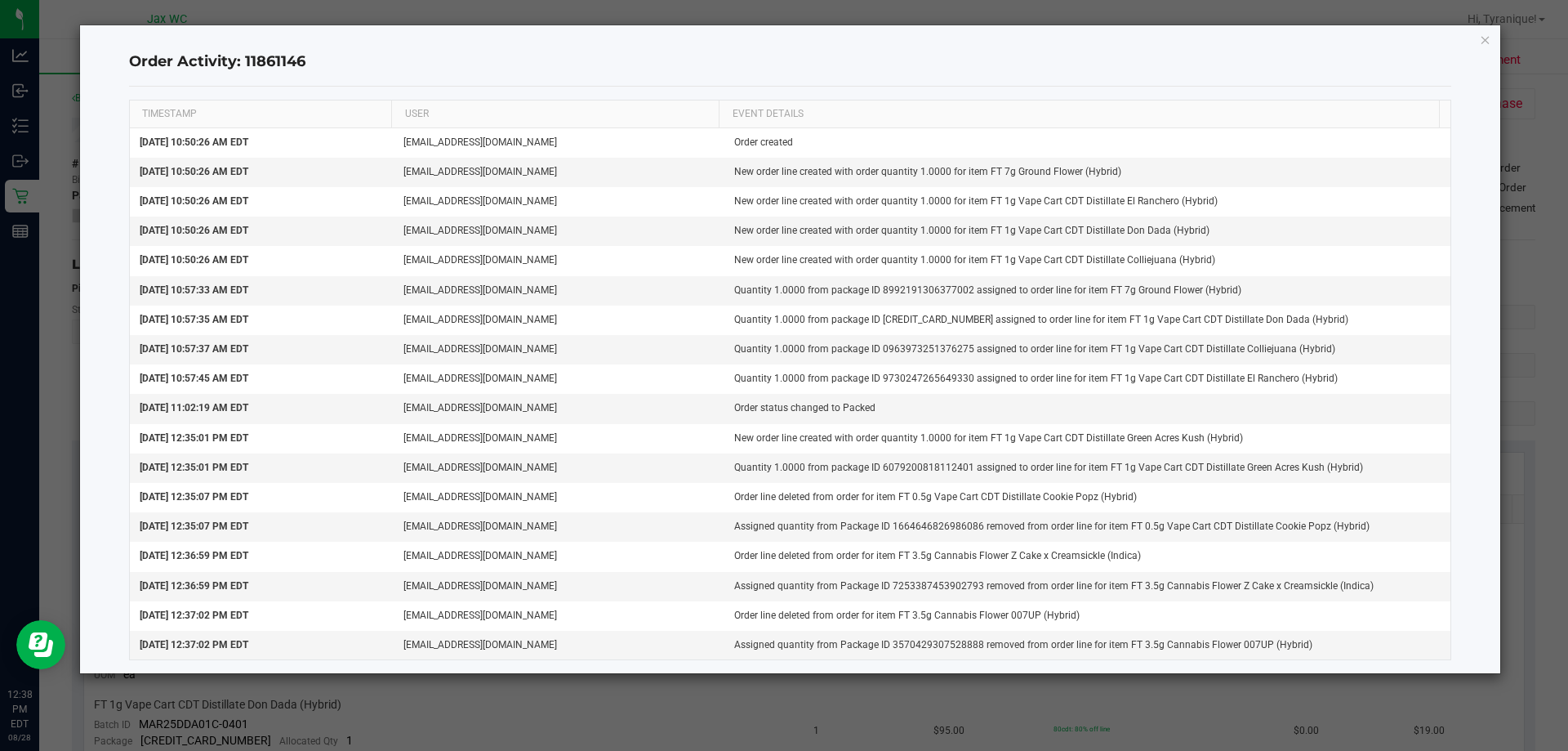
click at [1484, 45] on icon "button" at bounding box center [1485, 39] width 11 height 19
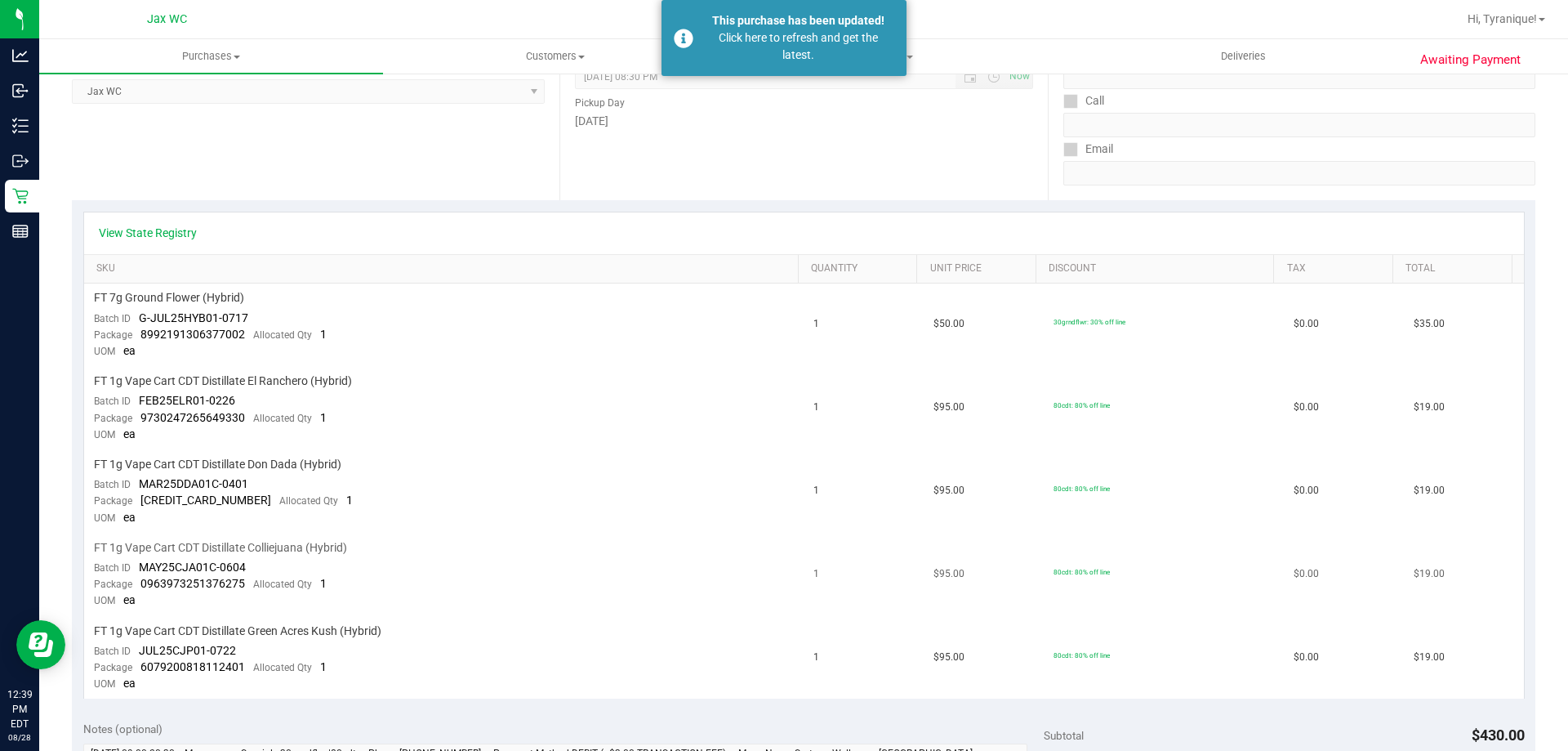
scroll to position [245, 0]
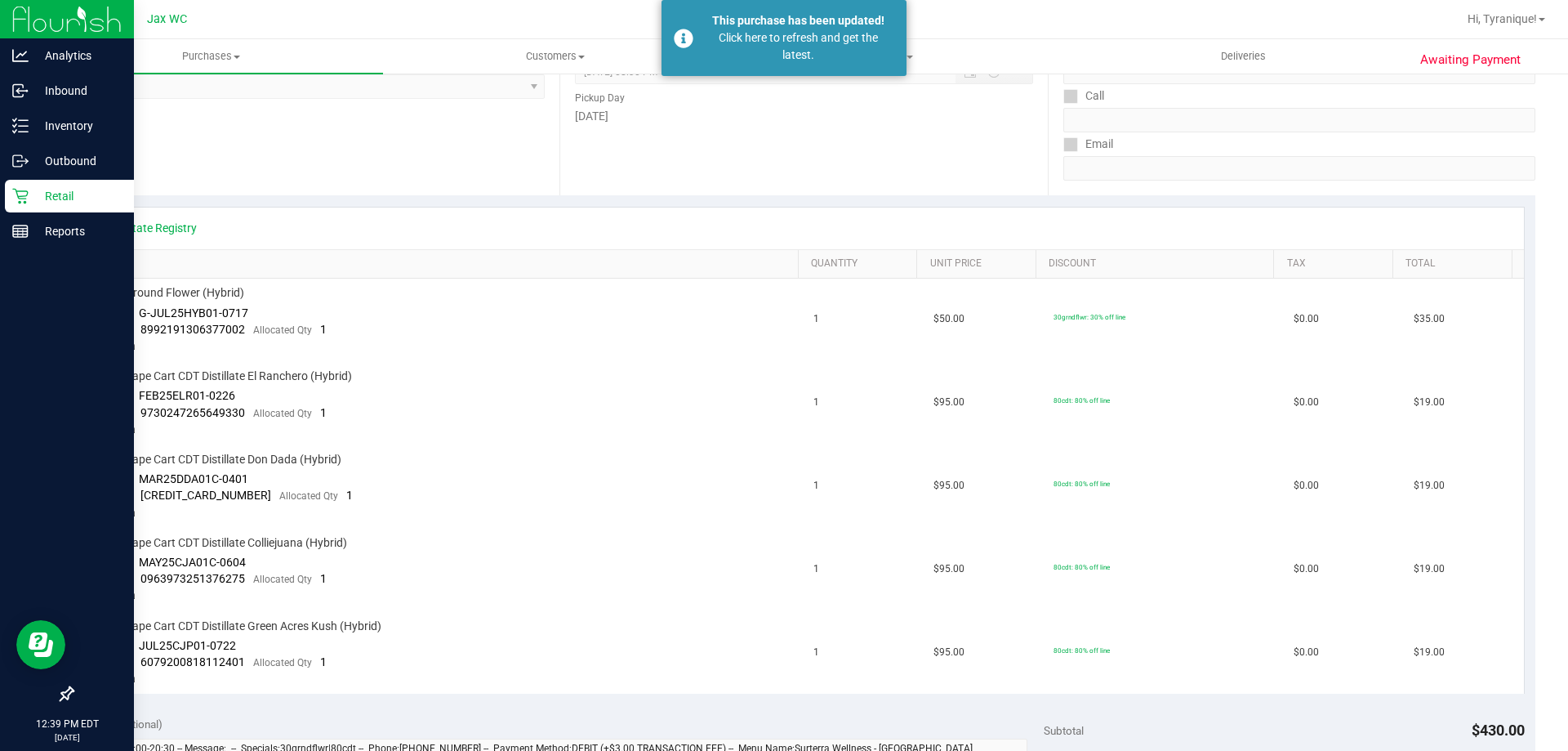
click at [68, 205] on p "Retail" at bounding box center [78, 195] width 98 height 19
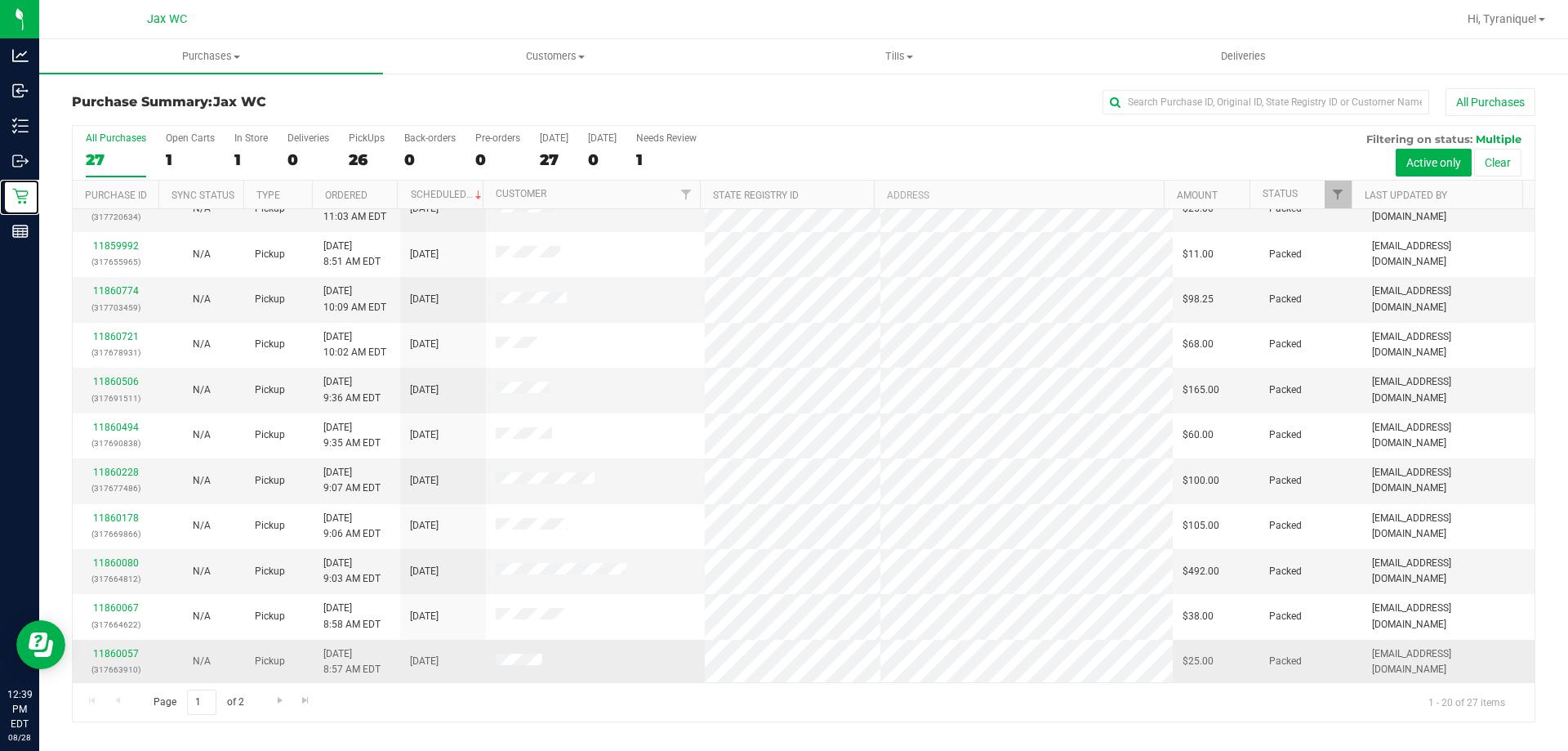
scroll to position [432, 0]
click at [286, 707] on link "Go to the next page" at bounding box center [280, 700] width 24 height 22
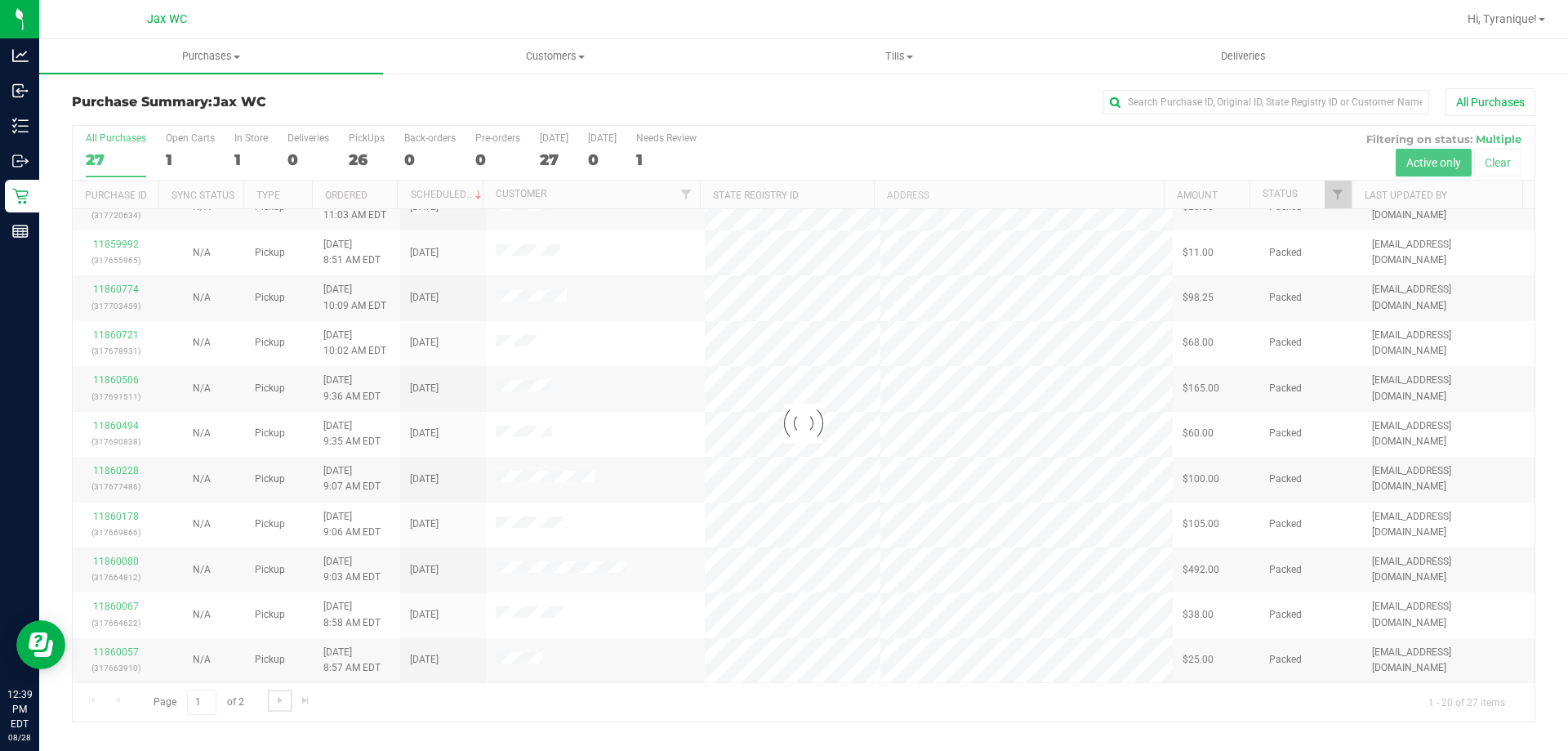
scroll to position [0, 0]
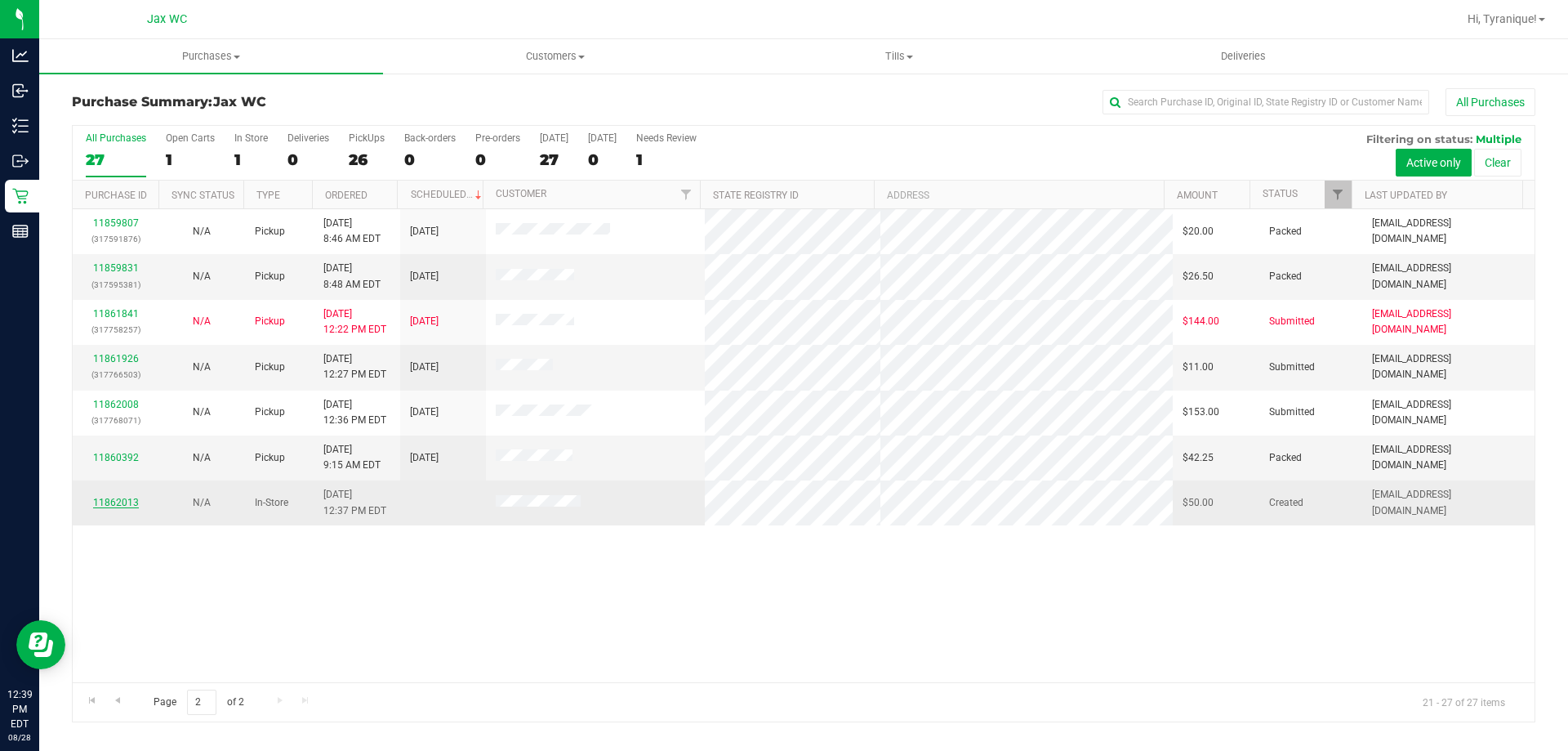
click at [113, 502] on link "11862013" at bounding box center [116, 502] width 45 height 11
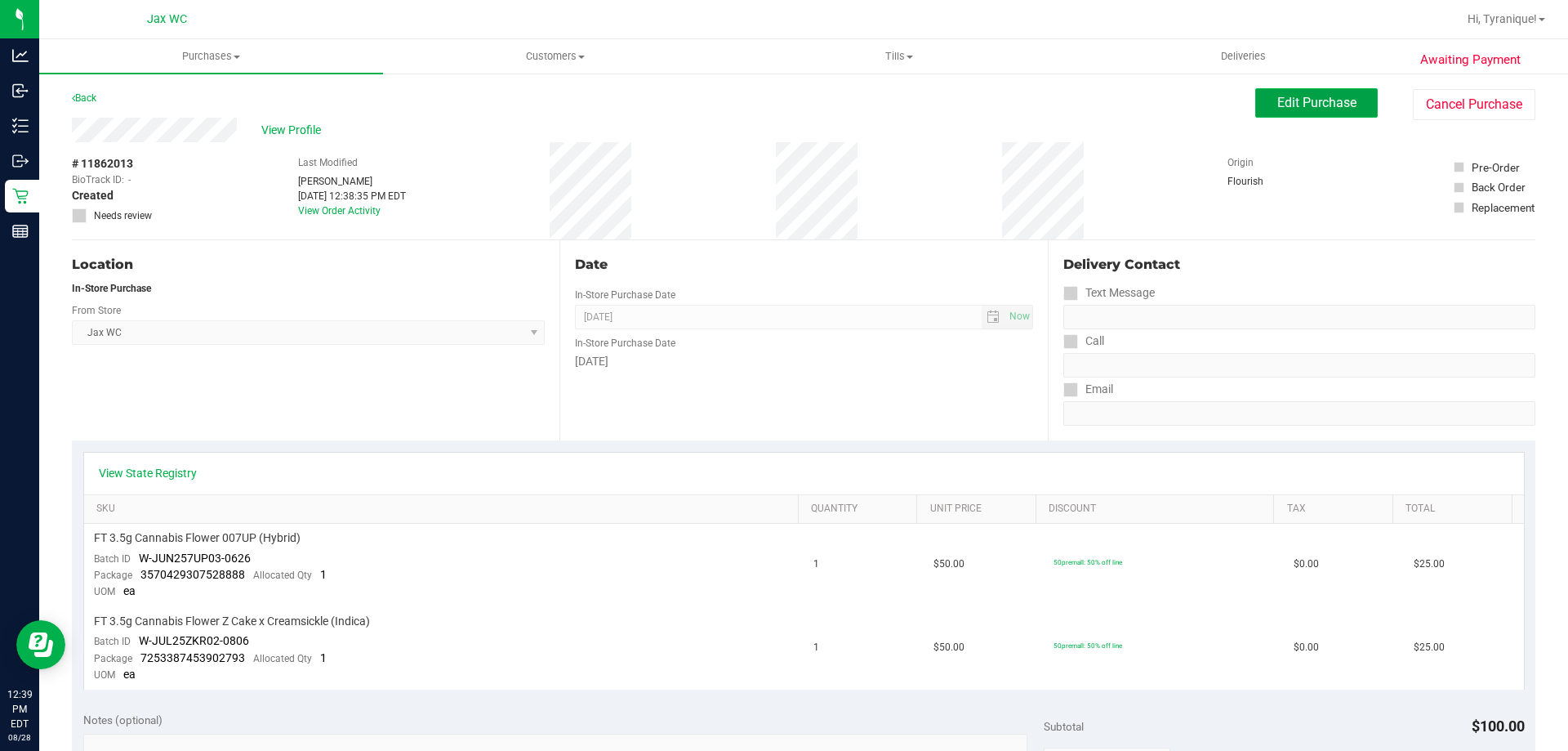
click at [1305, 100] on span "Edit Purchase" at bounding box center [1317, 102] width 80 height 16
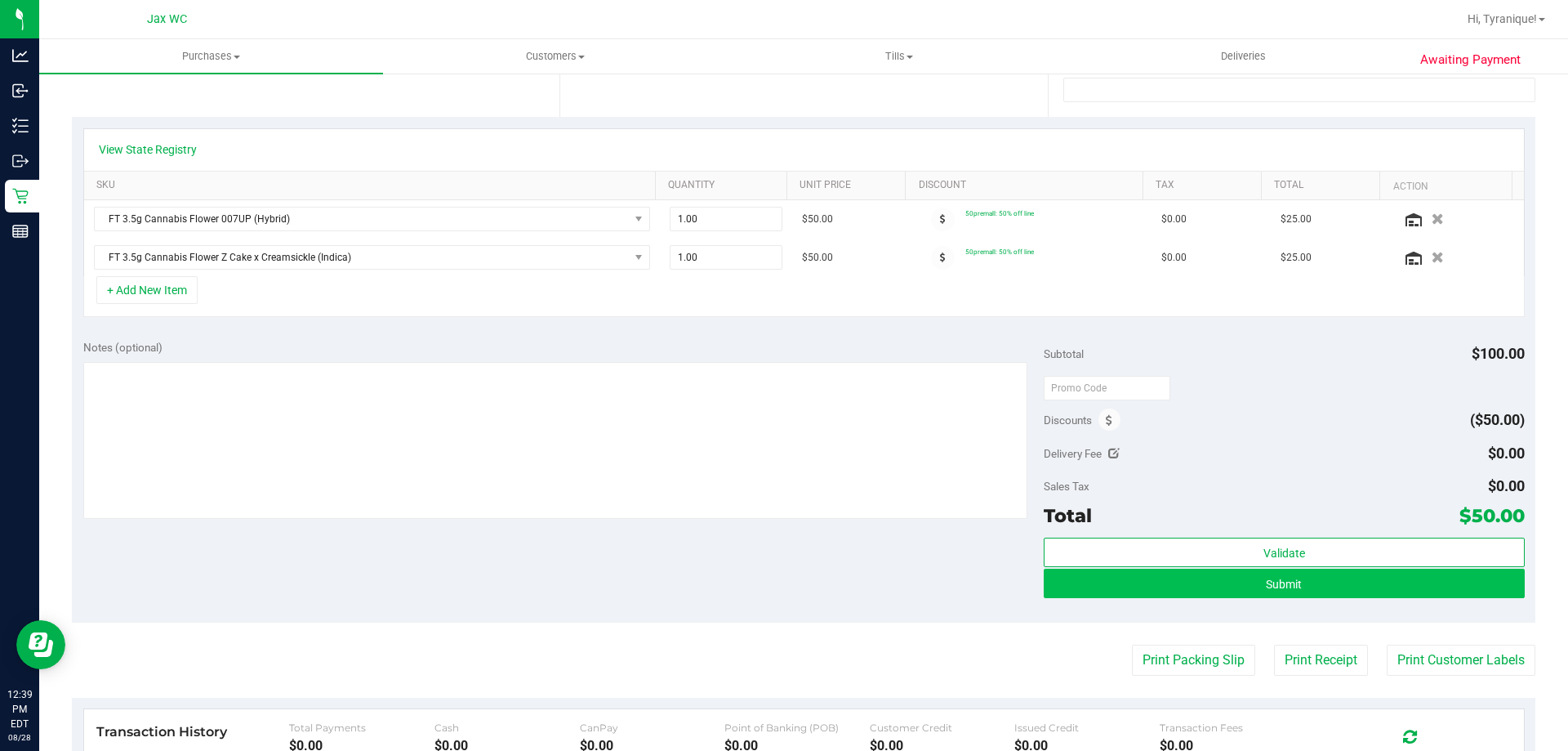
scroll to position [327, 0]
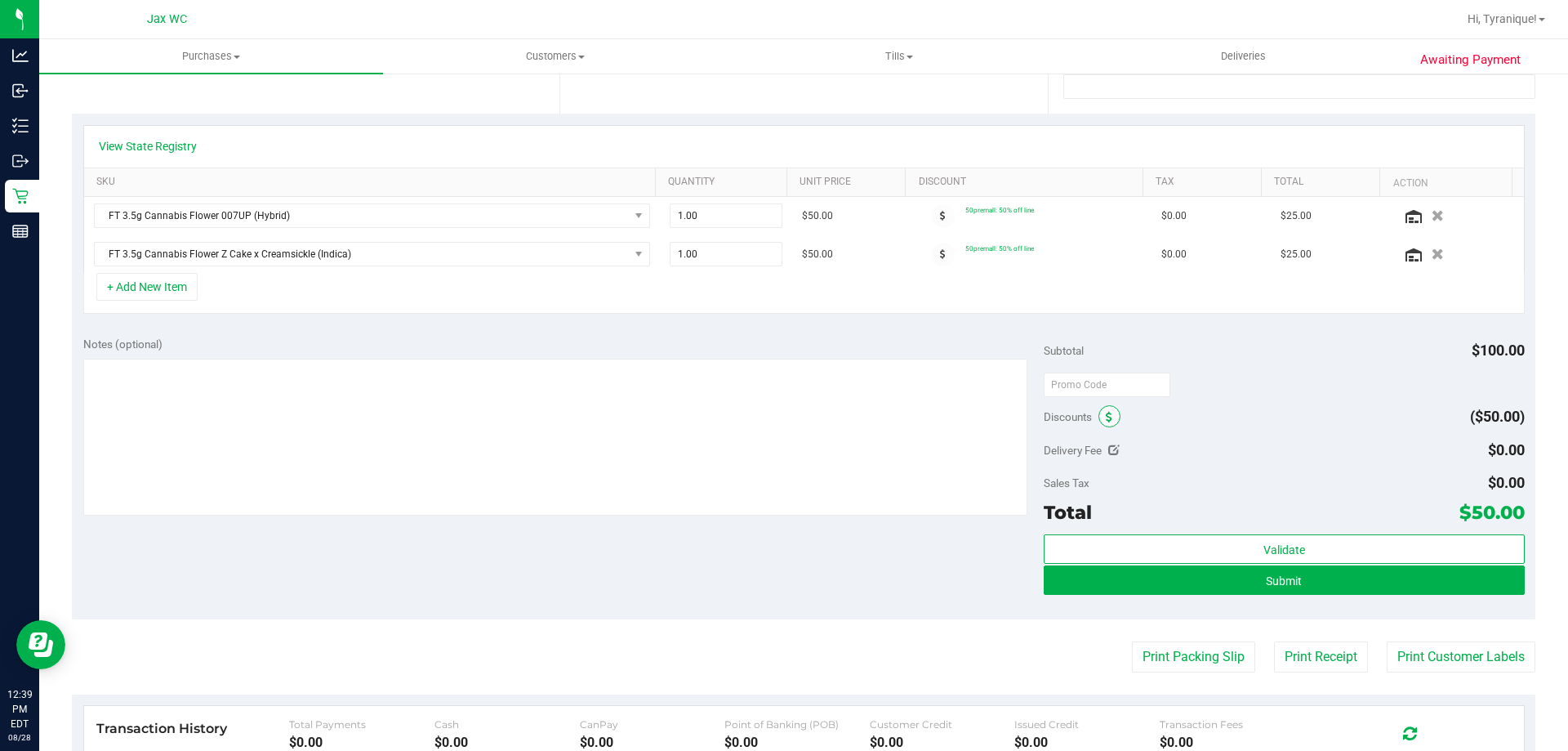
click at [1098, 419] on span at bounding box center [1109, 417] width 22 height 22
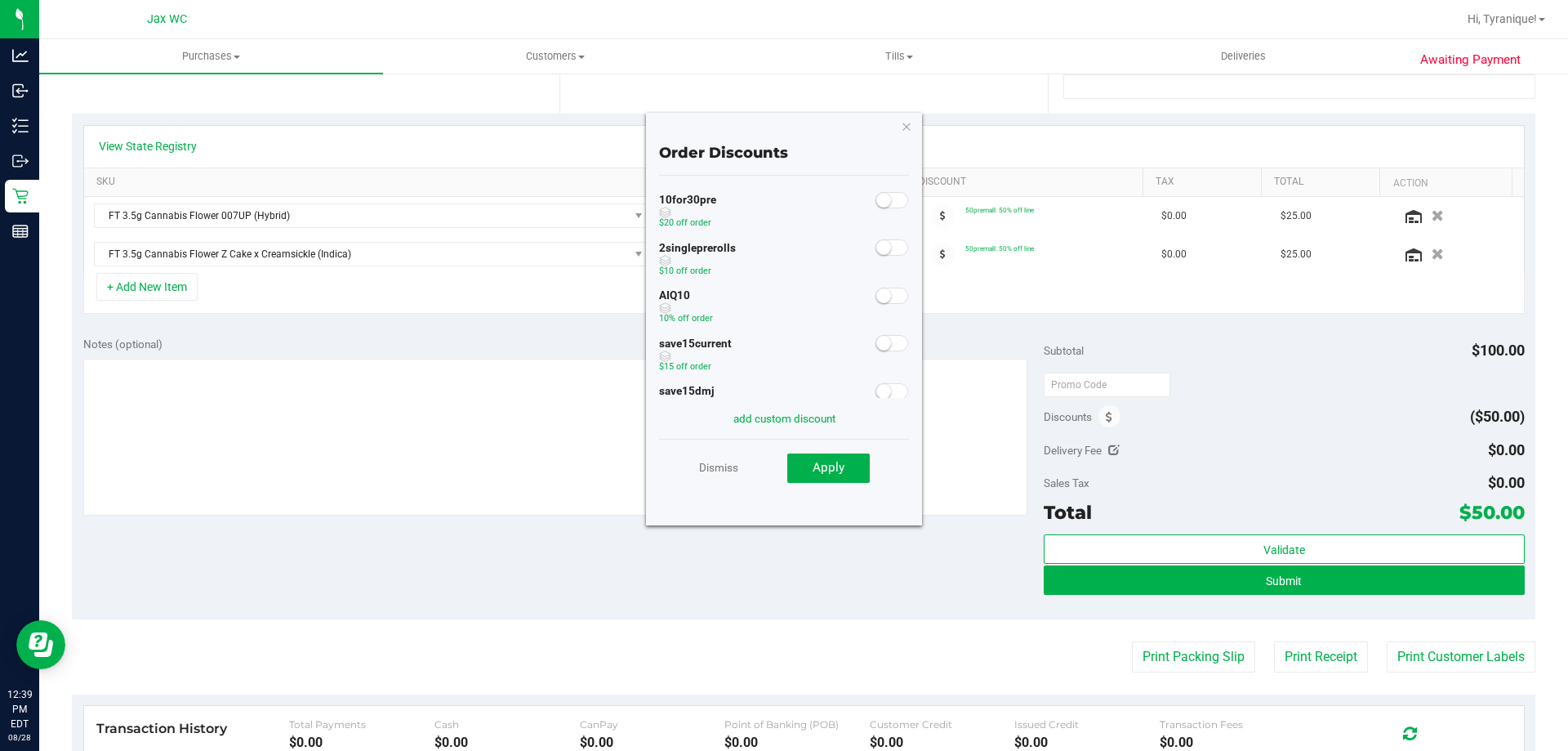
click at [879, 299] on span at bounding box center [891, 295] width 32 height 17
click at [846, 471] on button "Apply" at bounding box center [828, 469] width 82 height 30
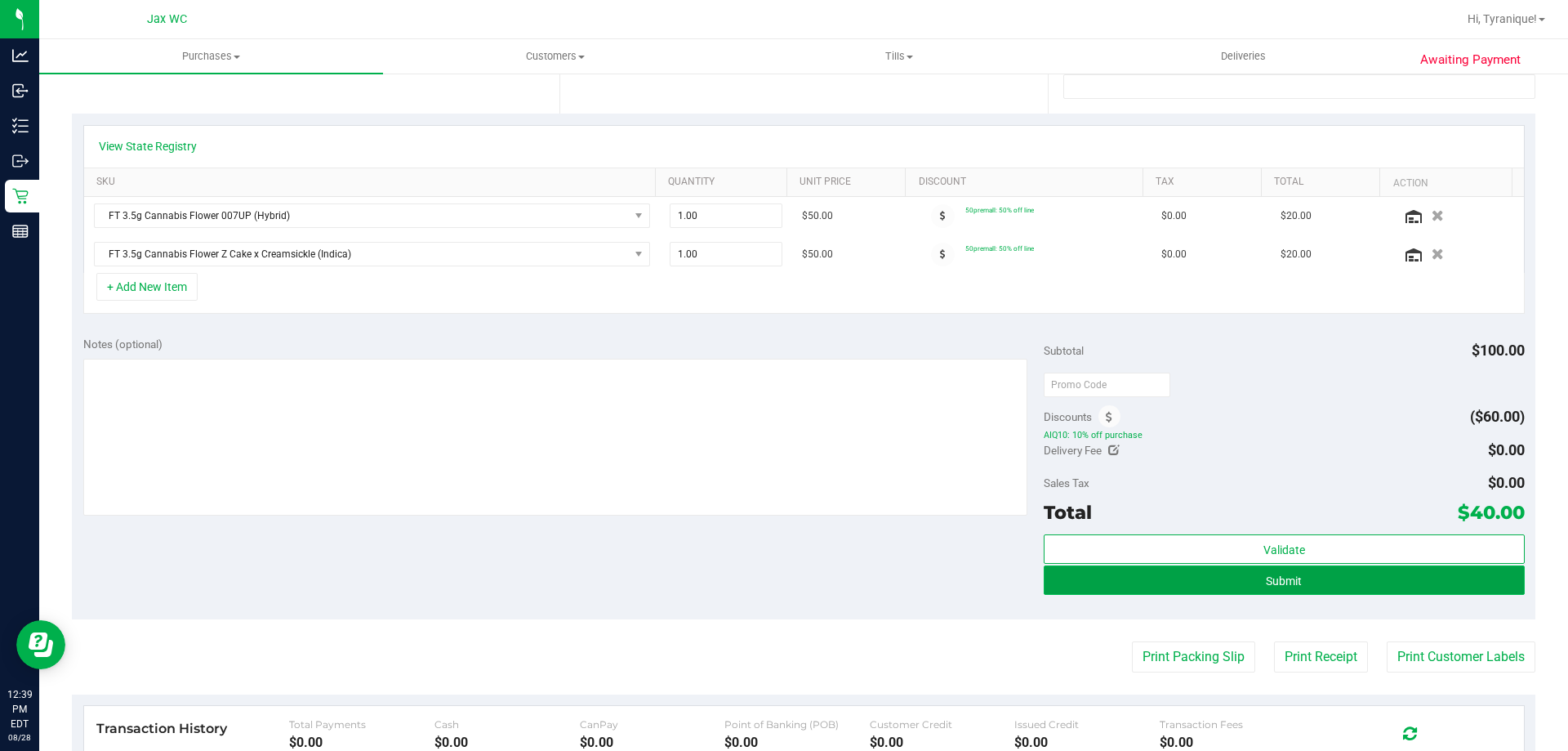
click at [1363, 579] on button "Submit" at bounding box center [1283, 580] width 480 height 30
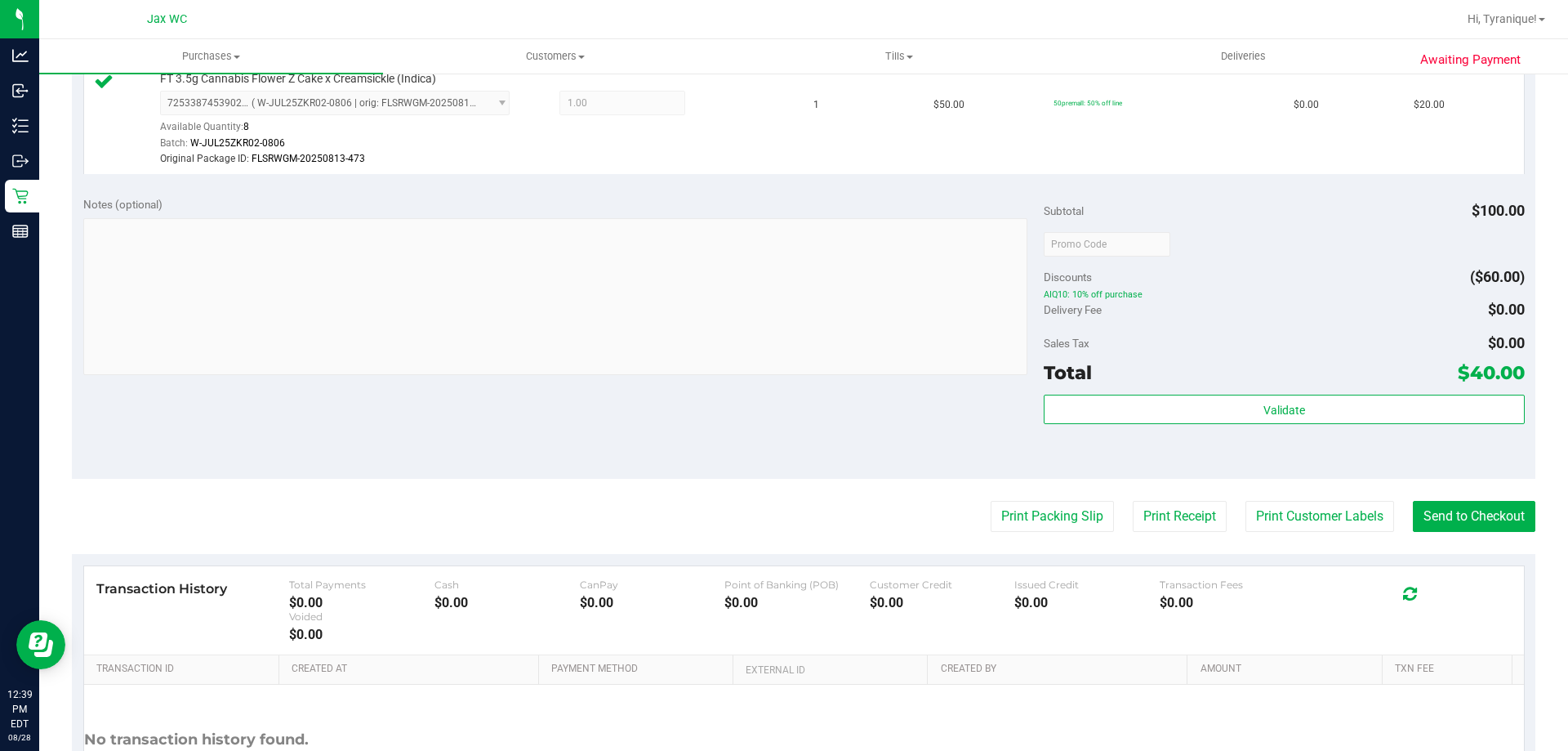
scroll to position [571, 0]
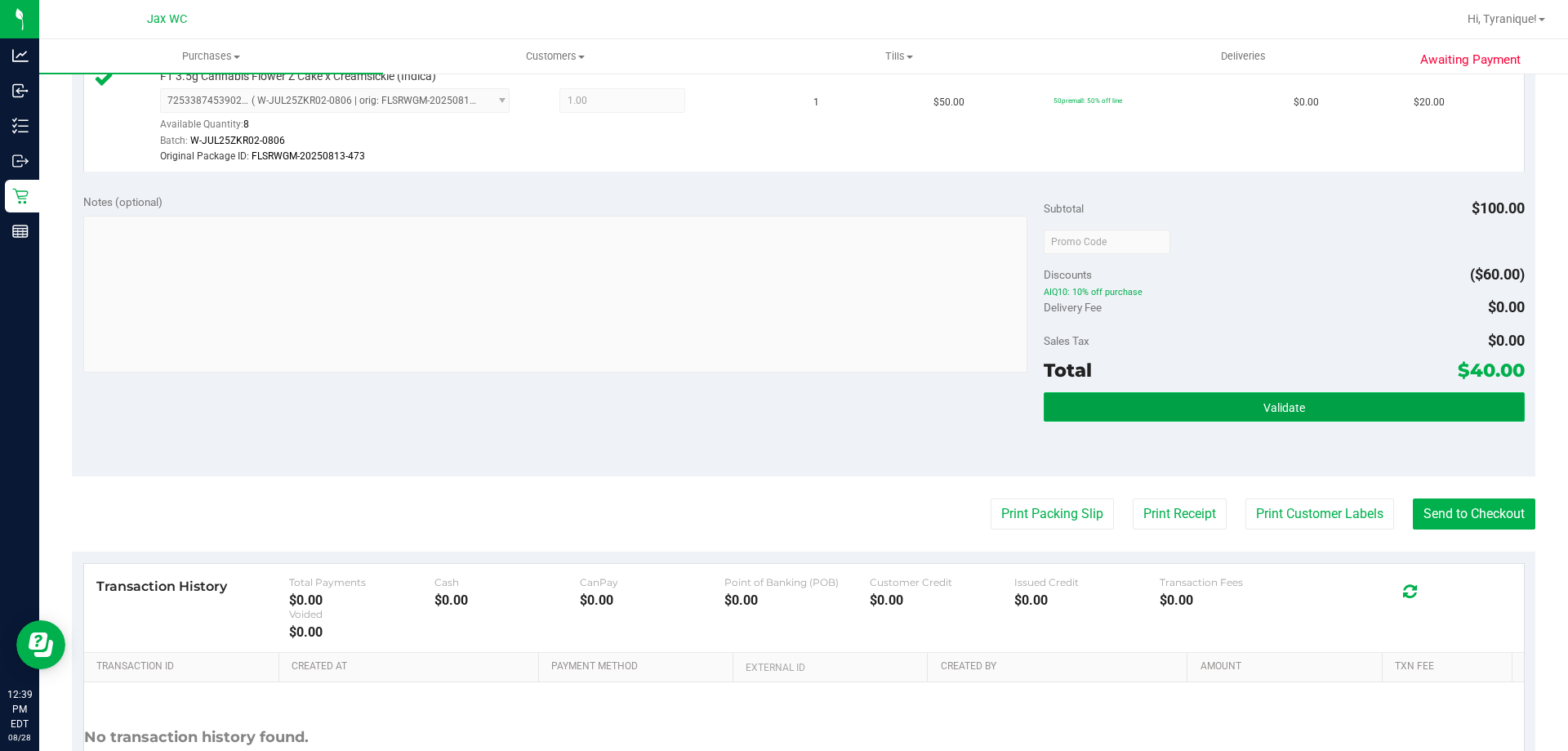
click at [1242, 406] on button "Validate" at bounding box center [1283, 407] width 480 height 30
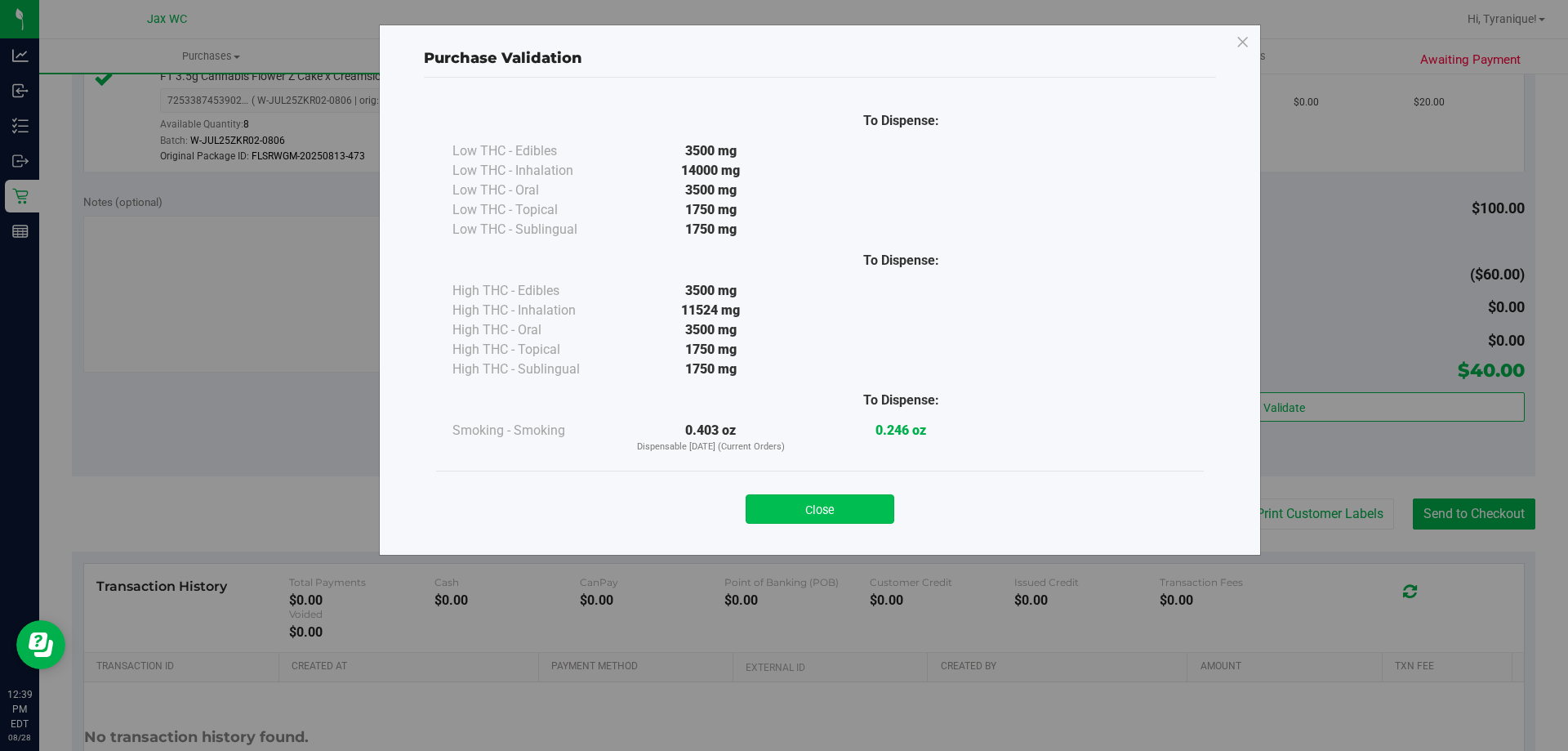
click at [835, 506] on button "Close" at bounding box center [819, 509] width 149 height 30
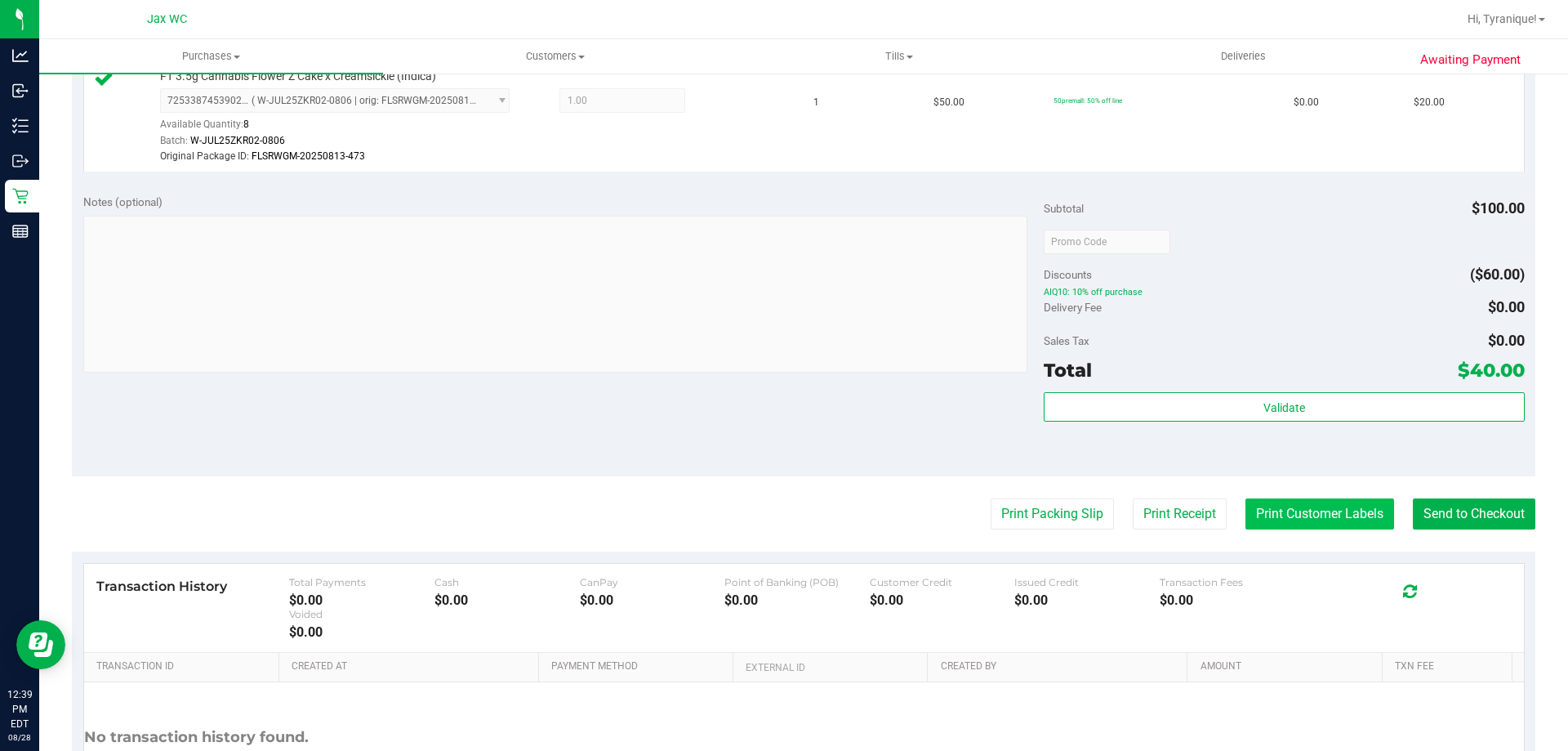
click at [1335, 521] on button "Print Customer Labels" at bounding box center [1319, 514] width 149 height 31
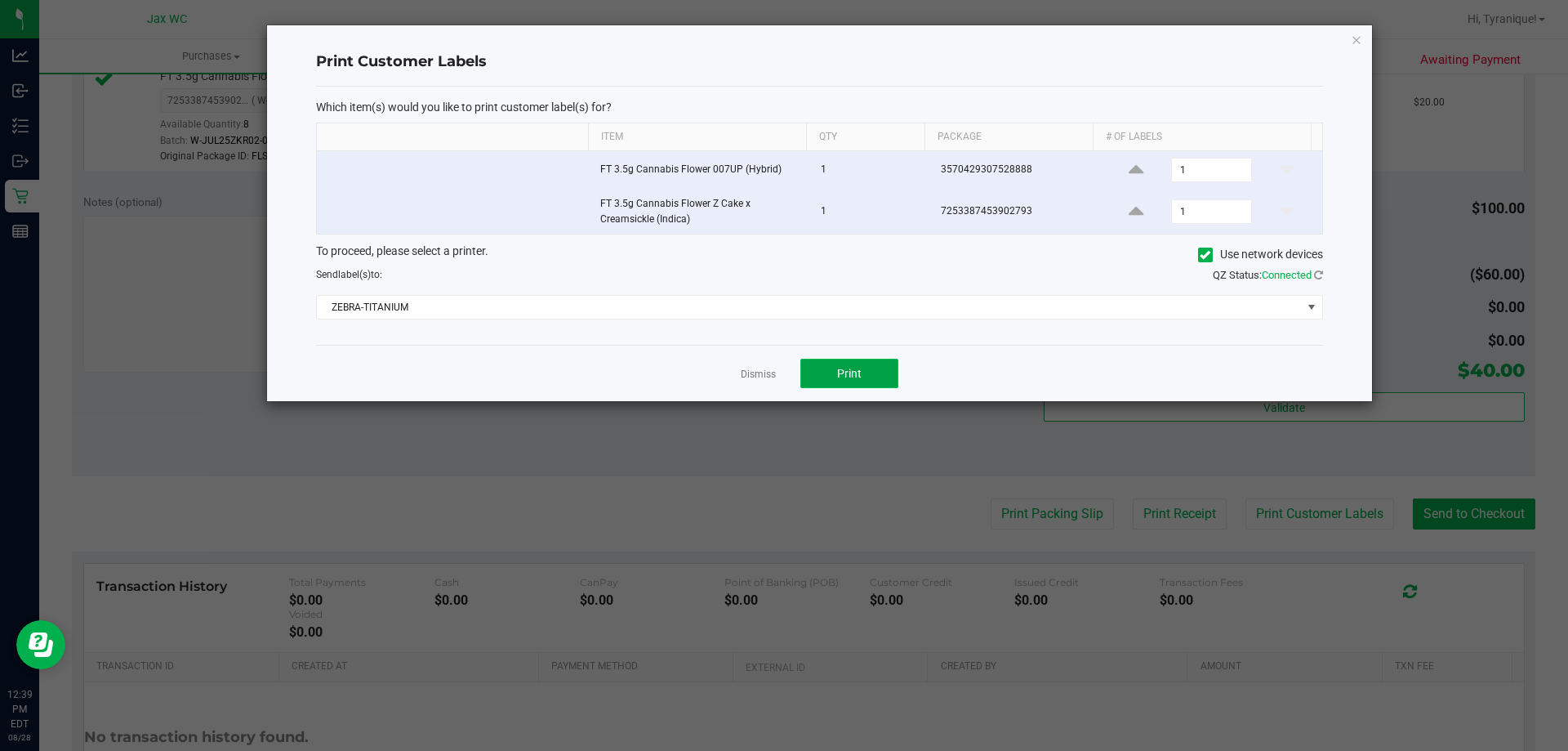
click at [846, 369] on span "Print" at bounding box center [849, 373] width 24 height 13
click at [755, 370] on link "Dismiss" at bounding box center [758, 374] width 35 height 14
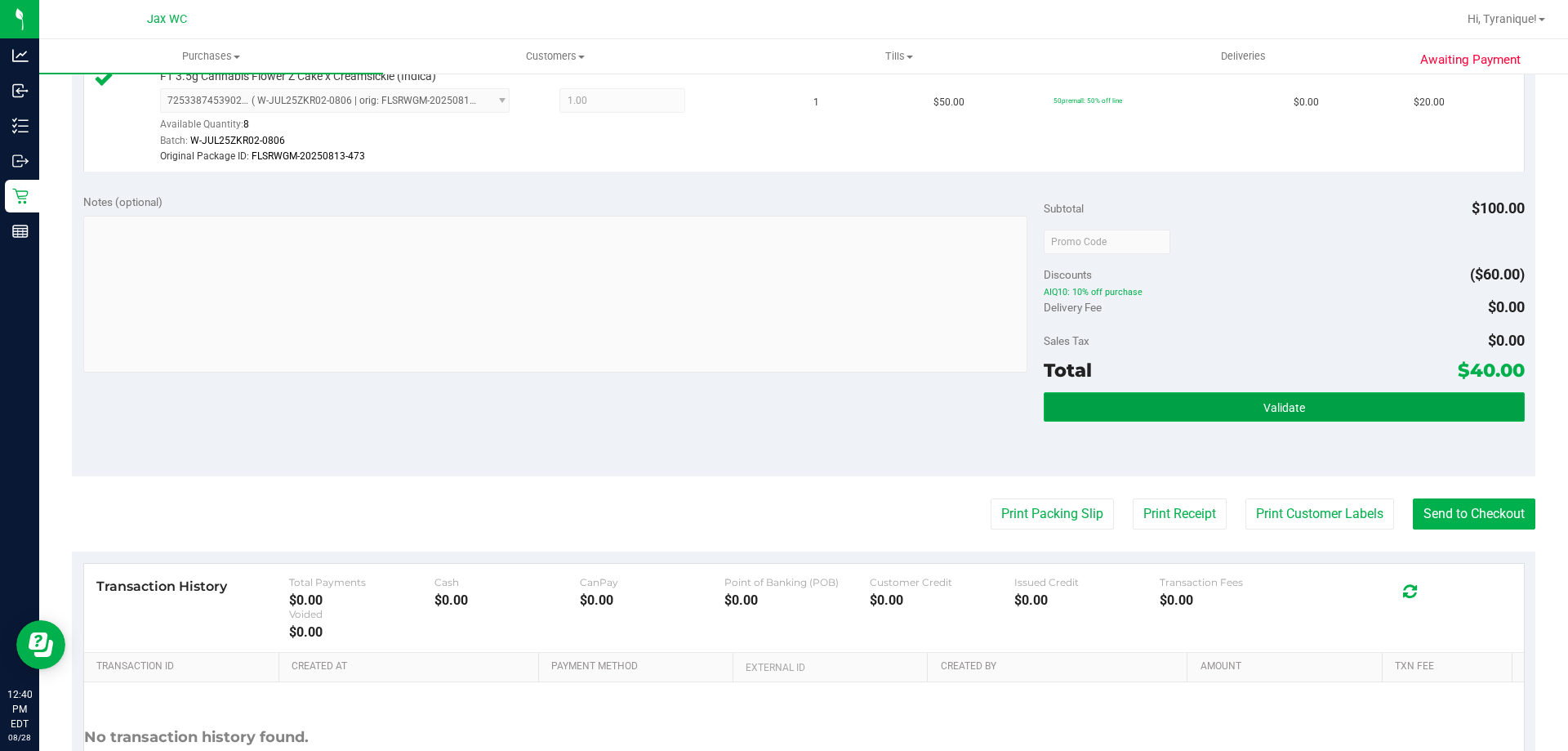
click at [1285, 416] on button "Validate" at bounding box center [1283, 407] width 480 height 30
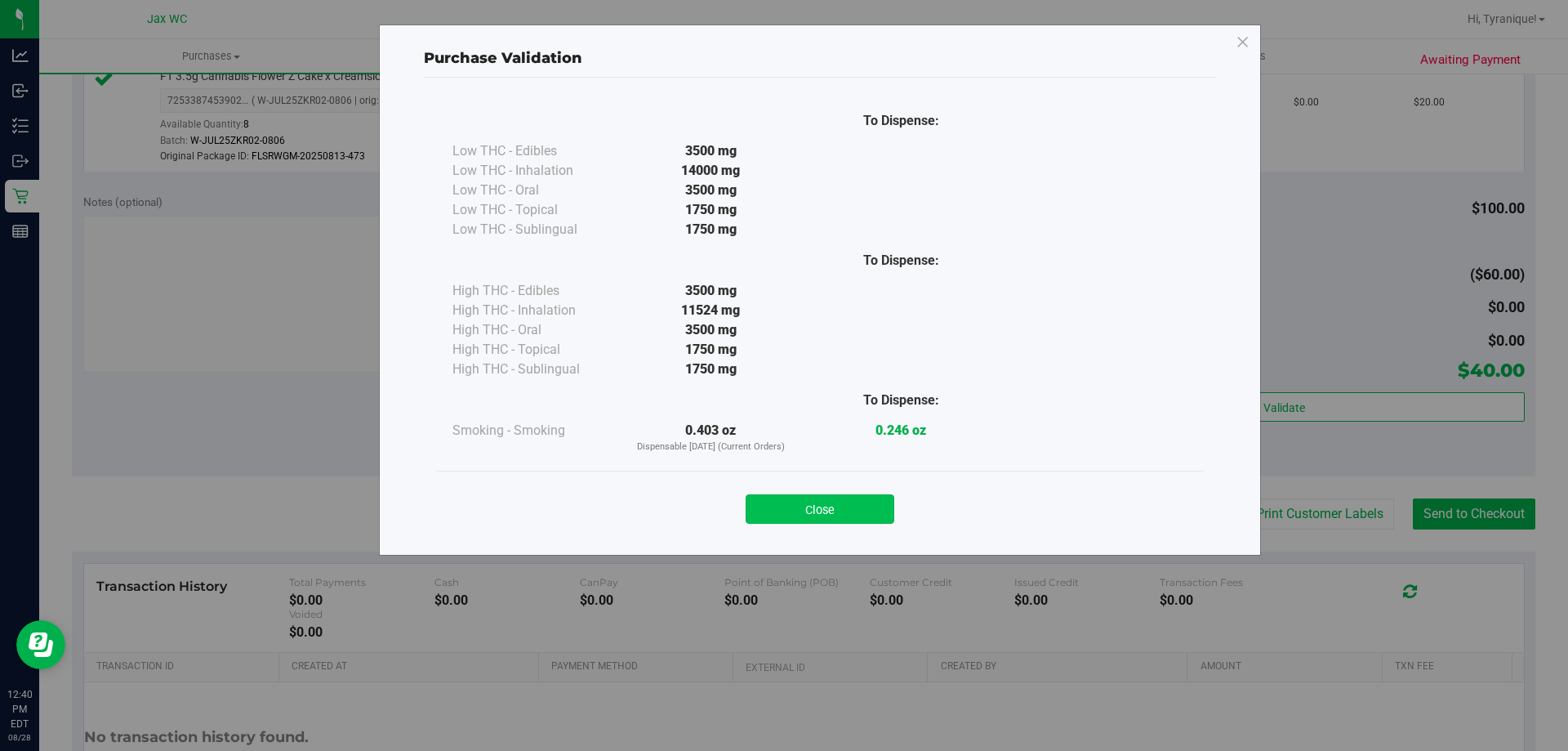
click at [835, 516] on button "Close" at bounding box center [819, 509] width 149 height 30
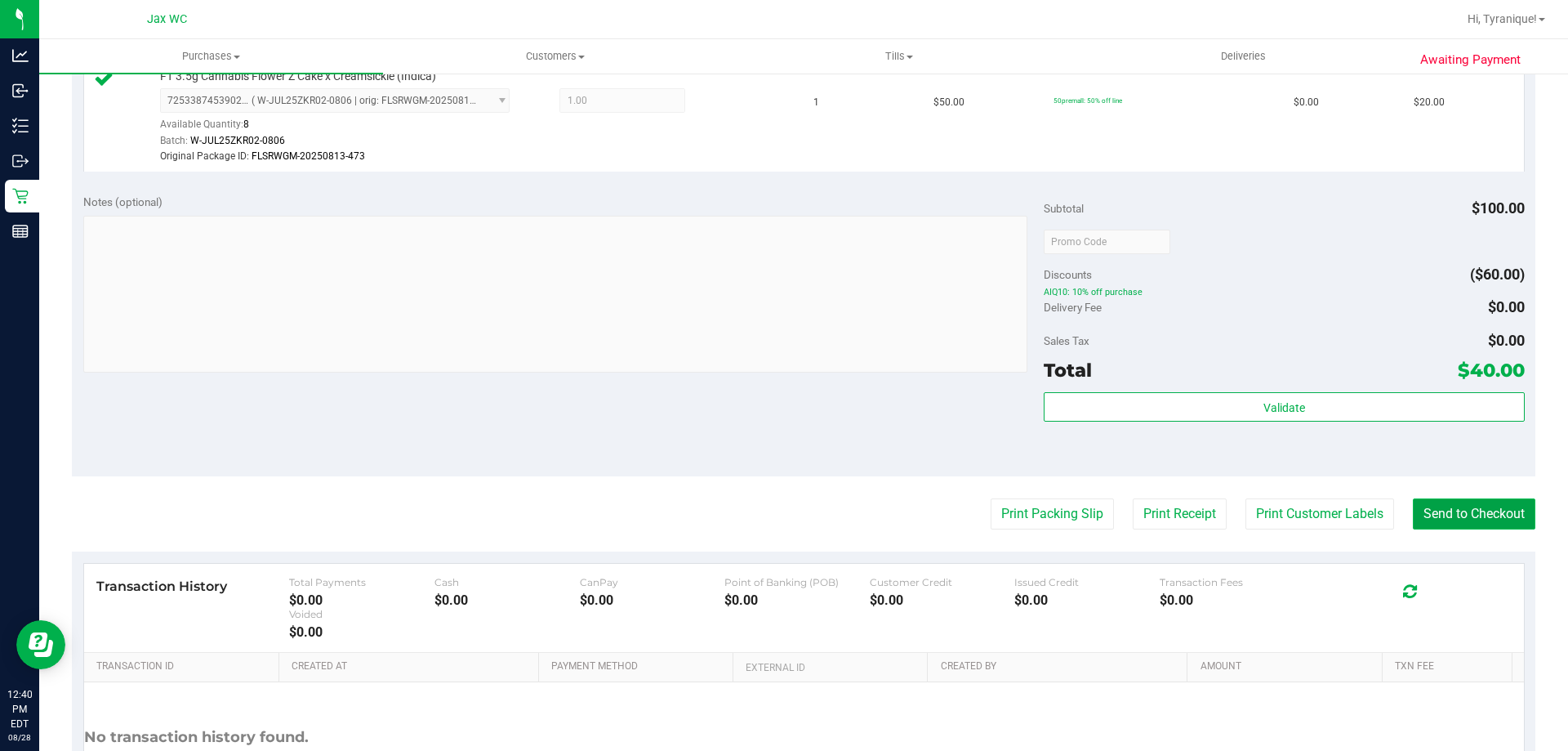
click at [1484, 517] on button "Send to Checkout" at bounding box center [1474, 514] width 122 height 31
